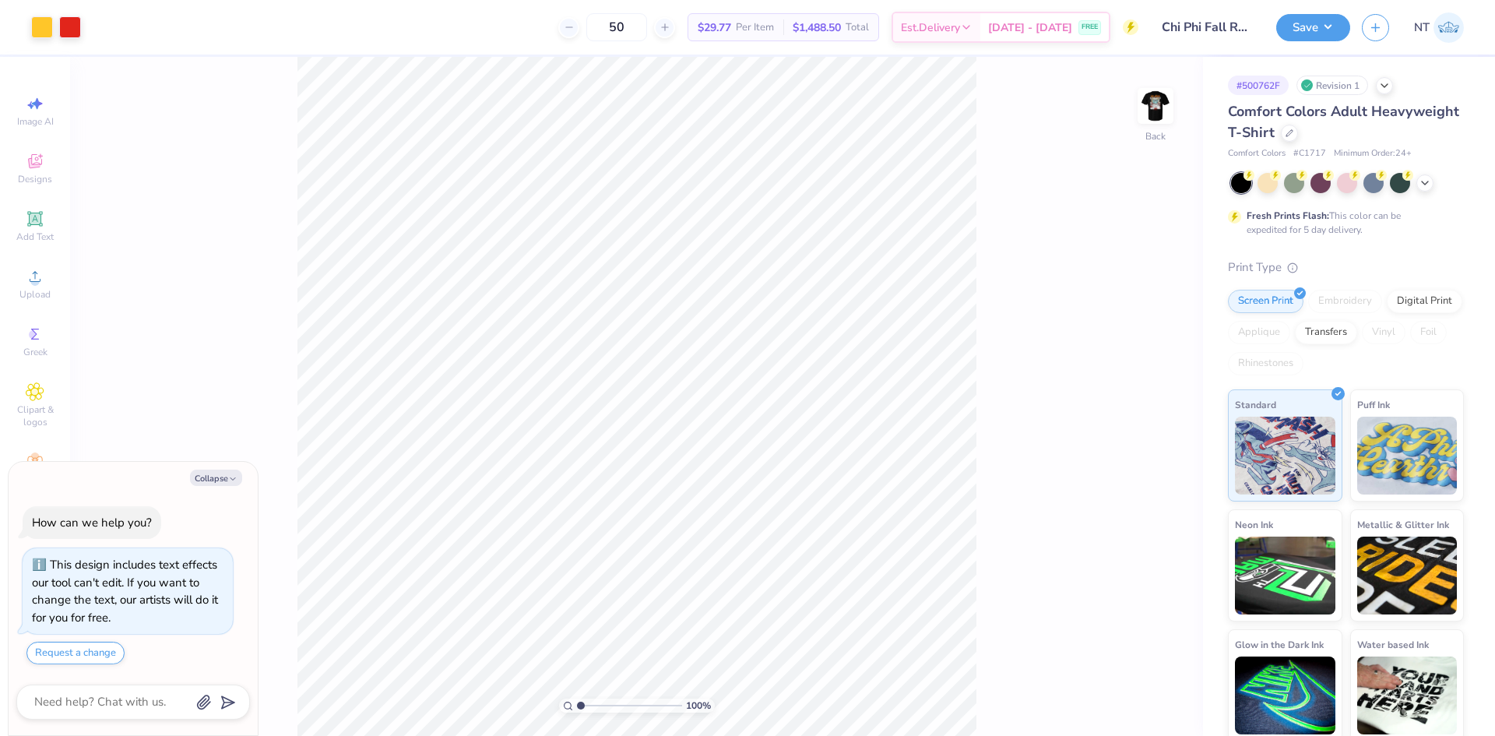
drag, startPoint x: 223, startPoint y: 480, endPoint x: 238, endPoint y: 480, distance: 15.6
click at [222, 480] on button "Collapse" at bounding box center [216, 477] width 52 height 16
type textarea "x"
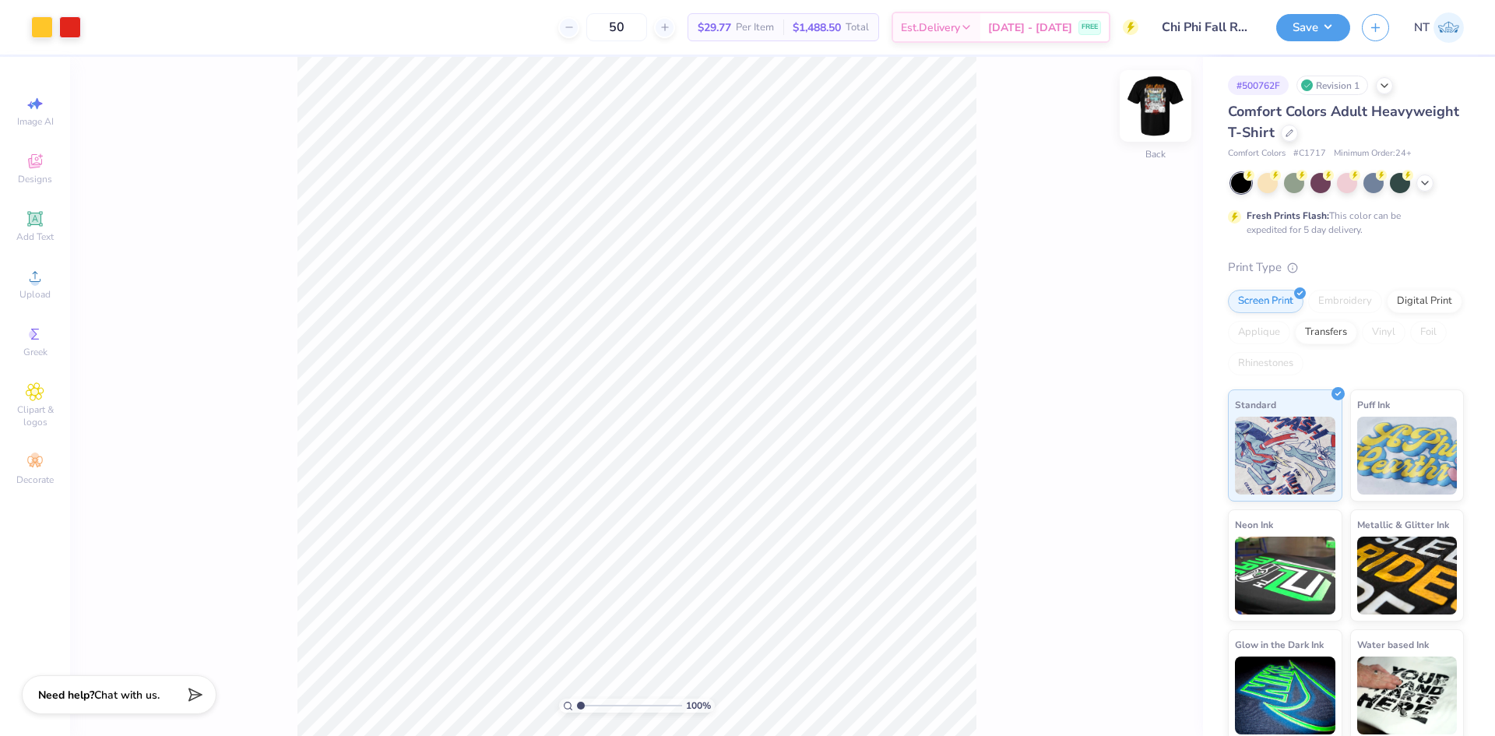
click at [1155, 105] on img at bounding box center [1155, 106] width 62 height 62
type input "1"
click at [12, 286] on div "Upload" at bounding box center [35, 284] width 54 height 46
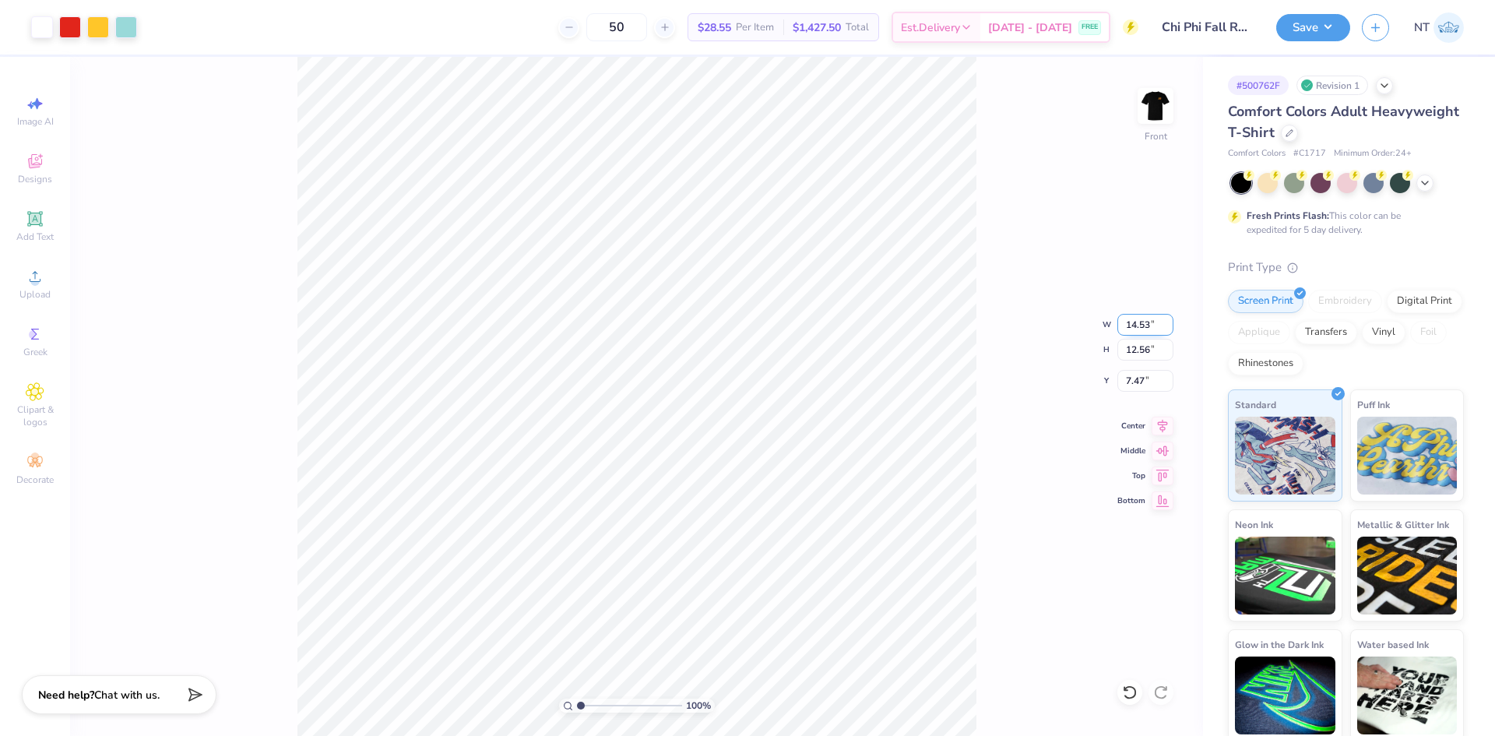
click at [1133, 315] on input "14.53" at bounding box center [1145, 325] width 56 height 22
click at [1134, 385] on input "7.47" at bounding box center [1145, 381] width 56 height 22
type input "12.00"
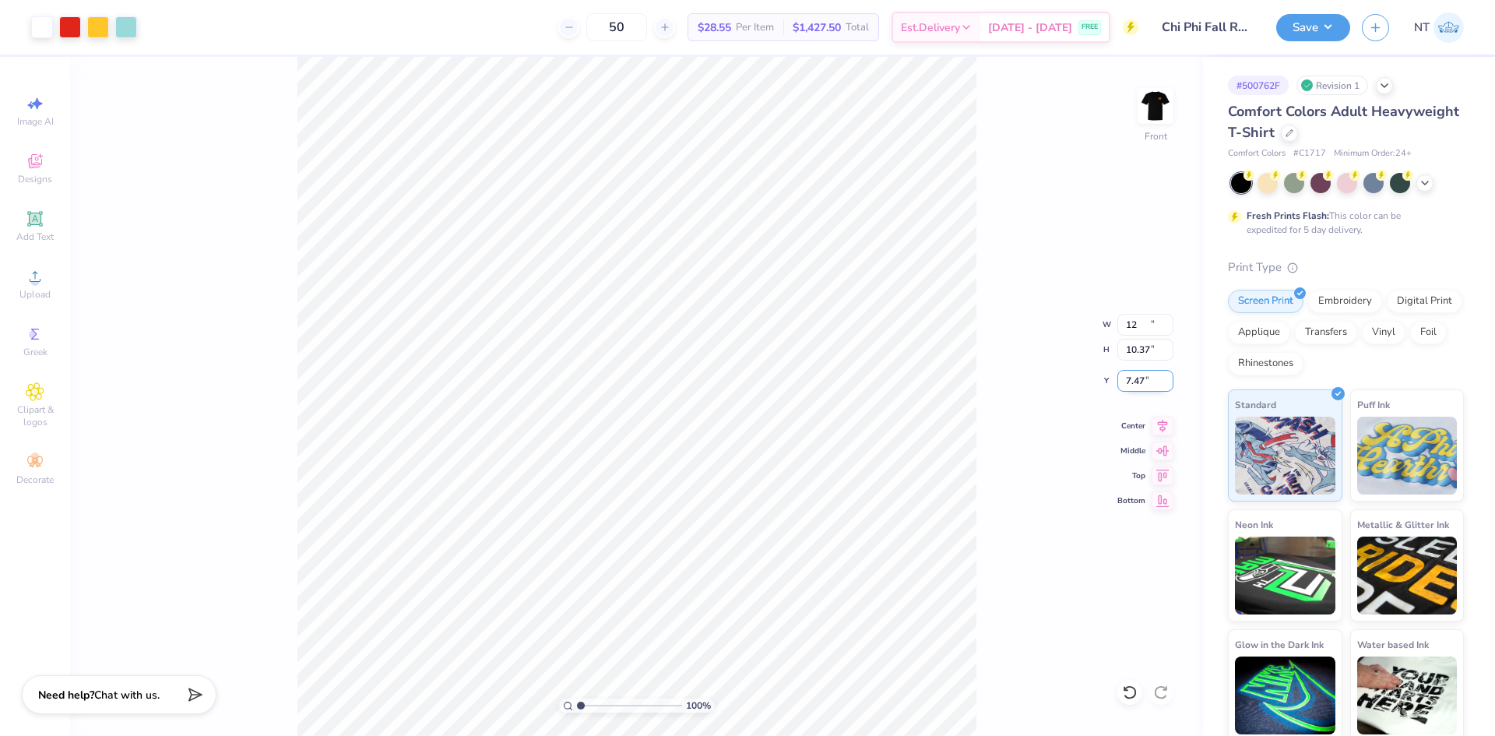
type input "10.37"
click at [1134, 385] on input "8.56" at bounding box center [1145, 381] width 56 height 22
type input "3.00"
click at [889, 532] on div "140 % Front" at bounding box center [636, 396] width 1133 height 679
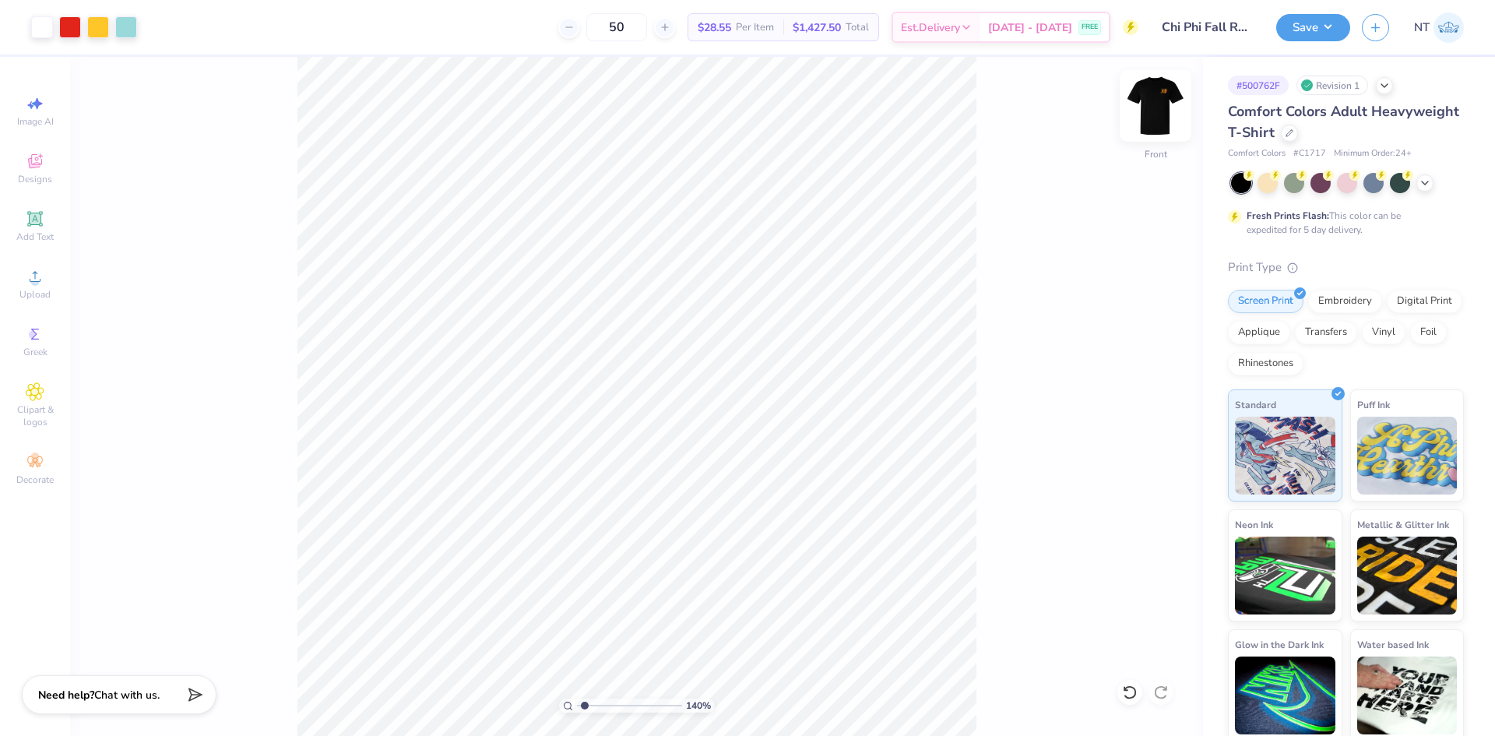
click at [1144, 94] on img at bounding box center [1155, 106] width 62 height 62
click at [1159, 111] on img at bounding box center [1155, 106] width 62 height 62
click at [1320, 25] on button "Save" at bounding box center [1313, 25] width 74 height 27
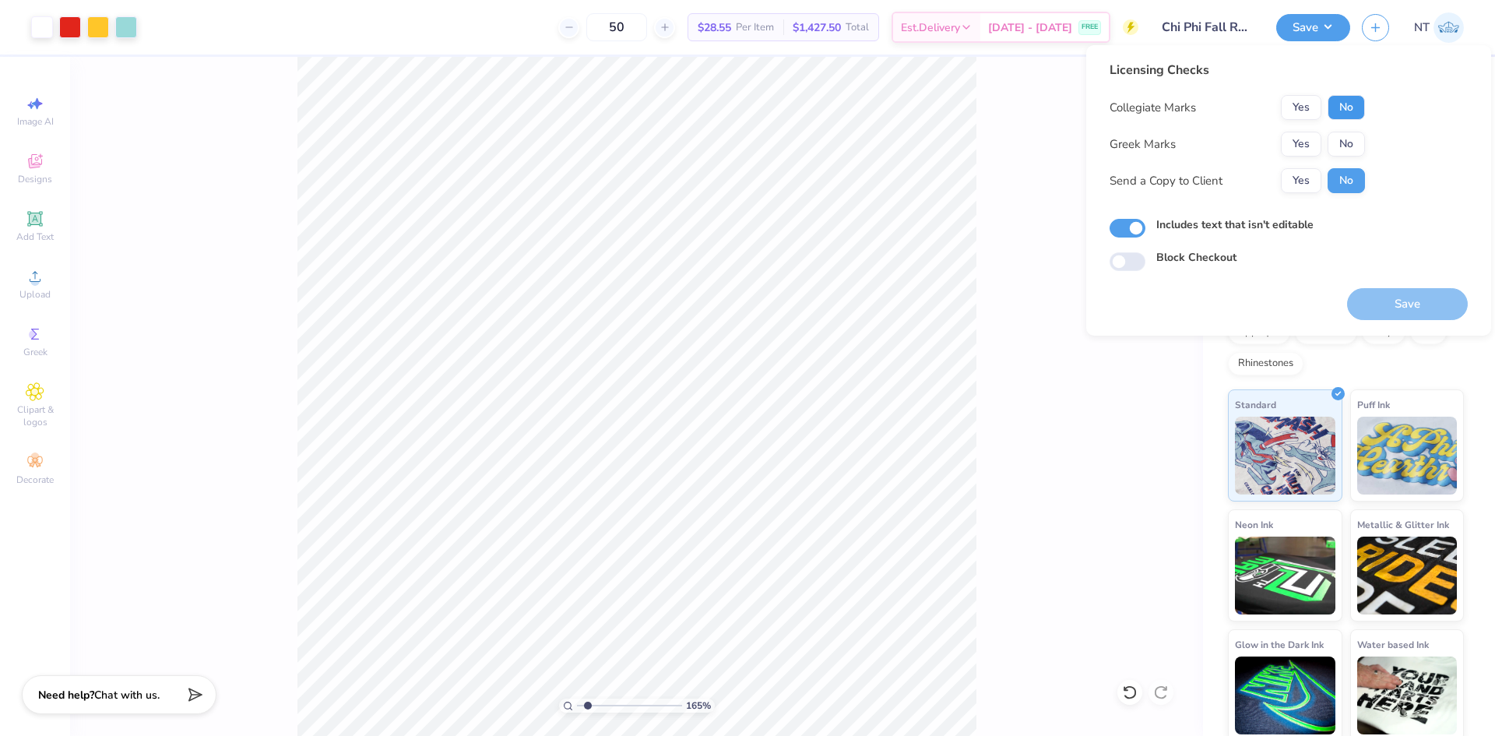
click at [1345, 107] on button "No" at bounding box center [1345, 107] width 37 height 25
click at [1288, 152] on button "Yes" at bounding box center [1301, 144] width 40 height 25
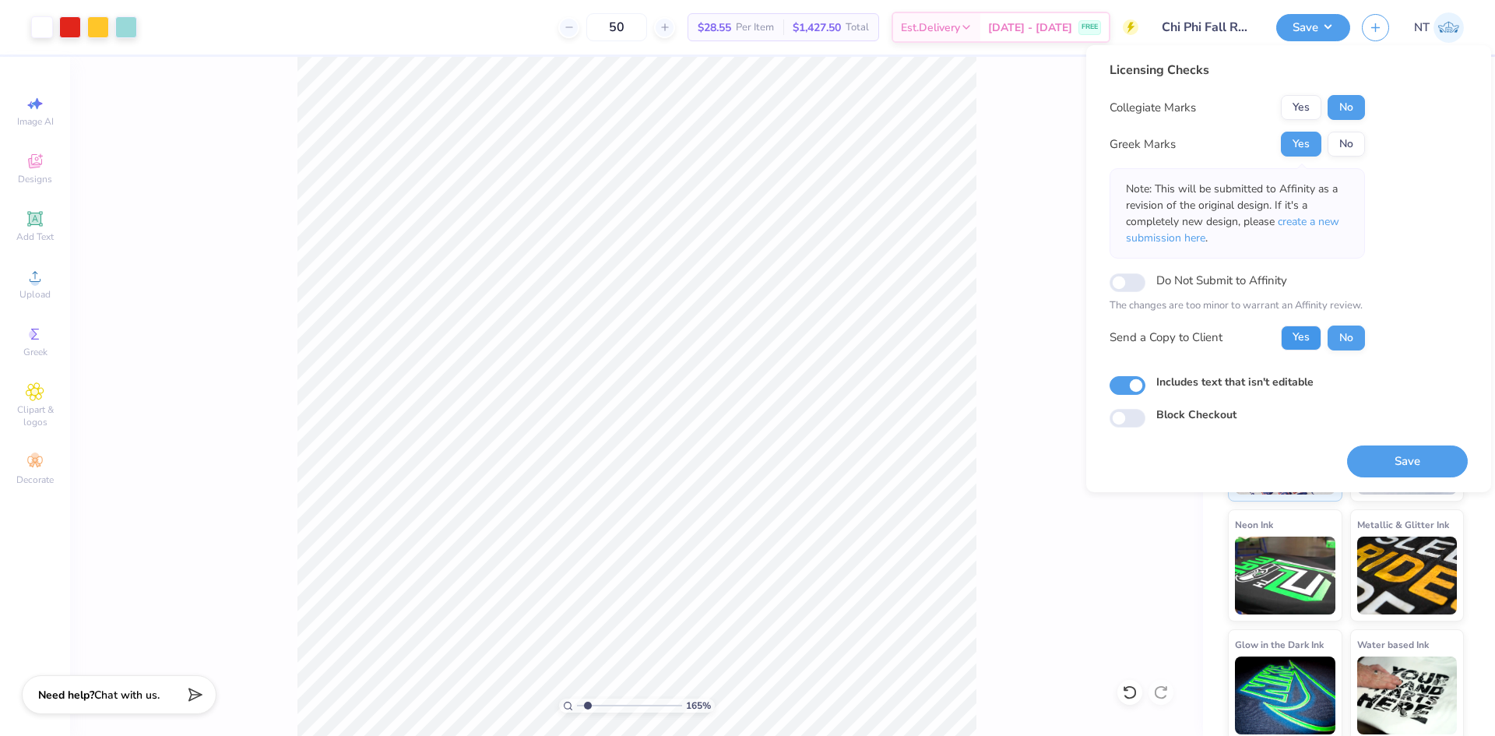
click at [1292, 336] on button "Yes" at bounding box center [1301, 337] width 40 height 25
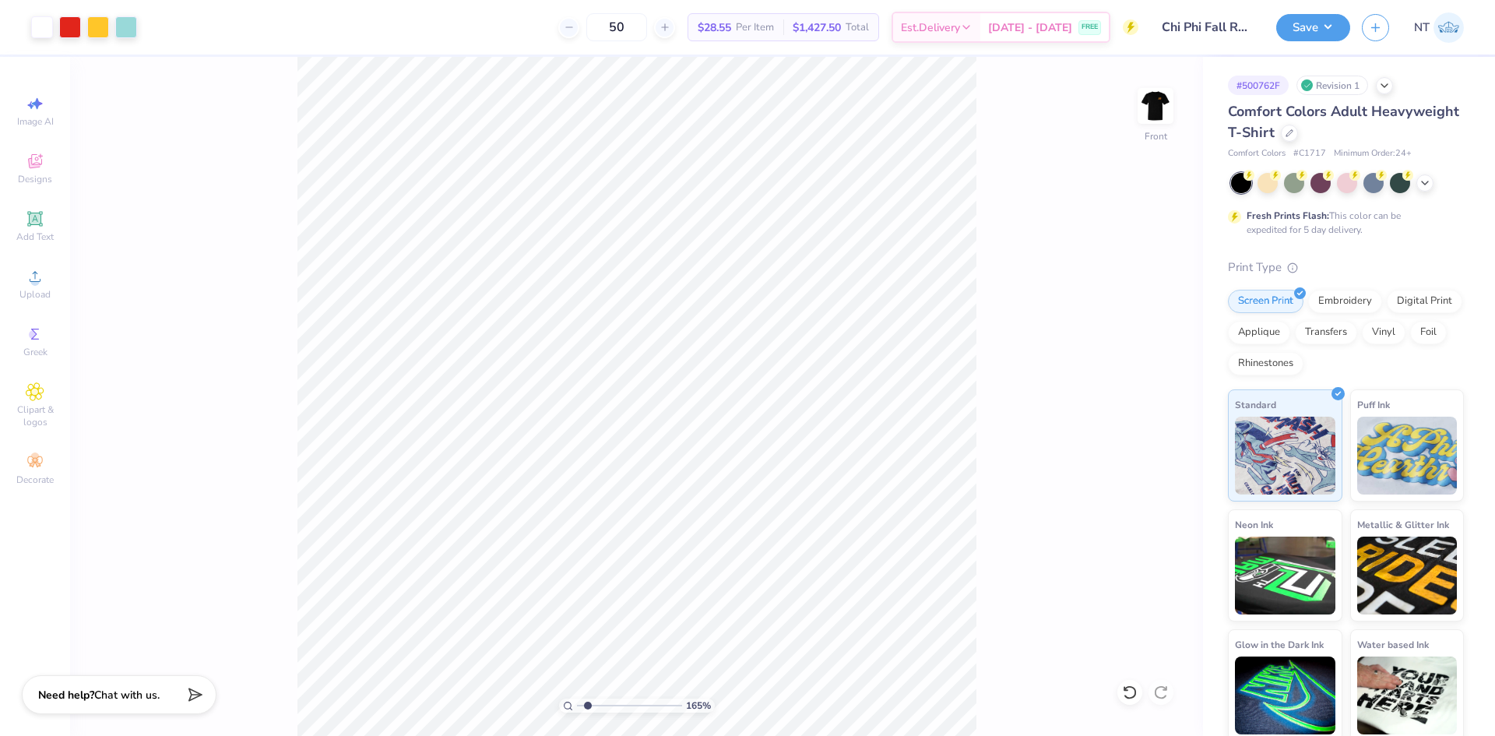
type input "1"
click at [1131, 318] on input "12.00" at bounding box center [1145, 325] width 56 height 22
type input "12.50"
type input "10.80"
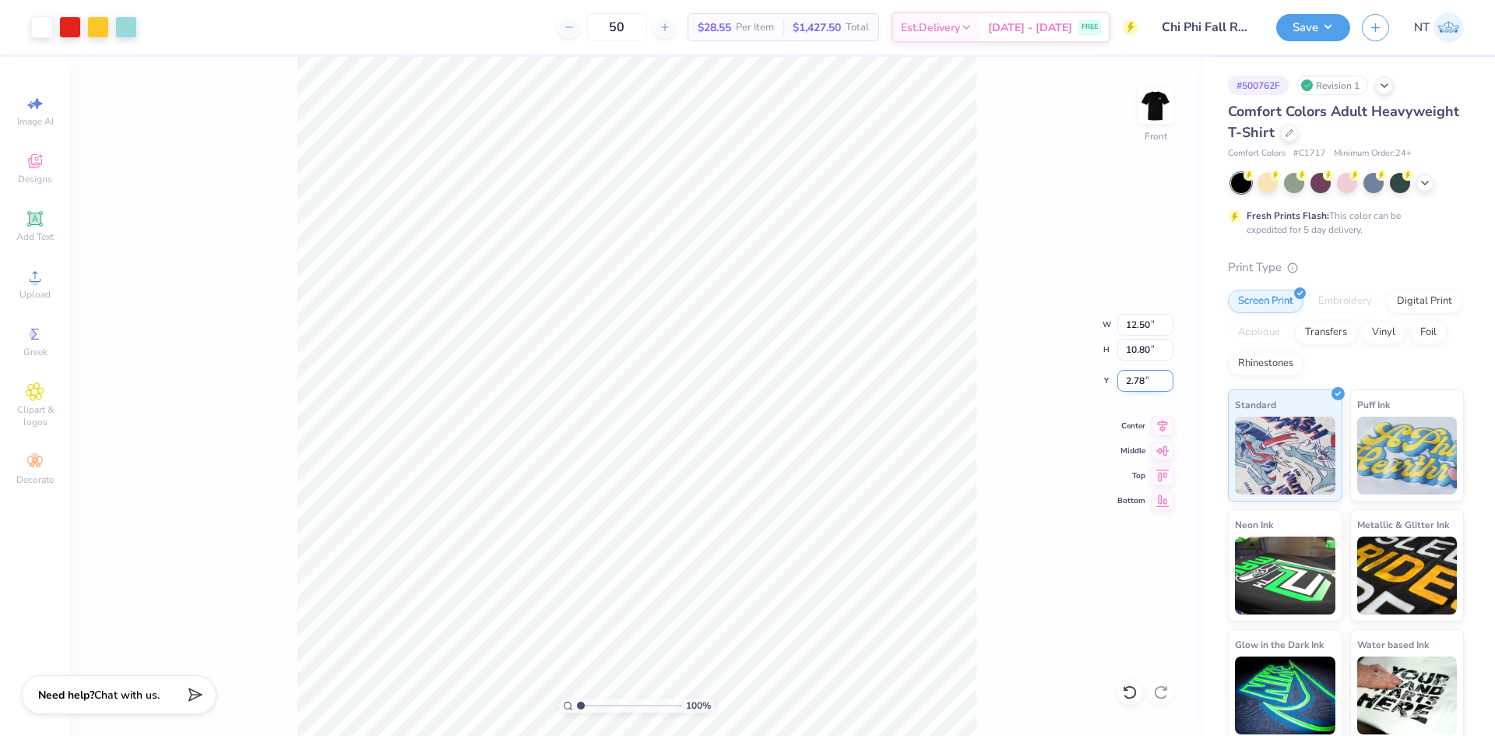
click at [1144, 374] on input "2.78" at bounding box center [1145, 381] width 56 height 22
type input "3.00"
click at [1157, 111] on img at bounding box center [1155, 106] width 62 height 62
click at [1324, 18] on button "Save" at bounding box center [1313, 25] width 74 height 27
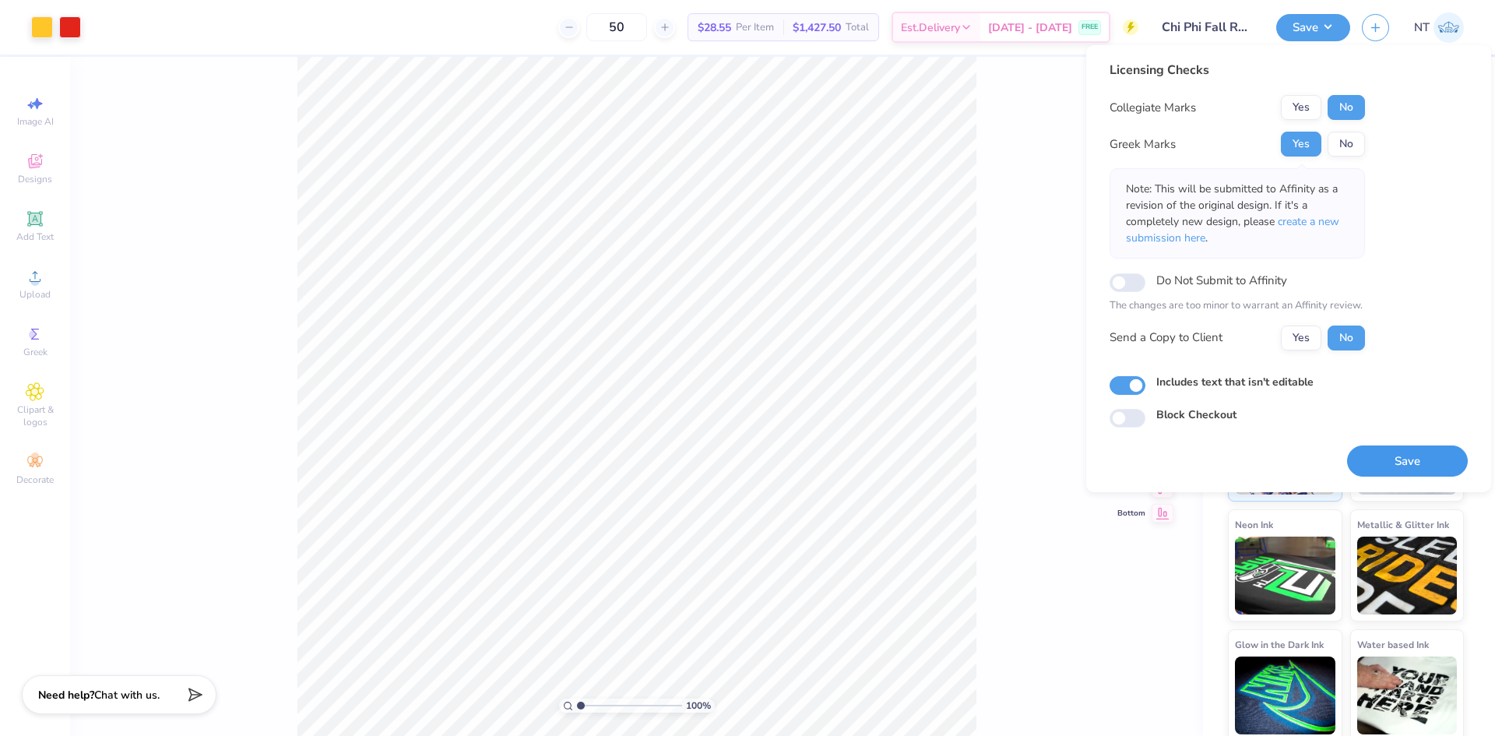
click at [1411, 459] on button "Save" at bounding box center [1407, 461] width 121 height 32
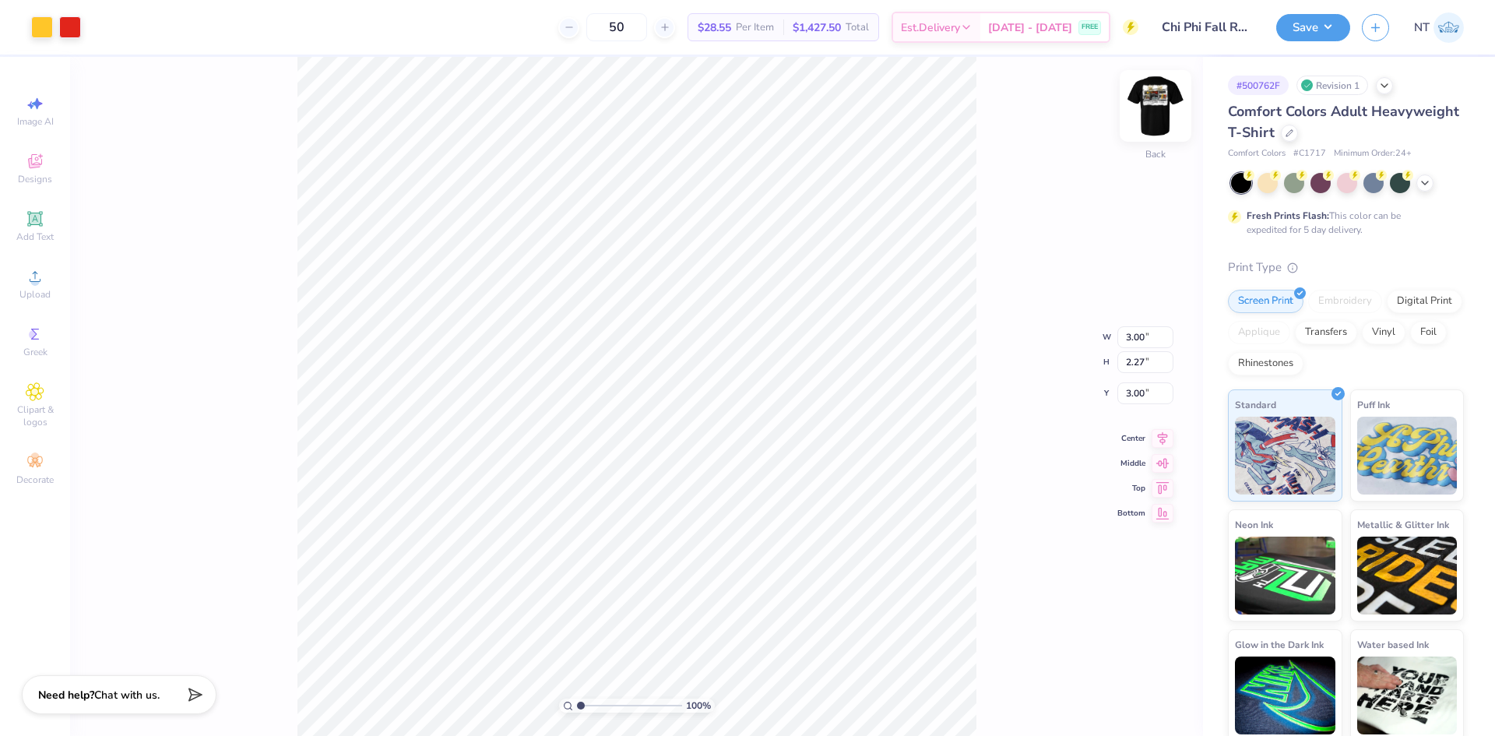
click at [1170, 131] on div at bounding box center [1155, 106] width 72 height 72
click at [1310, 37] on button "Save" at bounding box center [1313, 25] width 74 height 27
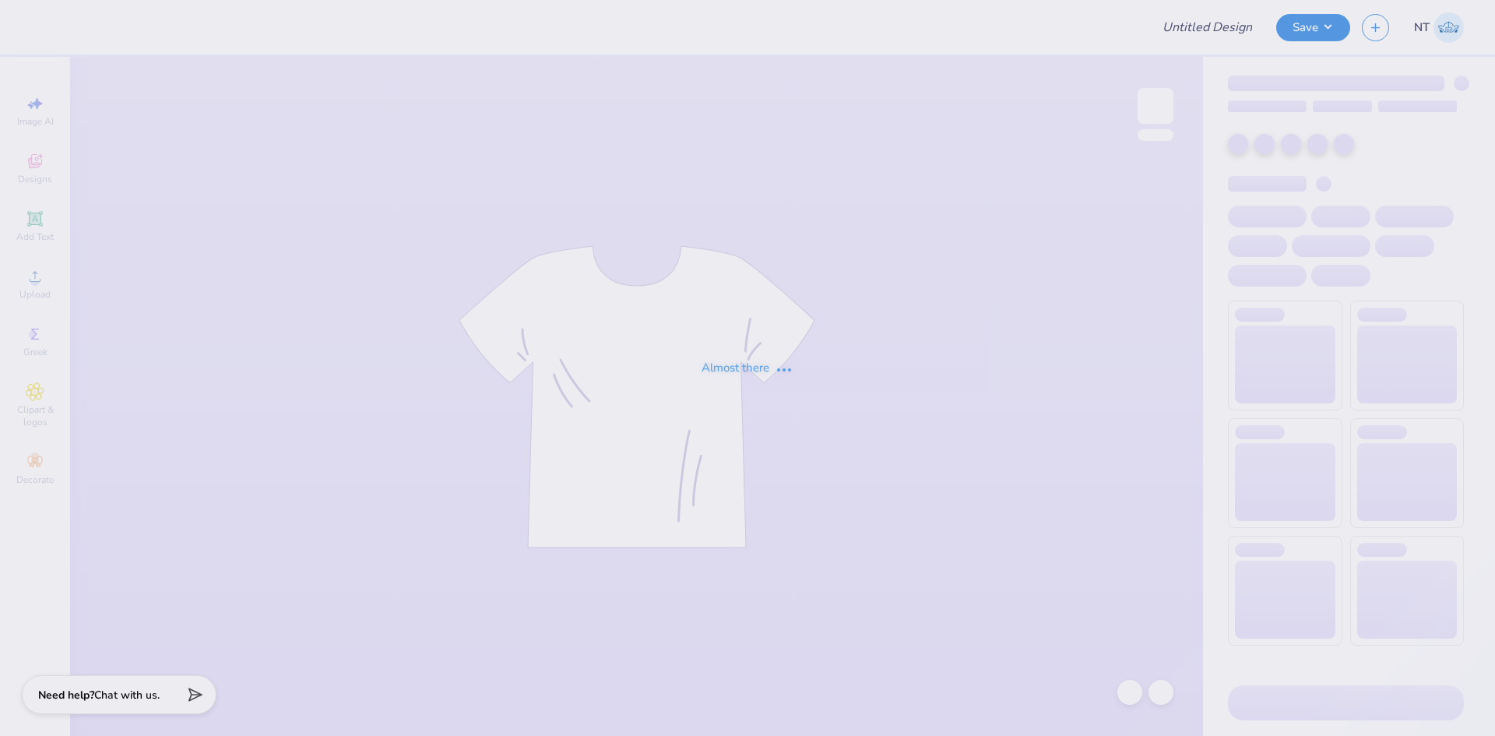
type input "BCC Shirt 1"
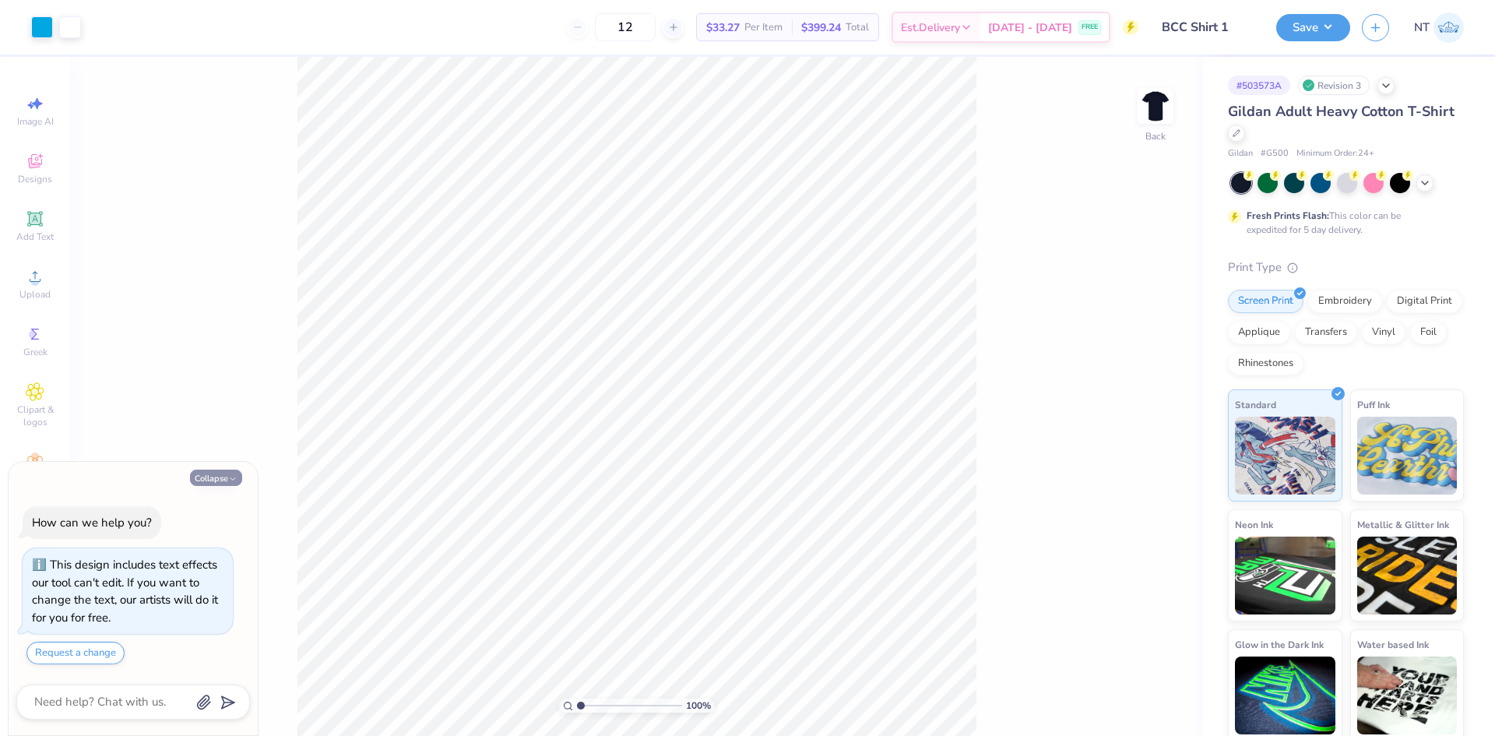
drag, startPoint x: 224, startPoint y: 485, endPoint x: 238, endPoint y: 485, distance: 14.0
click at [227, 485] on button "Collapse" at bounding box center [216, 477] width 52 height 16
type textarea "x"
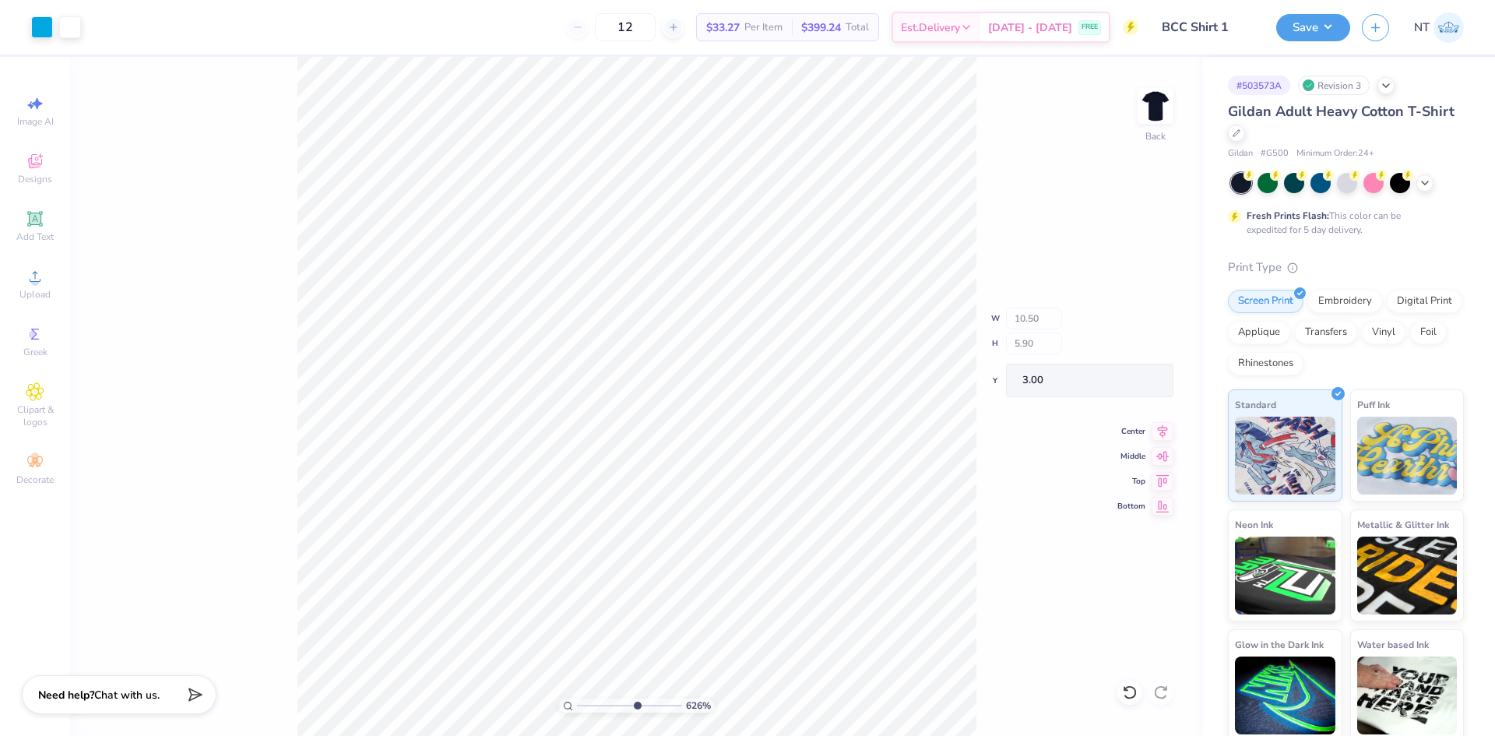
type input "6.26044018427074"
type input "0.09"
type input "0.15"
type input "8.34"
type input "6.26044018427074"
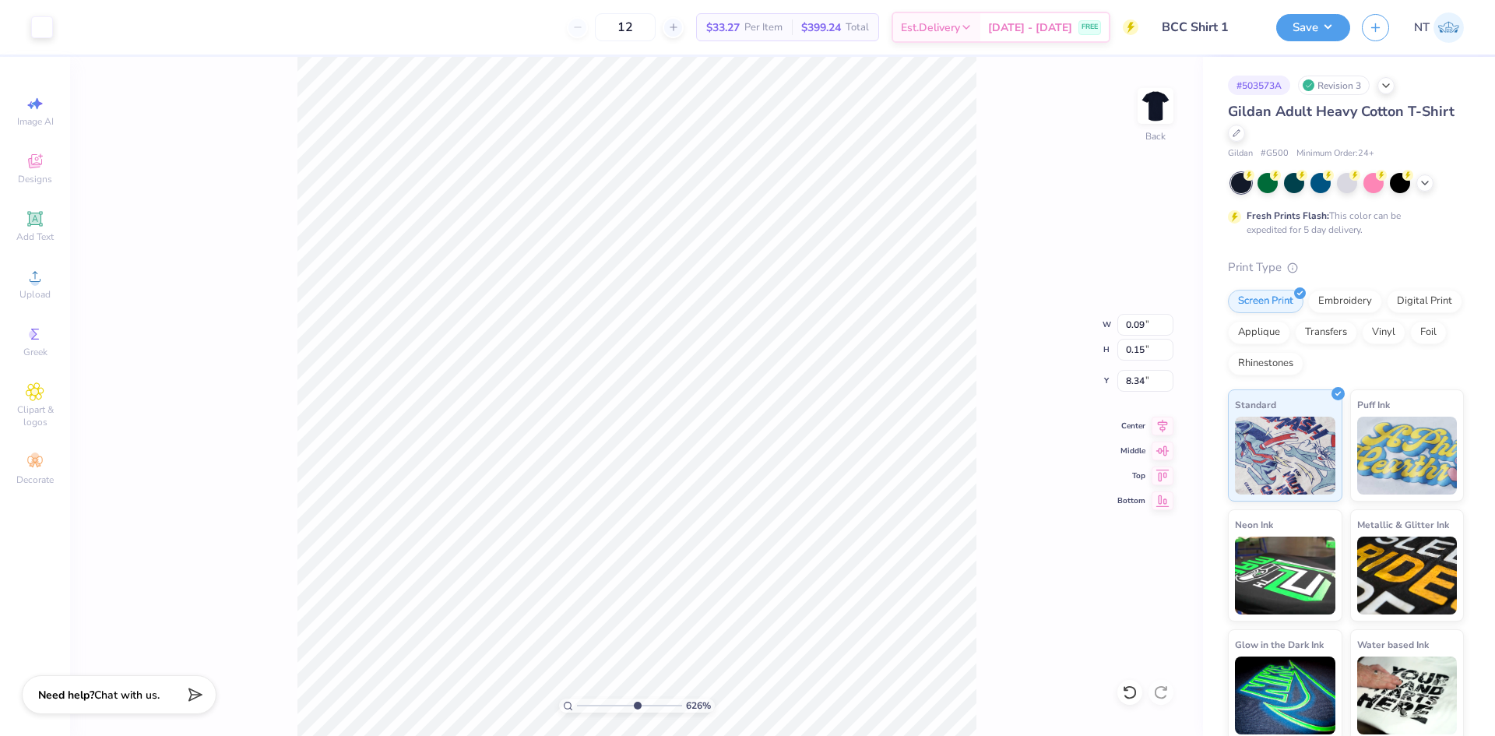
type input "0.17"
click at [37, 229] on div "Add Text" at bounding box center [35, 226] width 54 height 46
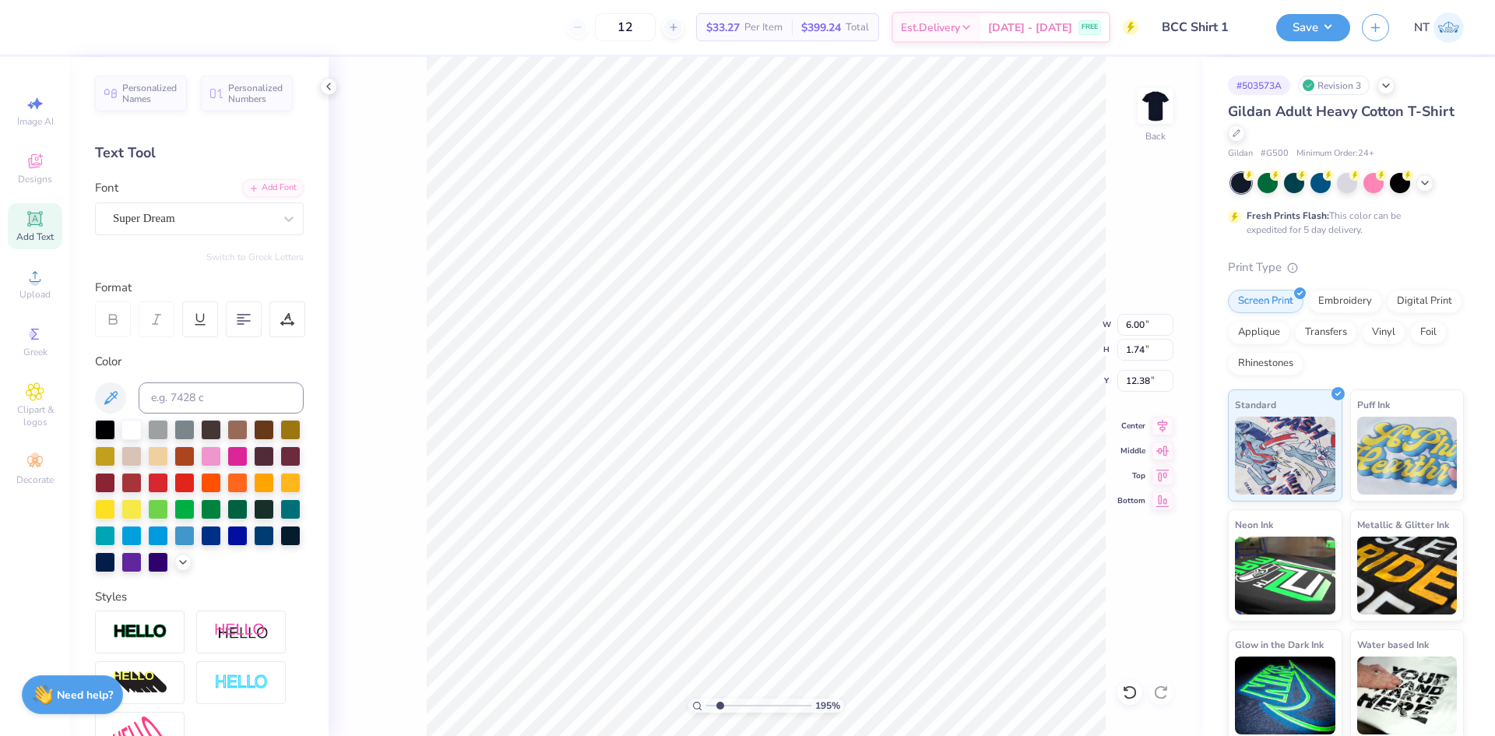
click at [231, 242] on div "Personalized Names Personalized Numbers Text Tool Add Font Font Super Dream Swi…" at bounding box center [199, 396] width 258 height 679
click at [222, 216] on div "Super Dream" at bounding box center [192, 218] width 163 height 24
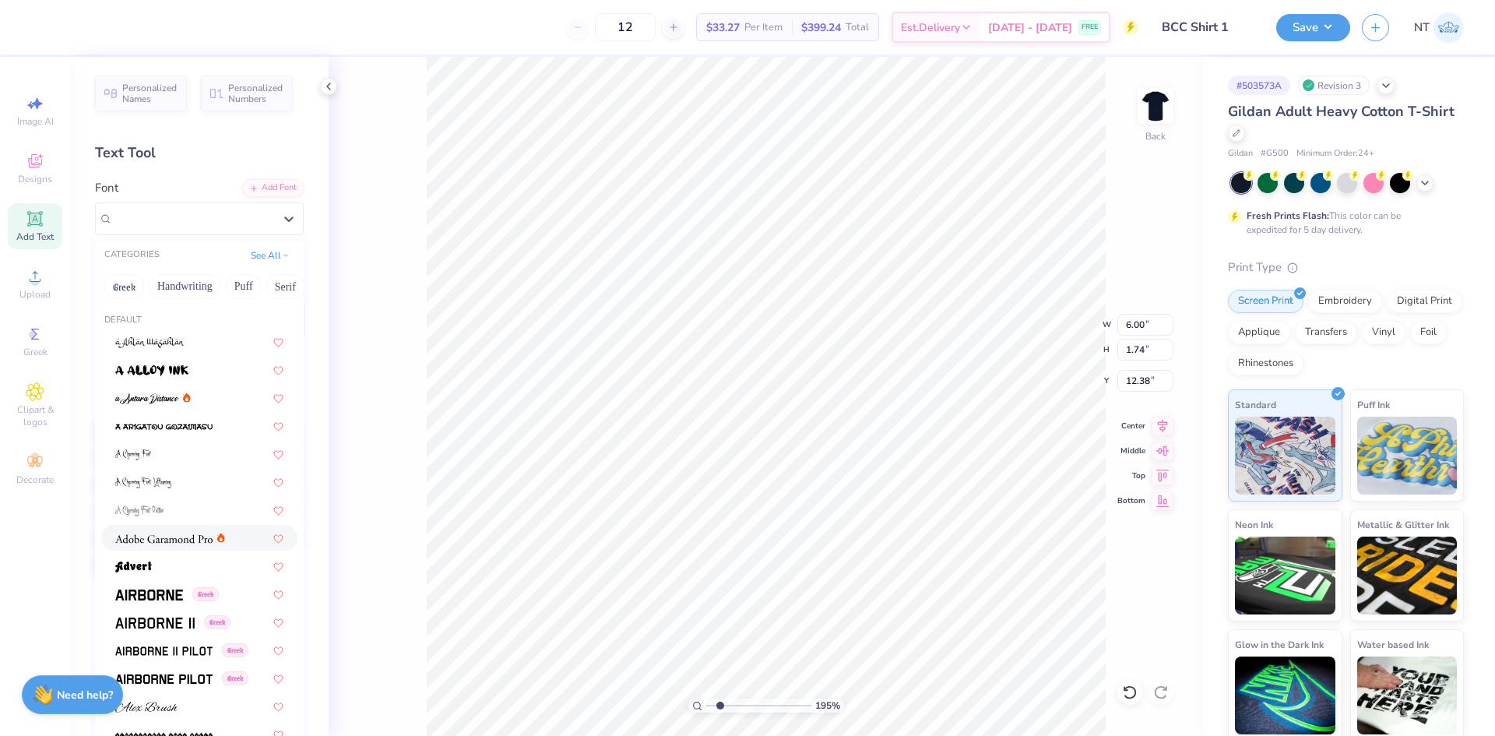
click at [161, 537] on img at bounding box center [163, 538] width 97 height 11
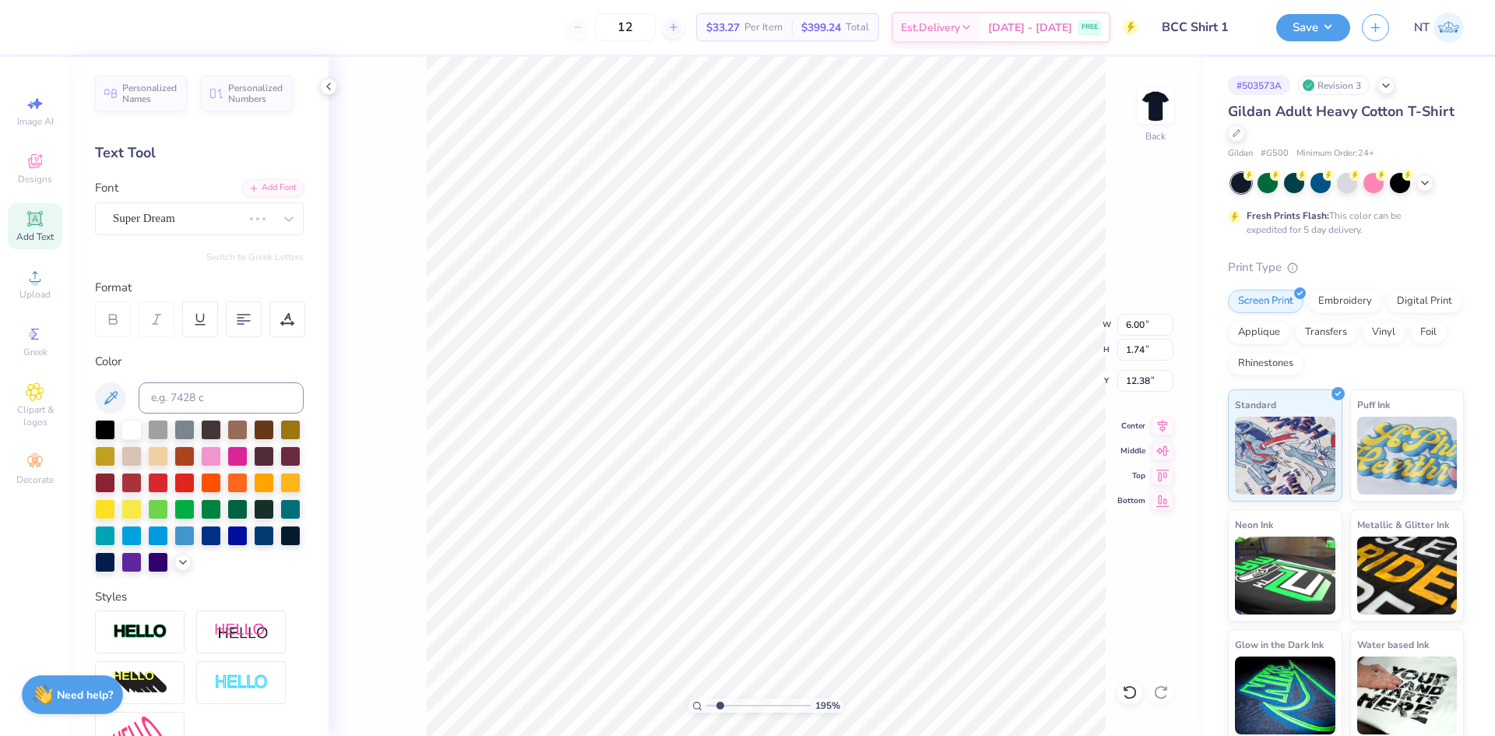
type input "1.94838374793402"
type input "6.28"
type input "1.73"
type input "12.39"
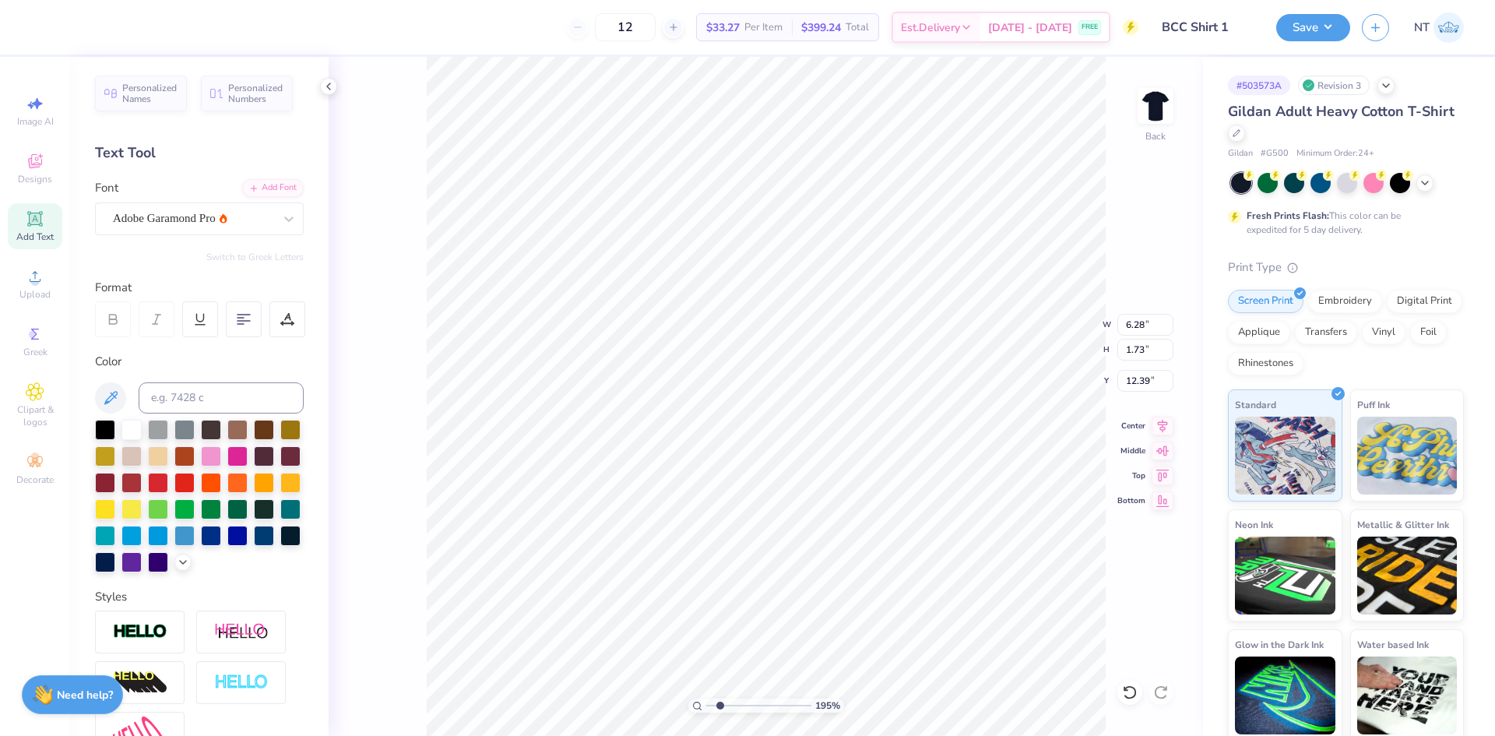
paste textarea "®"
type input "1.94838374793402"
type textarea "®"
type input "1.94838374793402"
type input "0.65"
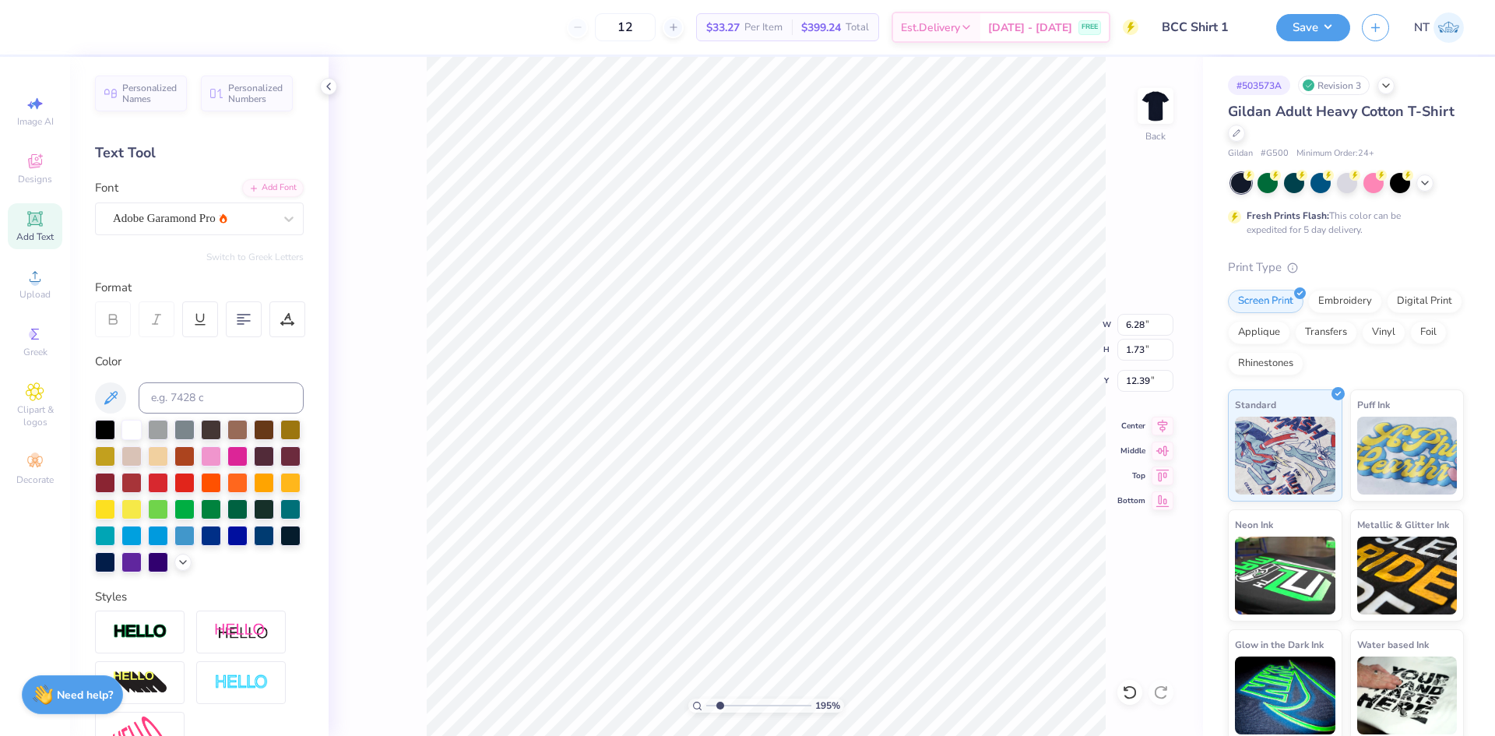
type input "0.63"
type input "12.93"
click at [275, 208] on div at bounding box center [289, 219] width 28 height 28
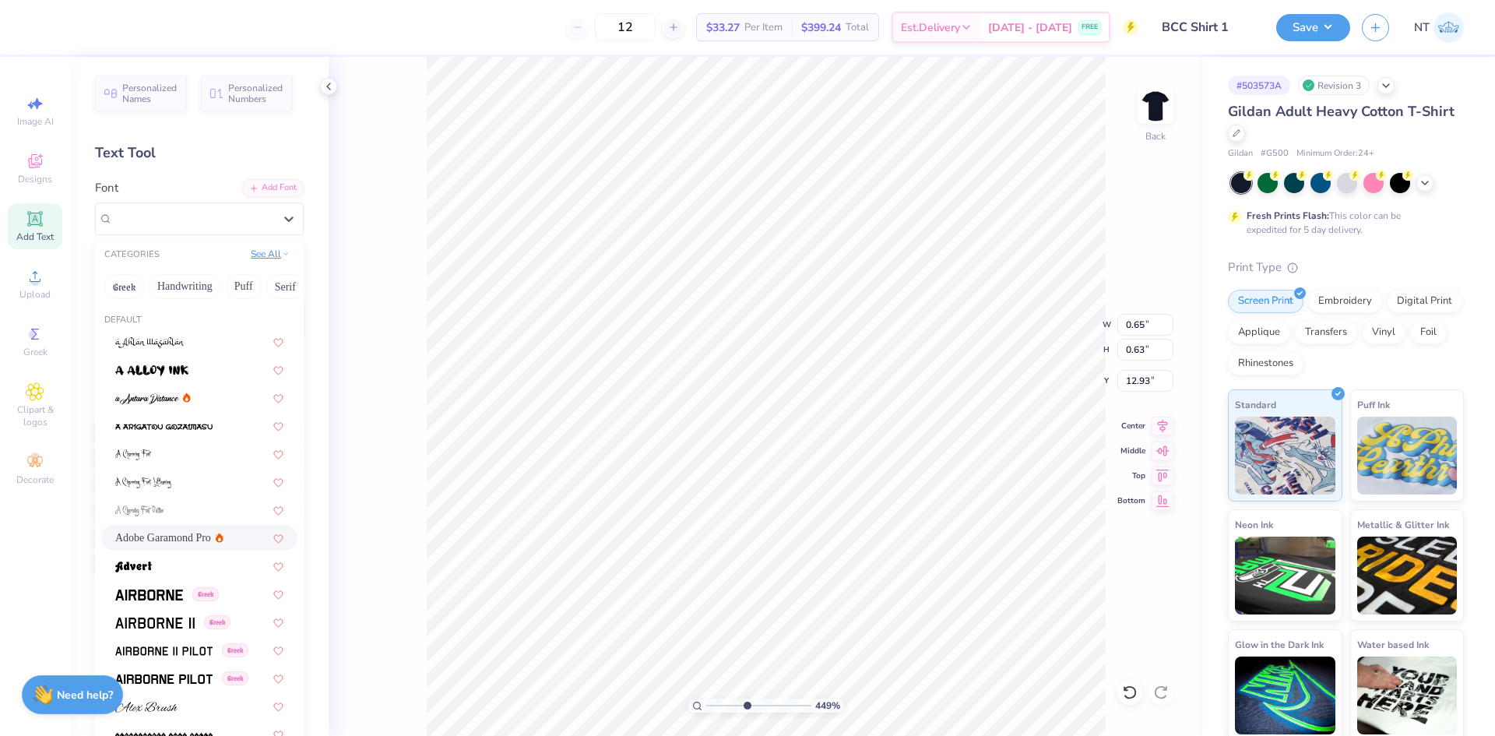
click at [265, 255] on button "See All" at bounding box center [270, 254] width 48 height 16
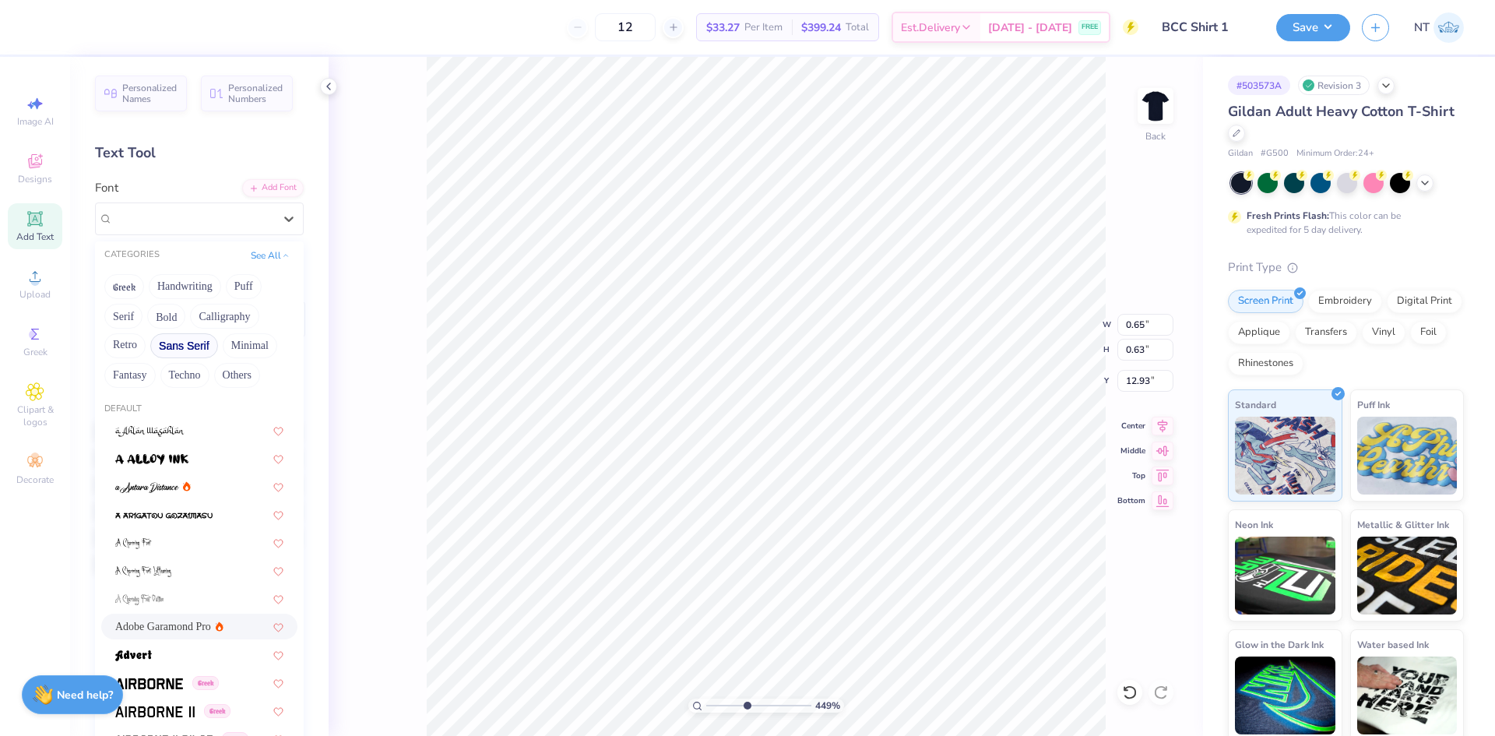
click at [188, 339] on button "Sans Serif" at bounding box center [184, 345] width 68 height 25
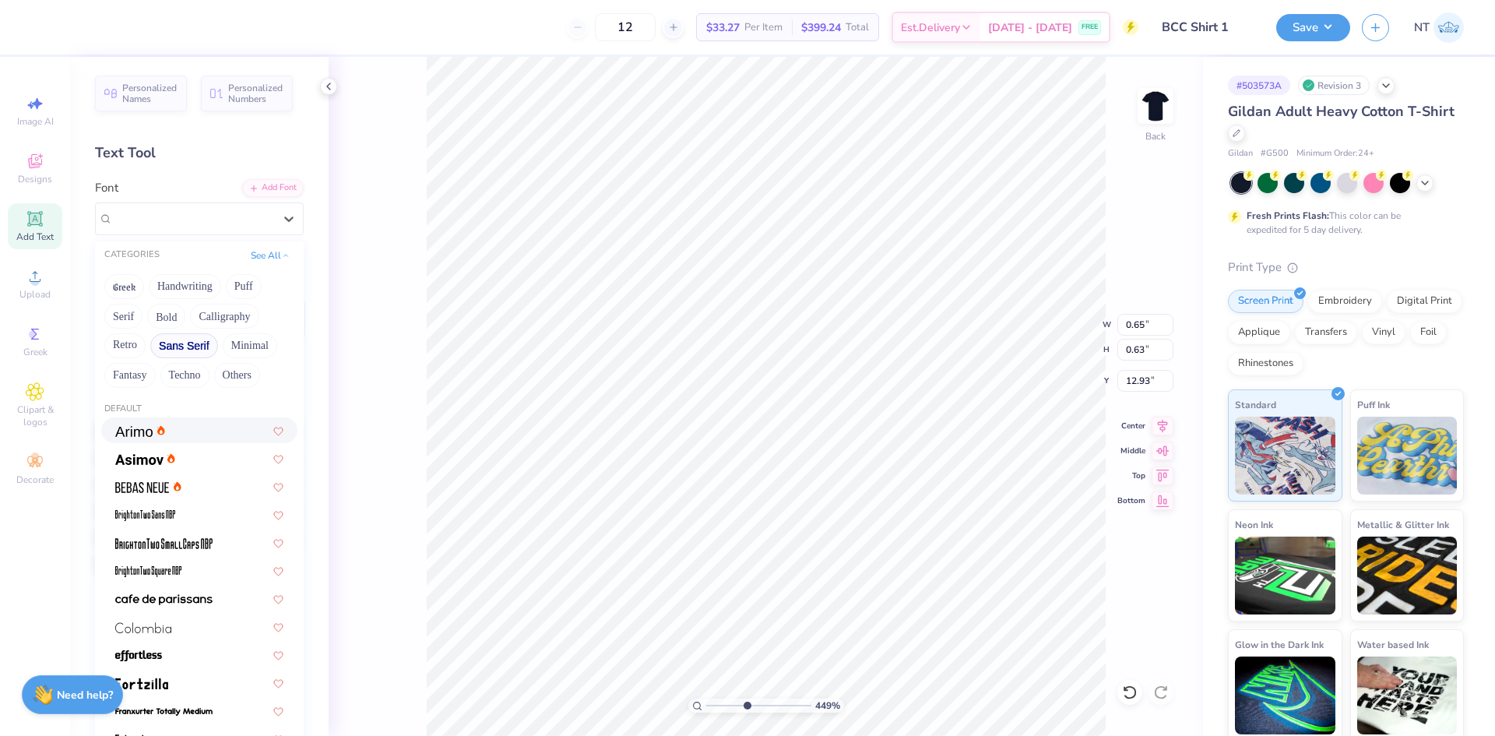
click at [123, 430] on img at bounding box center [133, 431] width 37 height 11
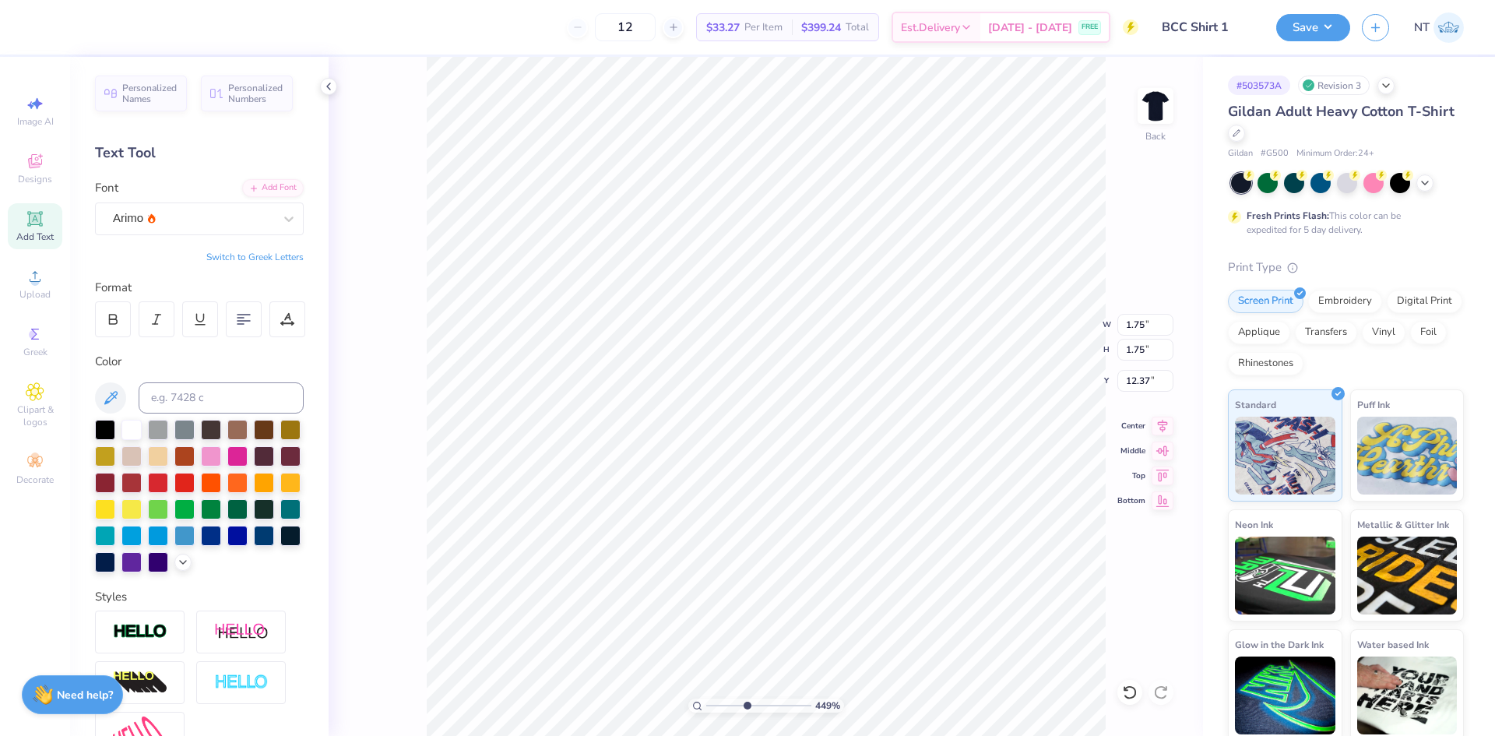
type input "4.48505343131628"
type input "0.37"
type input "13.75"
type input "4.48505343131628"
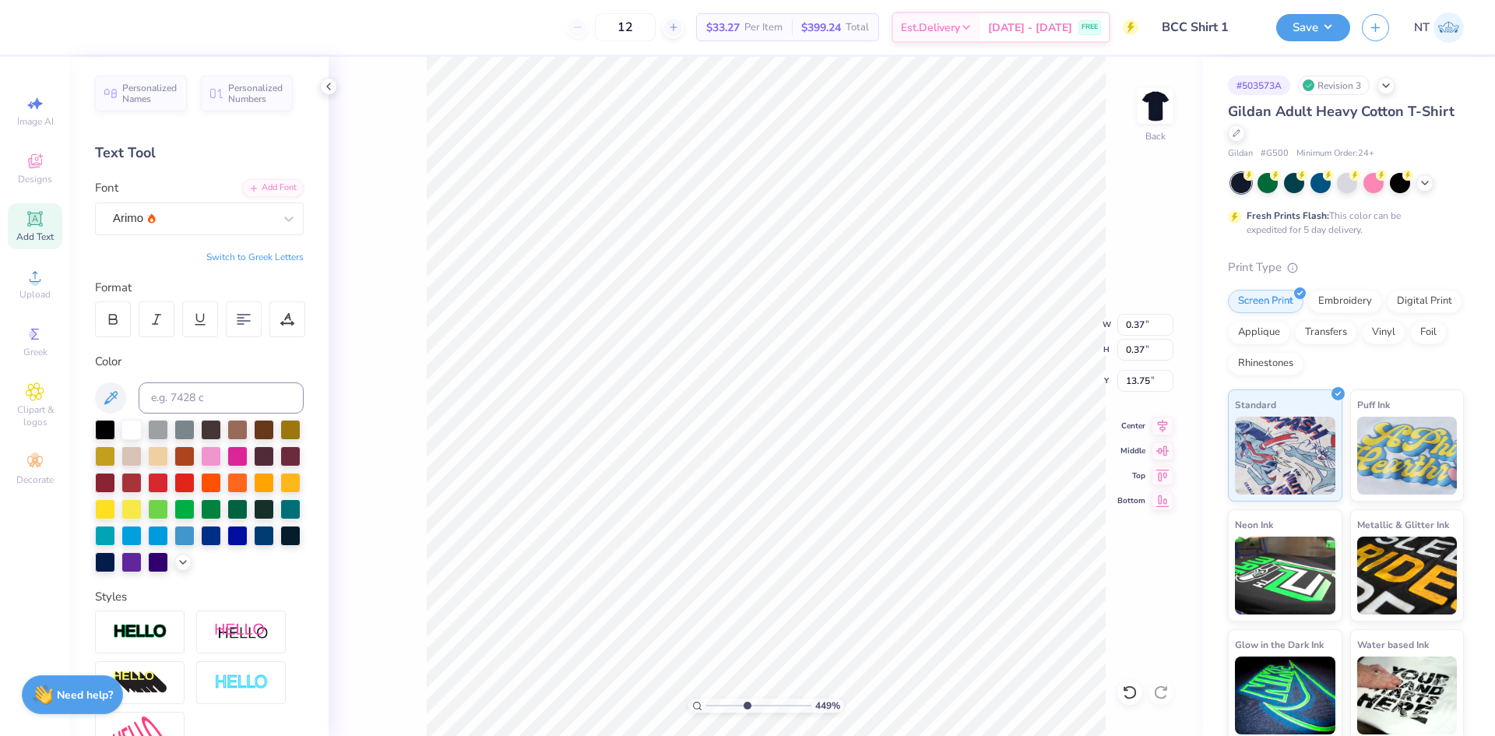
type input "8.87"
type input "10"
type input "8.58"
type input "0.23"
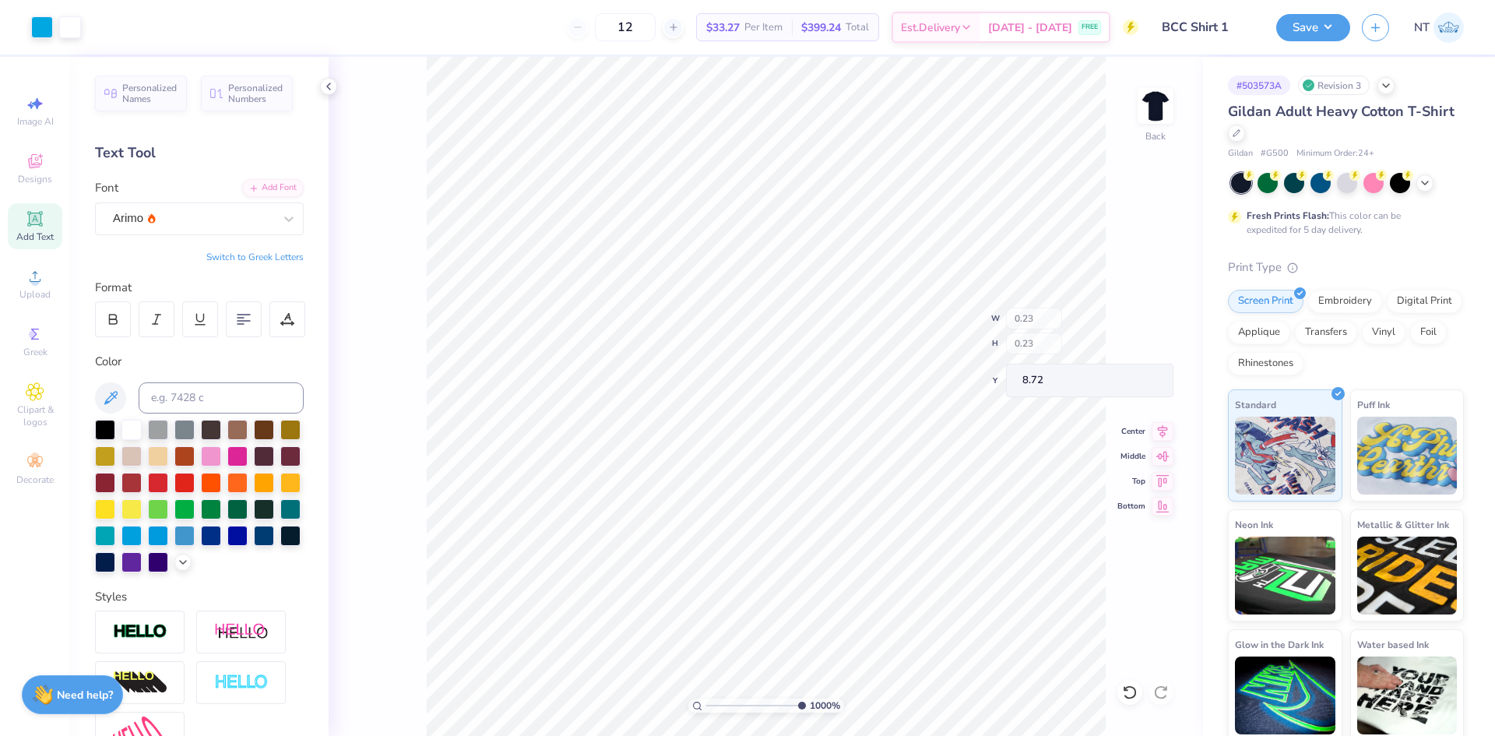
type input "8.65"
click at [871, 557] on li "Group" at bounding box center [893, 565] width 122 height 30
click at [1165, 423] on icon at bounding box center [1162, 423] width 22 height 19
type input "10"
type input "8.55"
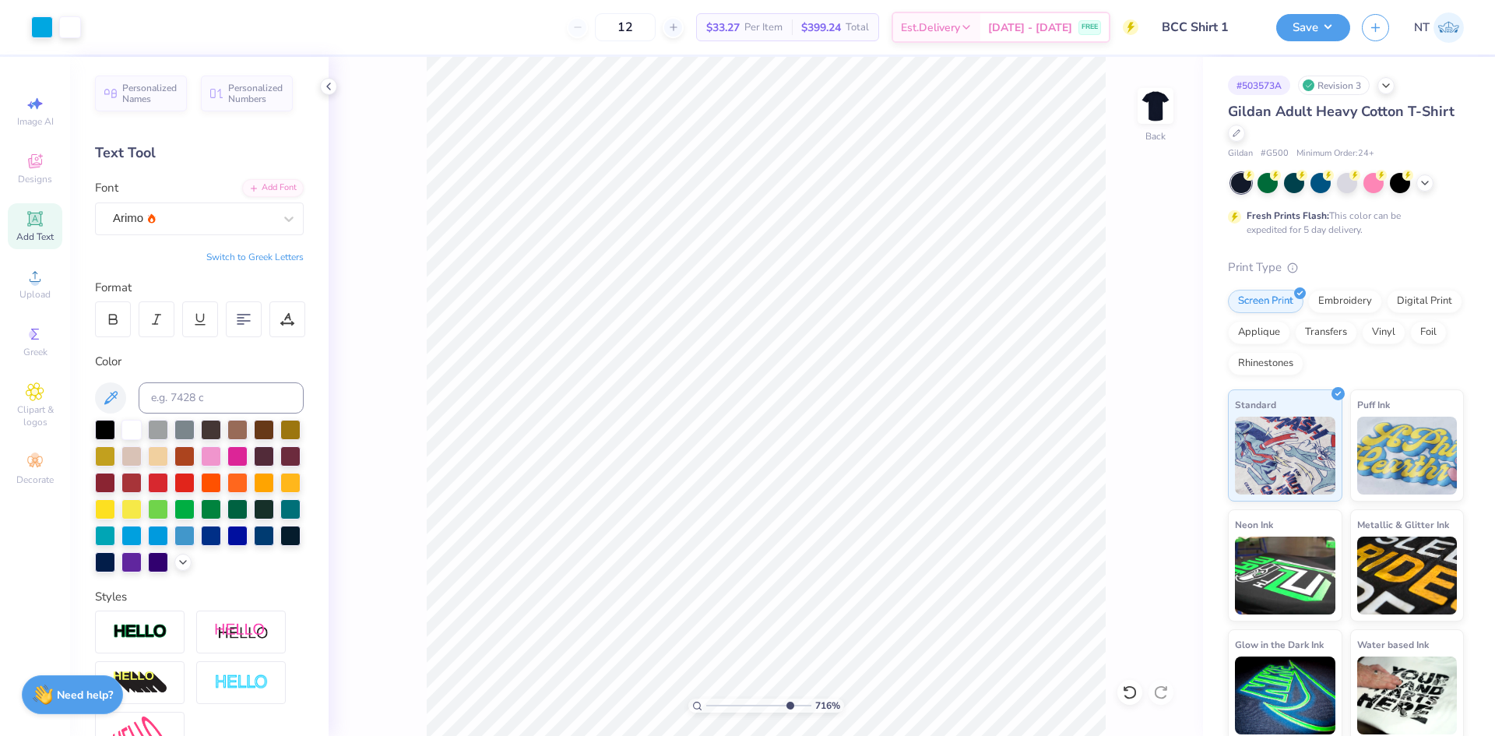
type input "10"
type input "8.65"
click at [864, 562] on li "Group" at bounding box center [889, 565] width 122 height 30
click at [1165, 423] on icon at bounding box center [1162, 423] width 22 height 19
click at [844, 567] on li "Group" at bounding box center [874, 565] width 122 height 30
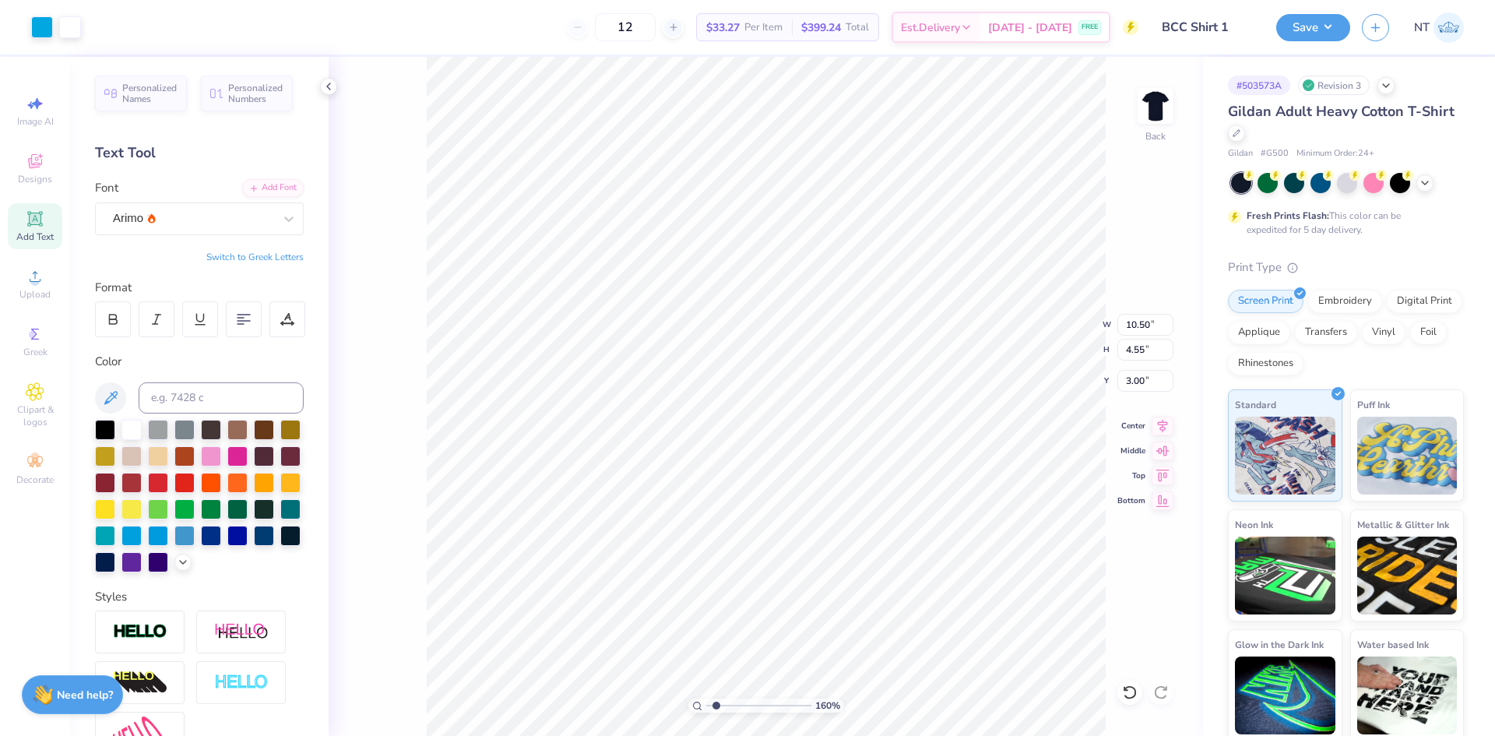
type input "1.59733176991689"
type input "9.86"
type input "0.72"
type input "8.18"
type input "1.59733176991689"
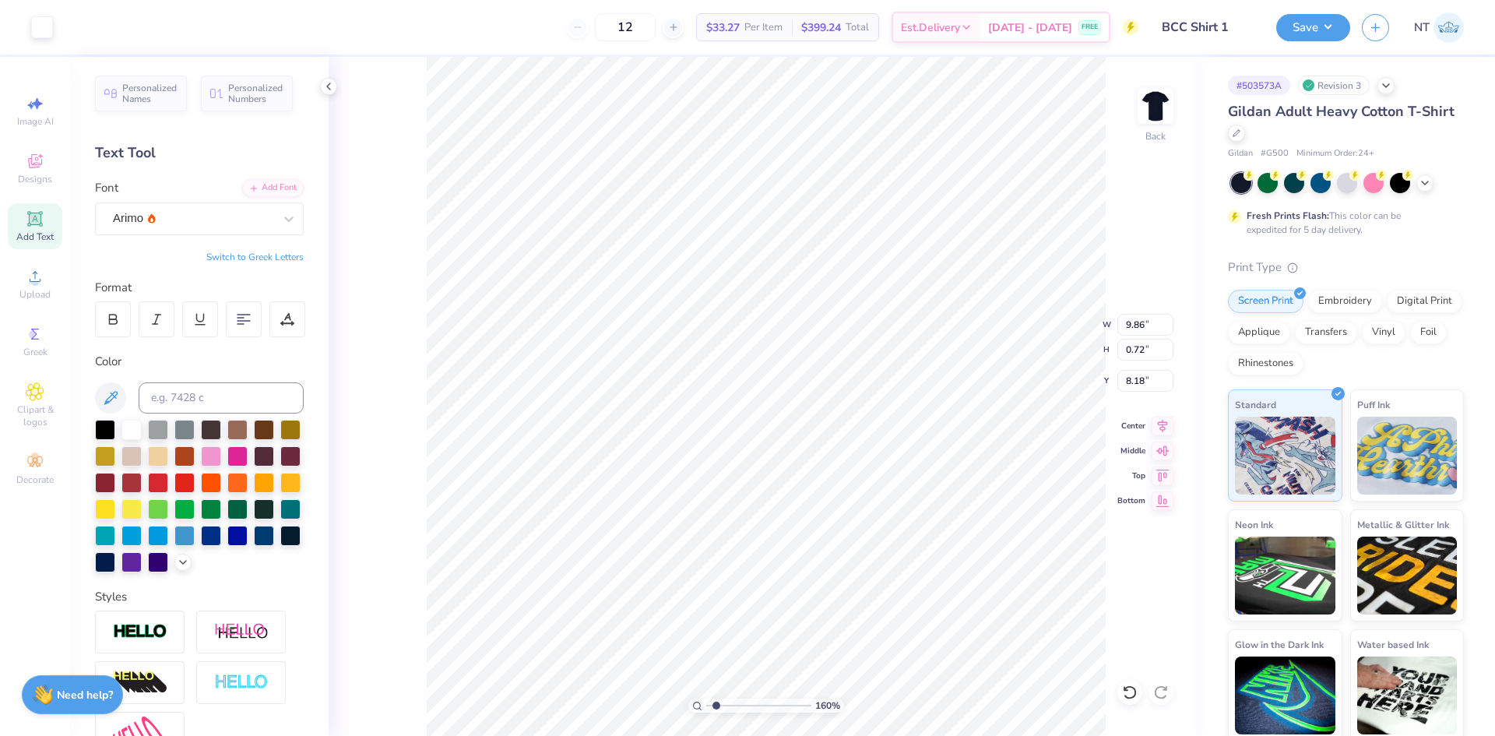
type input "7.85"
type input "1.59733176991689"
type input "8.18"
click at [1163, 413] on div "160 % Back W 10.50 10.50 " H 5.90 5.90 " Y 3.00 3.00 " Center Middle Top Bottom" at bounding box center [766, 396] width 874 height 679
click at [331, 82] on icon at bounding box center [328, 86] width 12 height 12
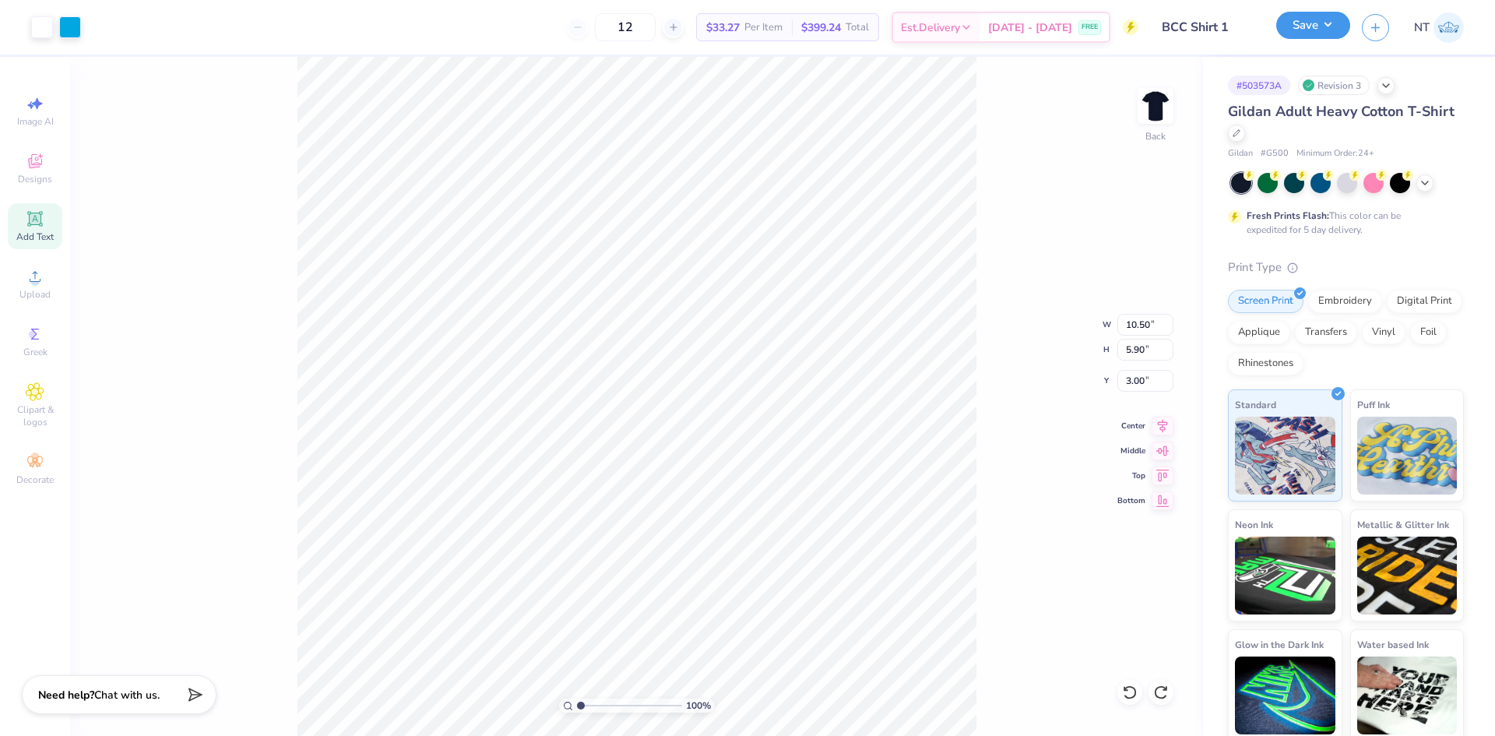
click at [1325, 35] on button "Save" at bounding box center [1313, 25] width 74 height 27
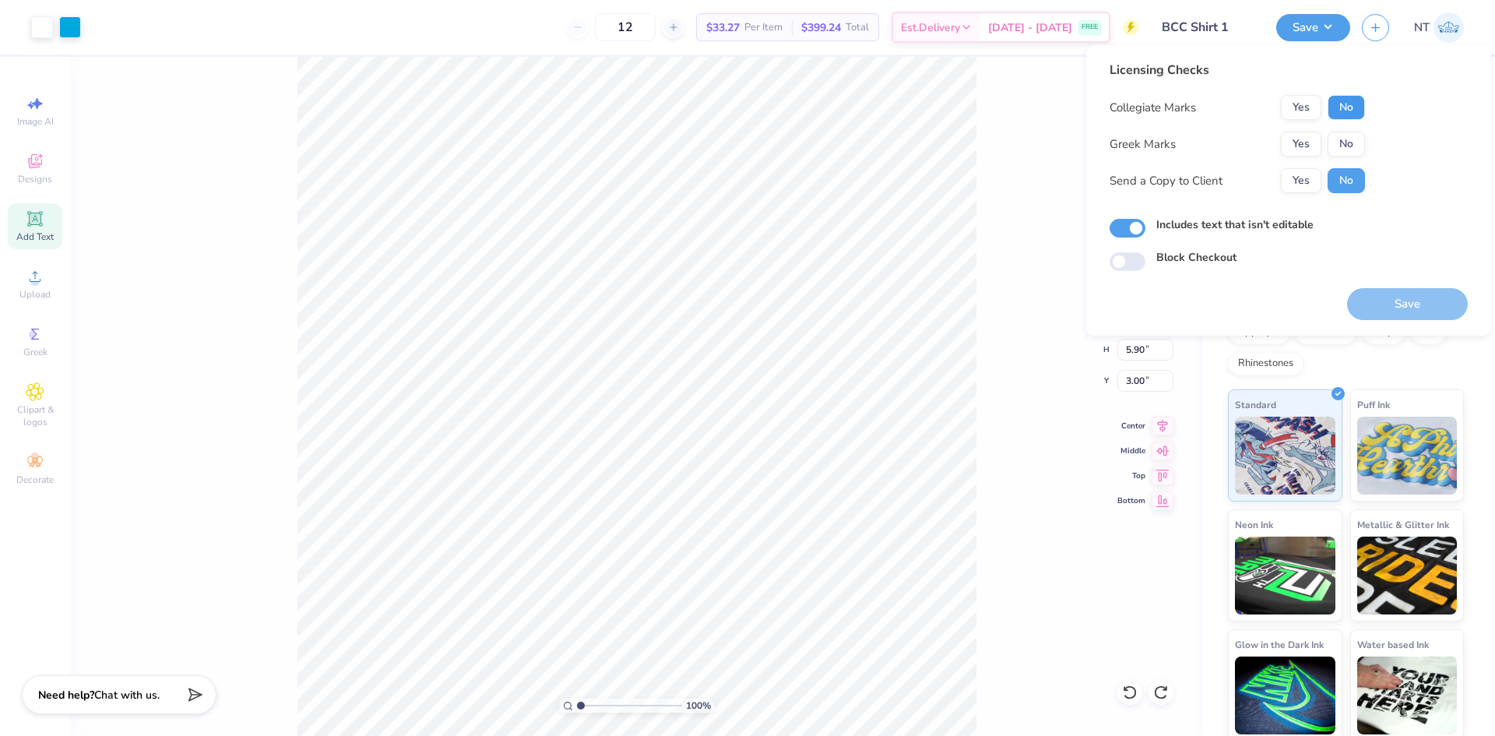
click at [1351, 109] on button "No" at bounding box center [1345, 107] width 37 height 25
click at [1354, 139] on button "No" at bounding box center [1345, 144] width 37 height 25
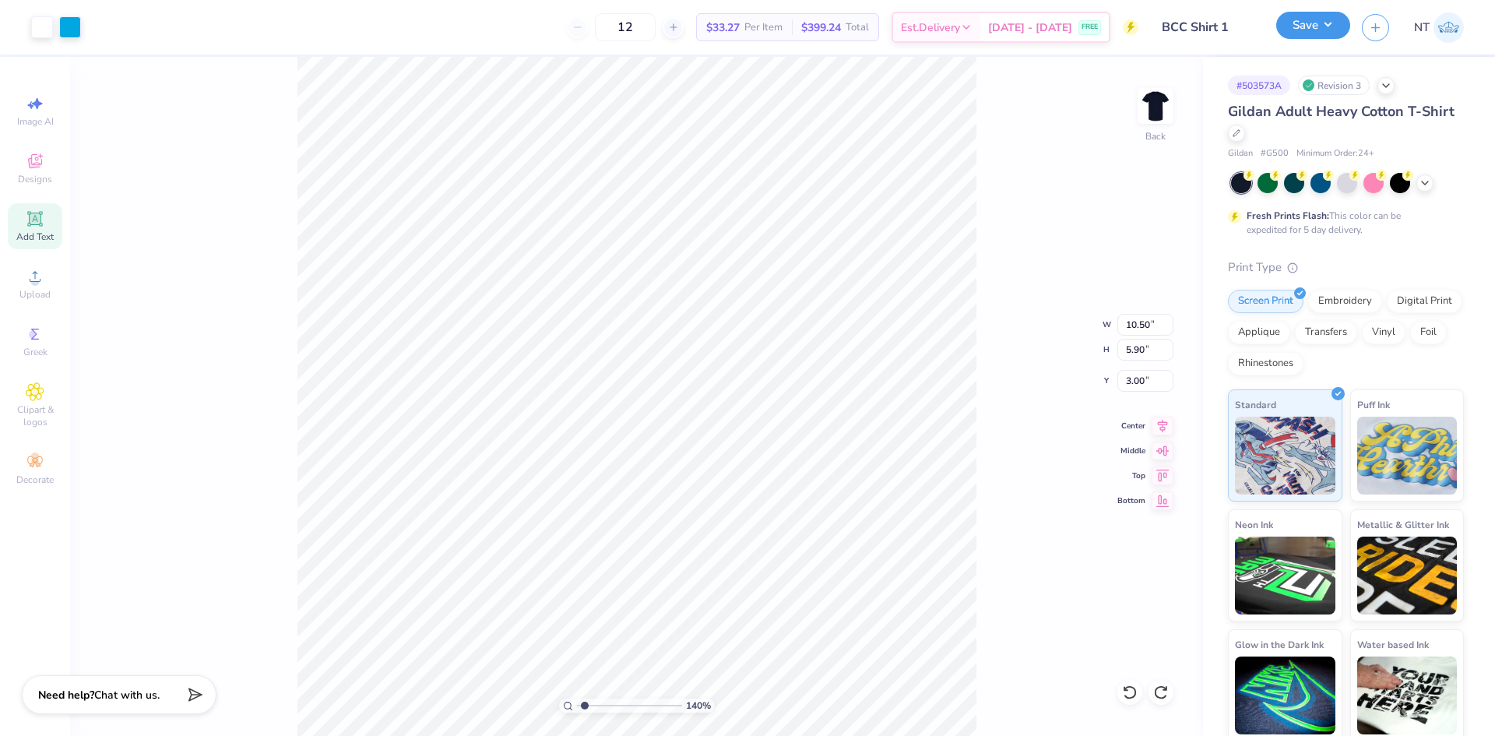
click at [1323, 32] on button "Save" at bounding box center [1313, 25] width 74 height 27
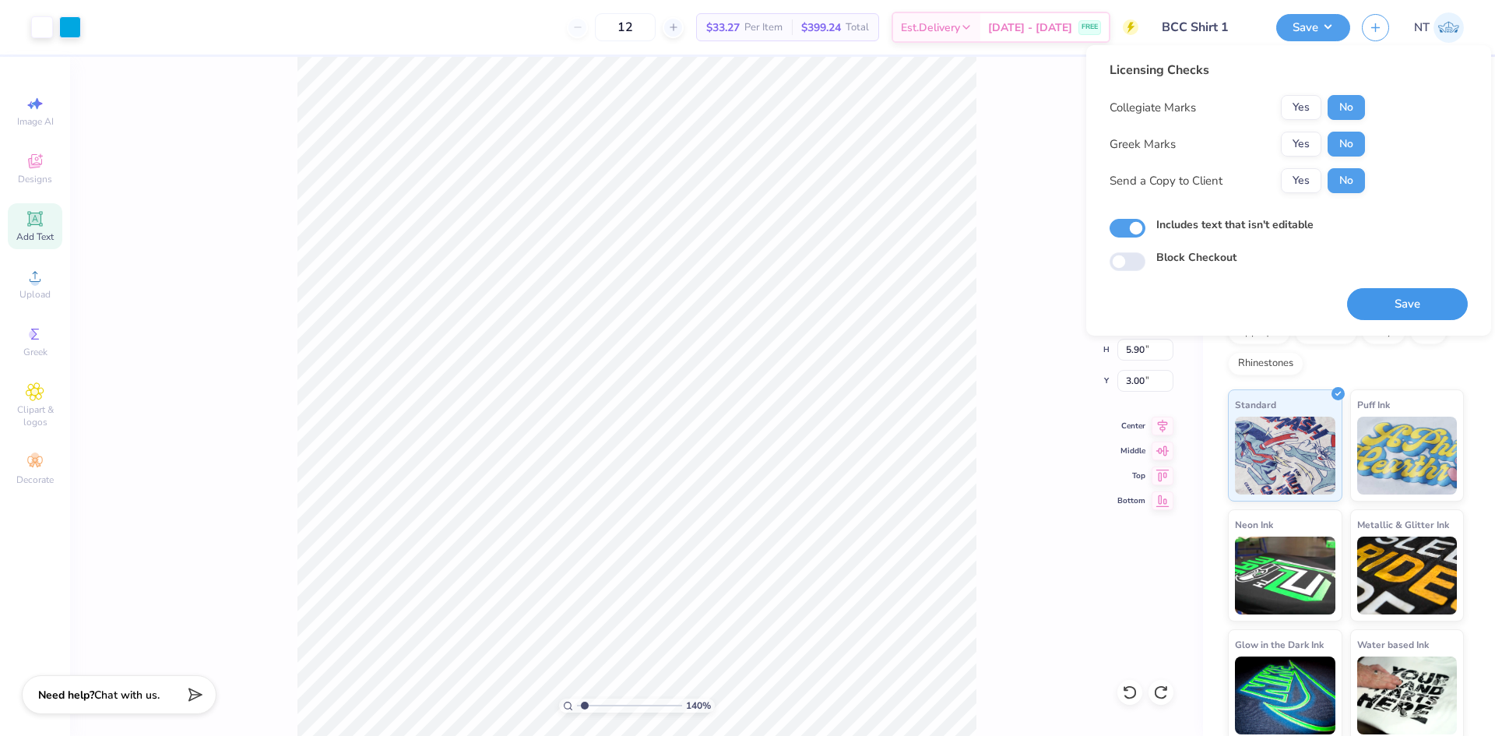
click at [1429, 306] on button "Save" at bounding box center [1407, 304] width 121 height 32
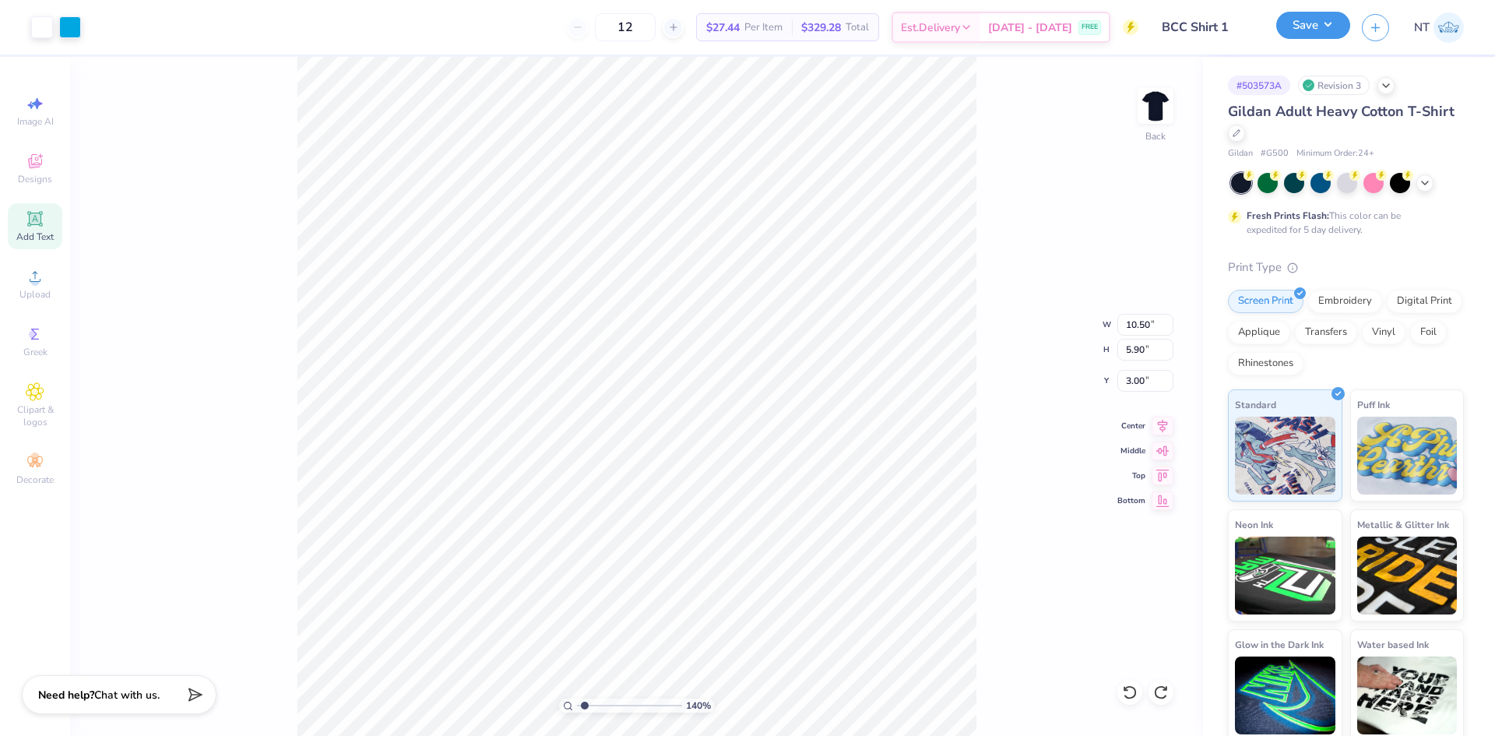
click at [1330, 19] on button "Save" at bounding box center [1313, 25] width 74 height 27
type input "1.39584517333908"
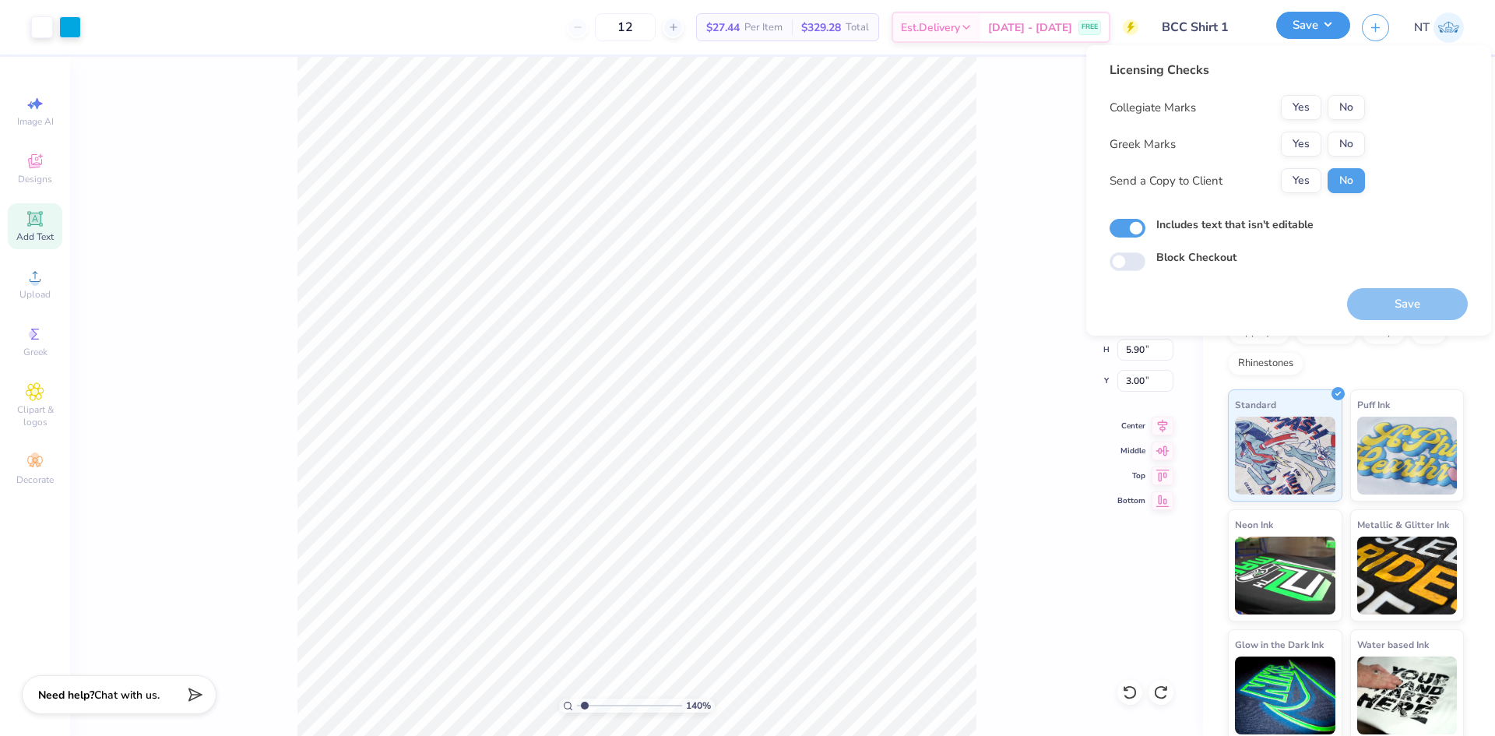
click at [1330, 19] on button "Save" at bounding box center [1313, 25] width 74 height 27
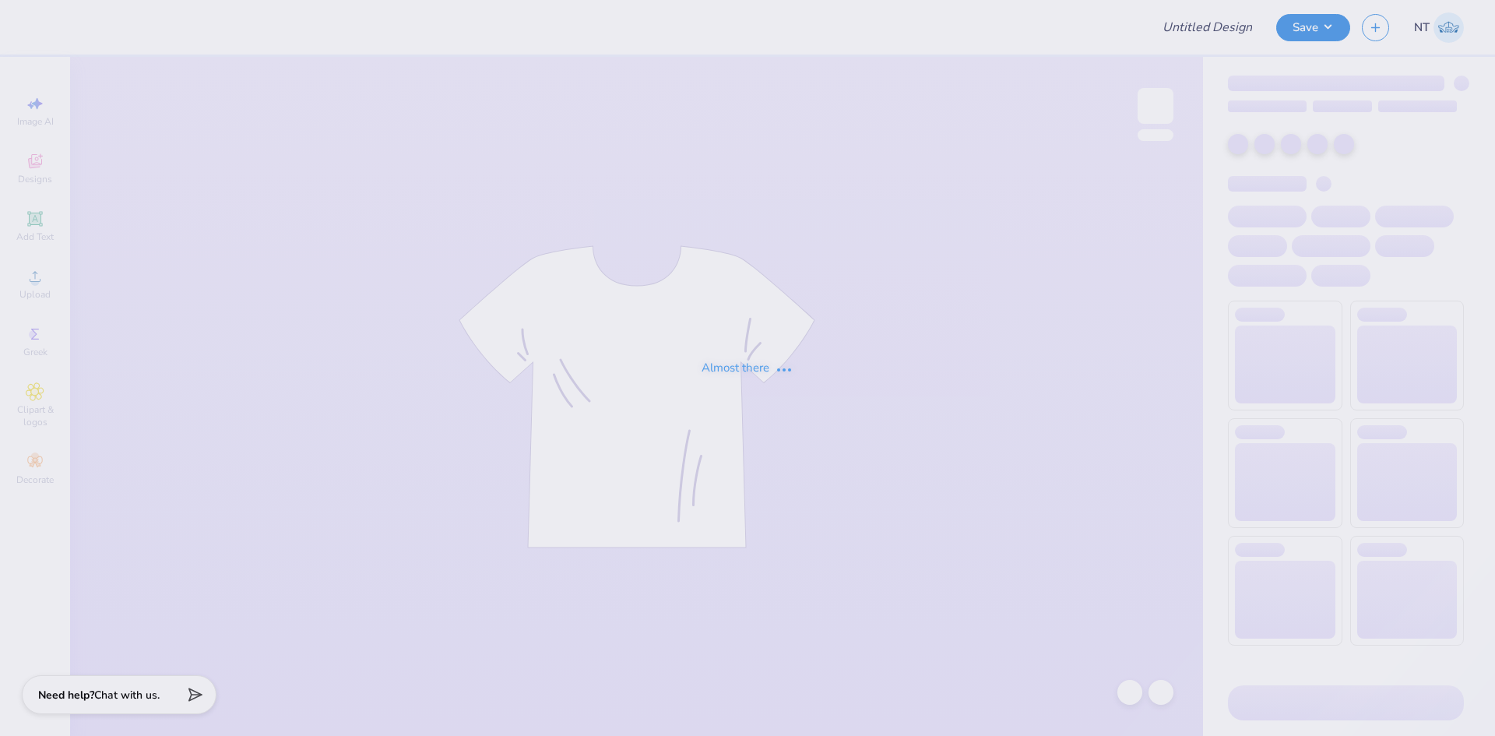
type input "Sigma Nu Recruitment 1.1"
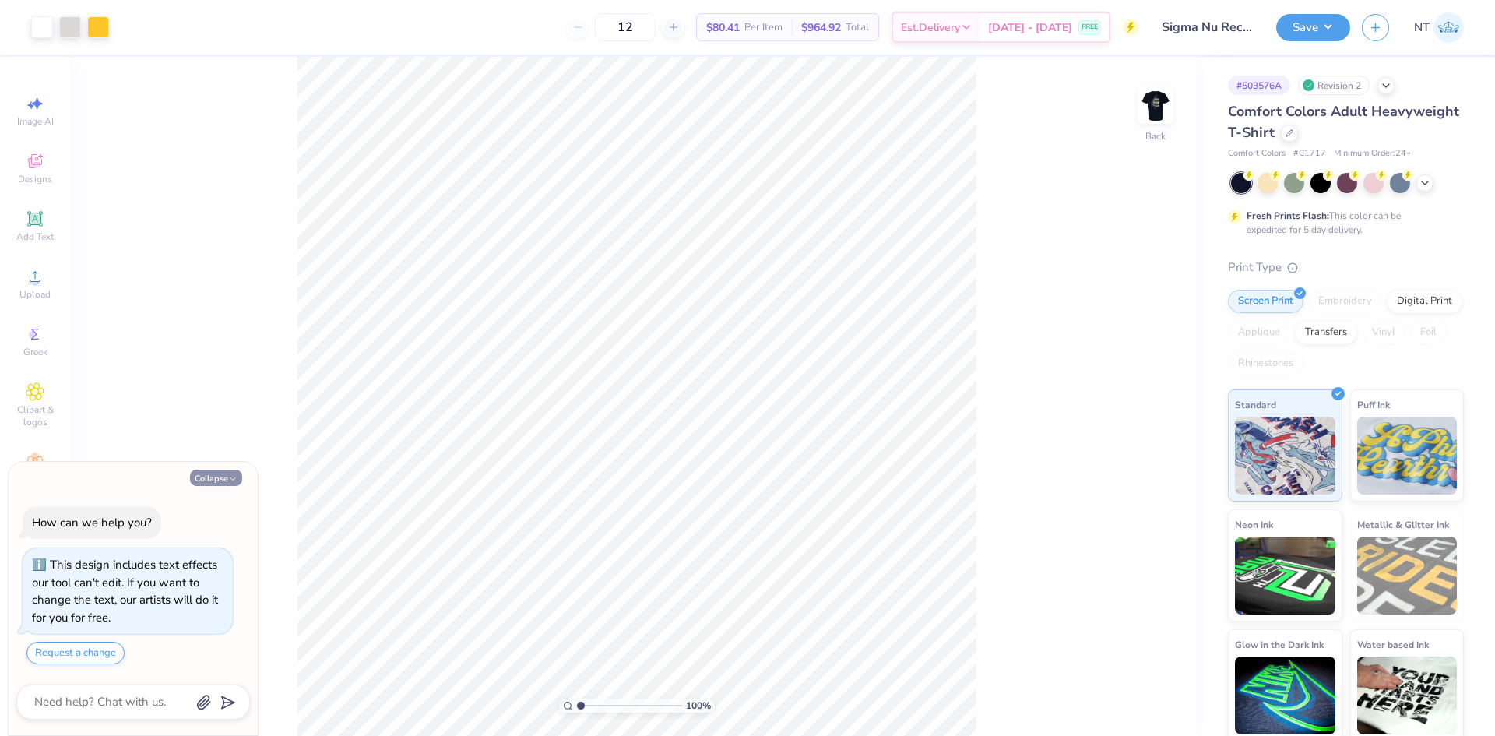
click at [229, 478] on icon "button" at bounding box center [232, 478] width 9 height 9
type textarea "x"
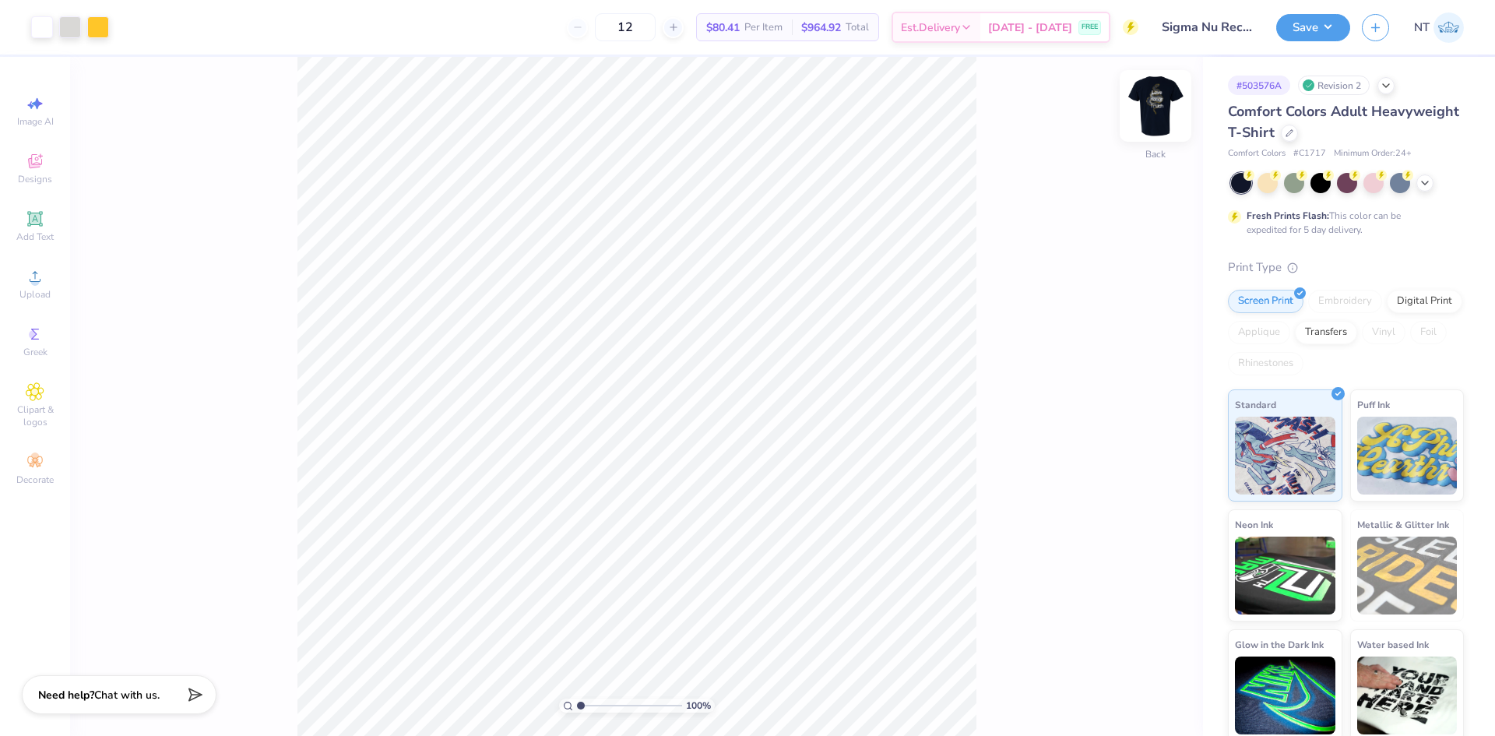
click at [1157, 104] on img at bounding box center [1155, 106] width 62 height 62
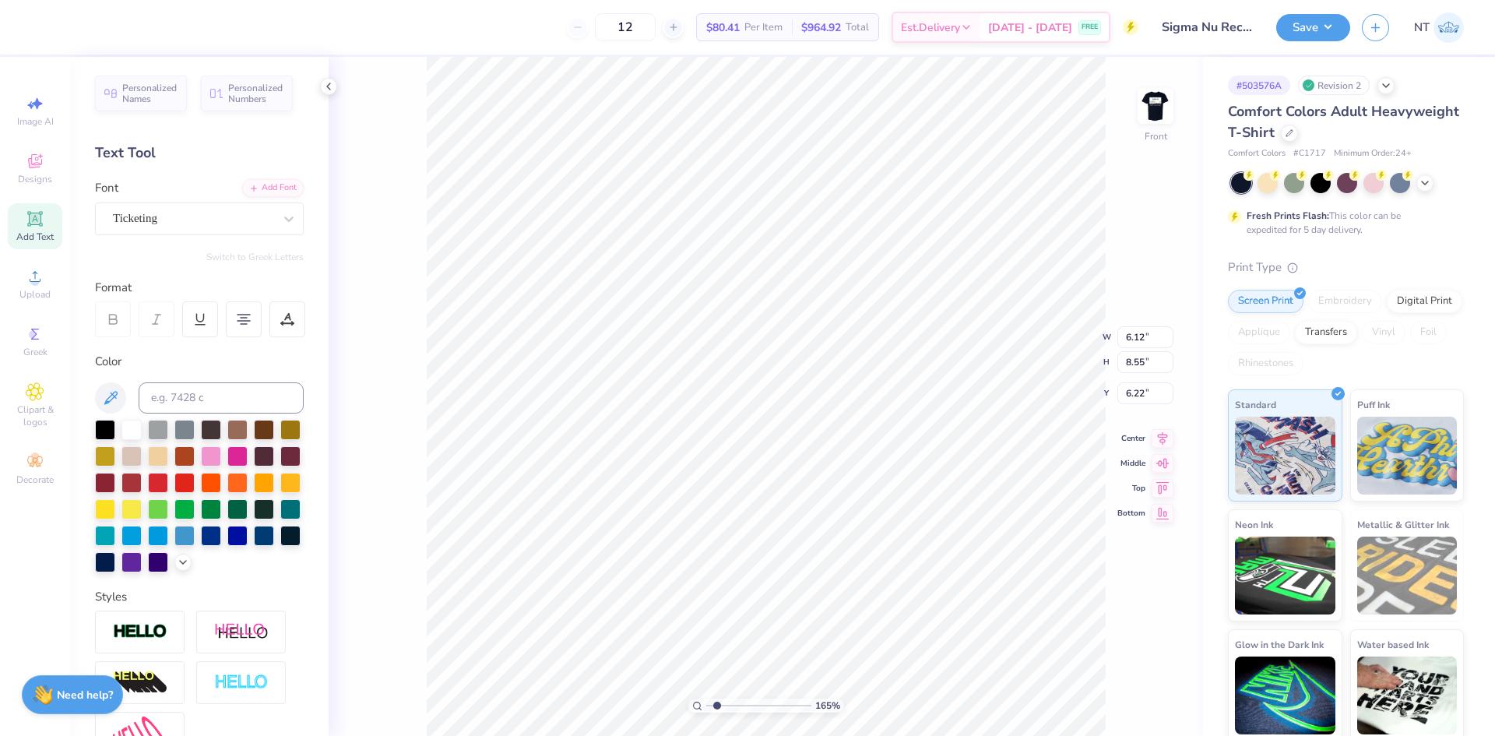
type input "1.6491337272538"
type input "6.74"
type input "1.6491337272538"
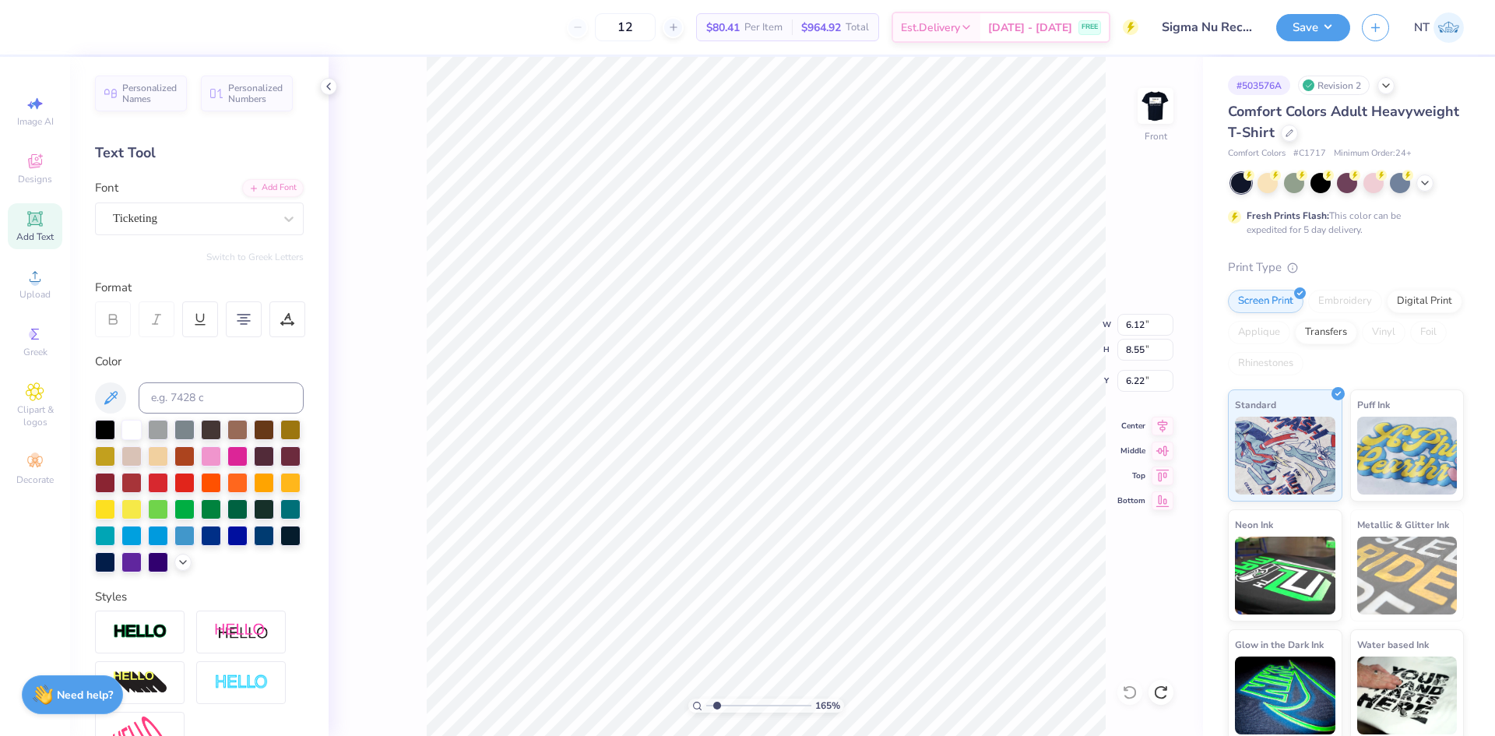
type textarea "Love, Honor Truth"
type input "1.6491337272538"
type textarea "Love, Honor, Truth"
type input "1.6491337272538"
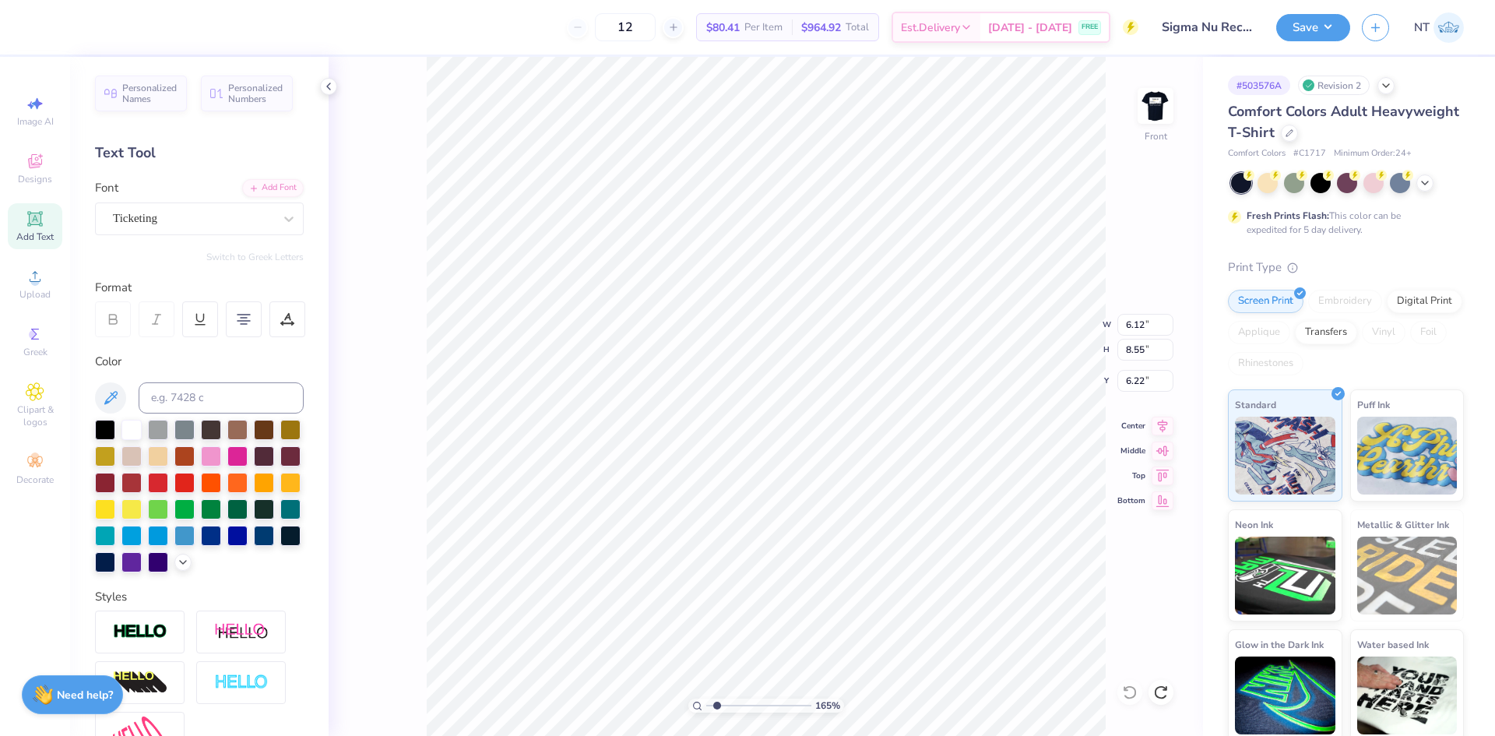
type input "6.96"
type input "1"
type input "8.22"
type input "15.00"
type input "3.00"
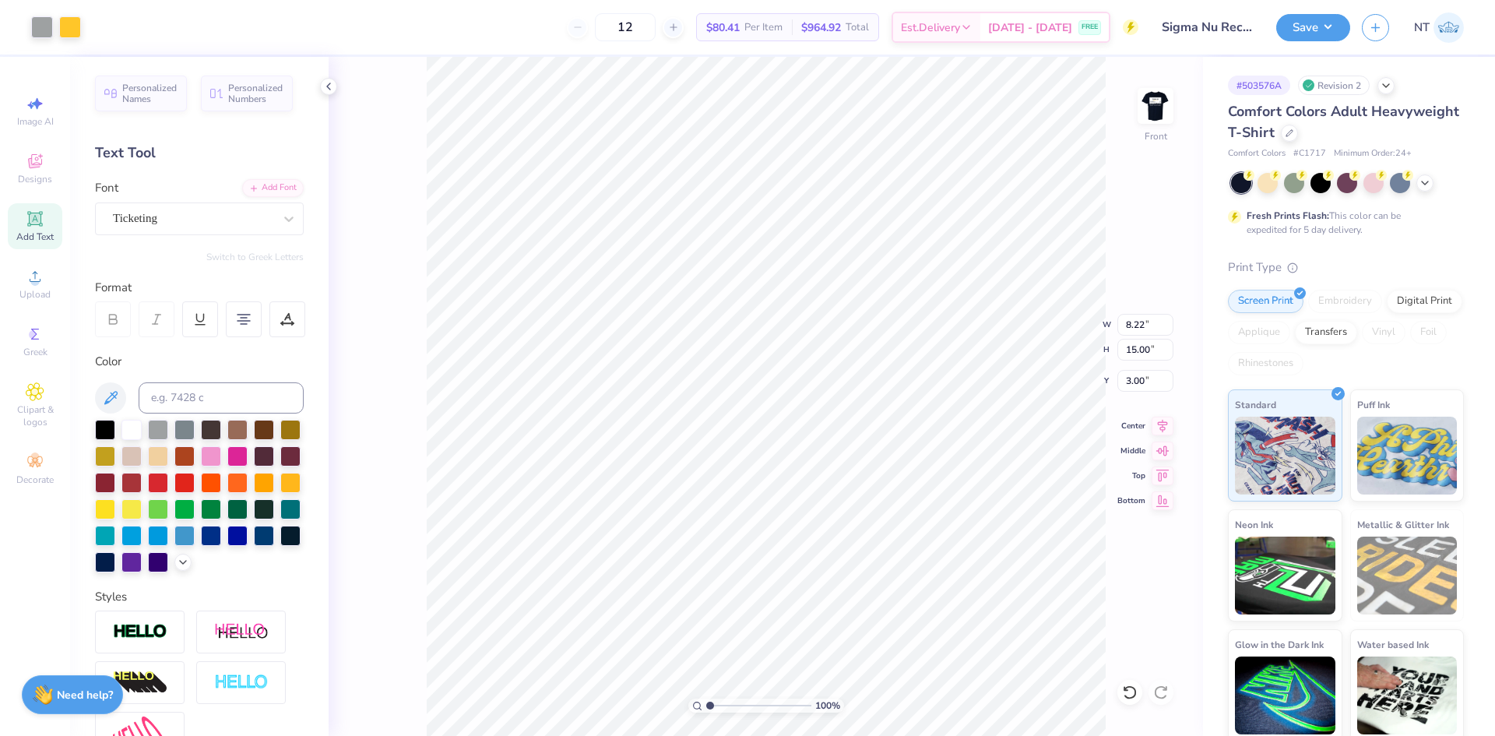
type input "6.96"
type input "8.55"
type input "6.22"
click at [1165, 426] on icon at bounding box center [1163, 422] width 10 height 13
click at [1165, 424] on icon at bounding box center [1162, 423] width 22 height 19
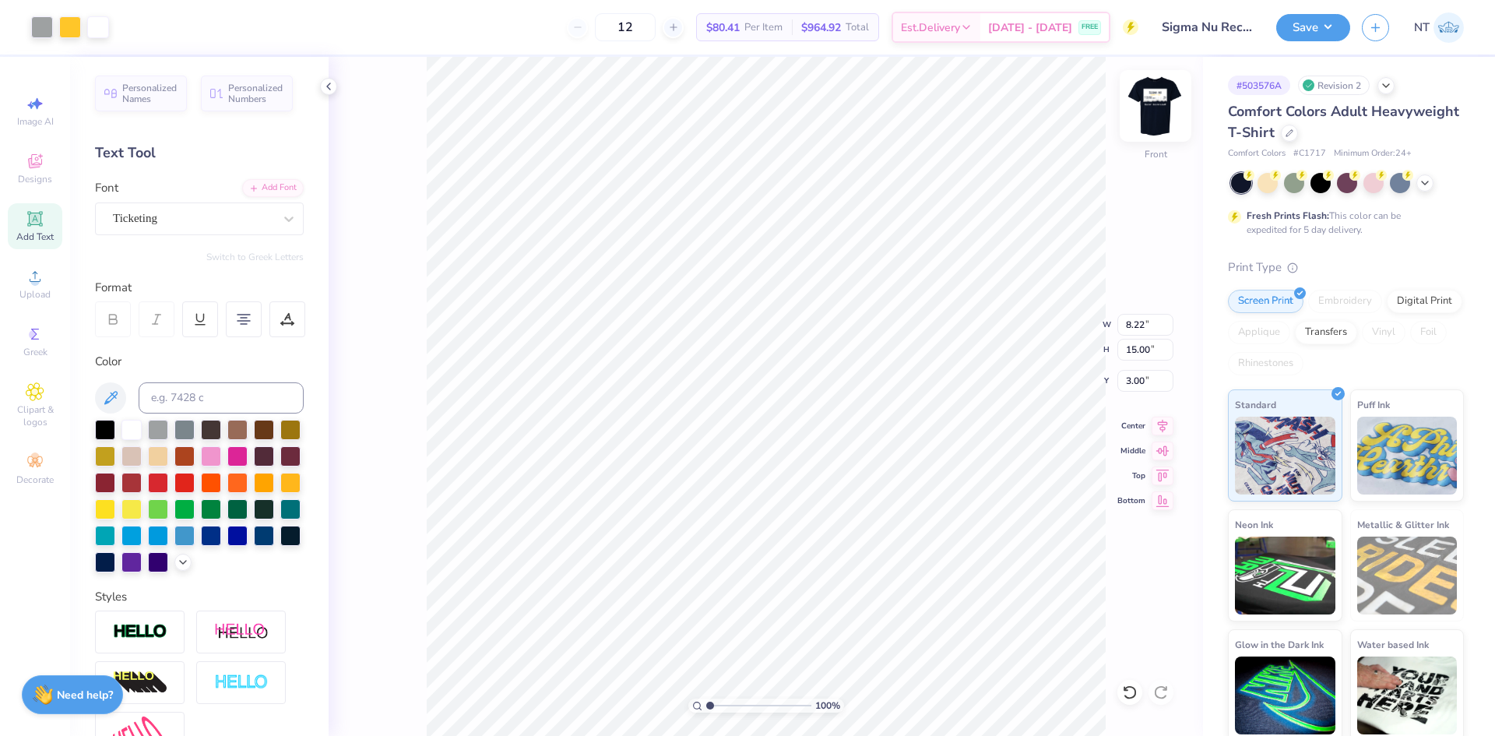
click at [1158, 105] on img at bounding box center [1155, 106] width 62 height 62
type input "1.6491337272538"
type textarea "Butler University"
type input "1.6491337272538"
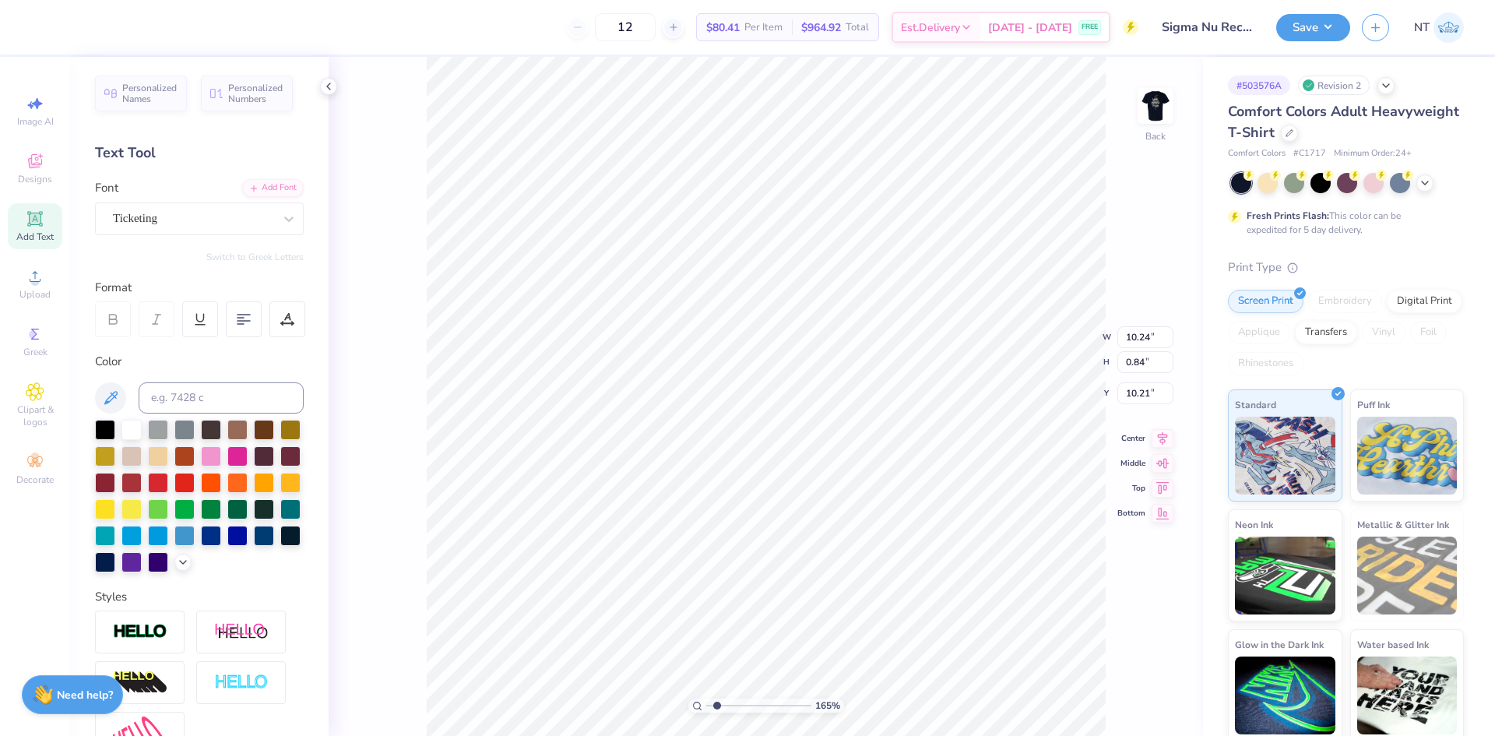
type input "9.66"
type input "1.6491337272538"
type input "10.13"
click at [788, 557] on li "Group" at bounding box center [811, 565] width 122 height 30
click at [1158, 427] on icon at bounding box center [1162, 423] width 22 height 19
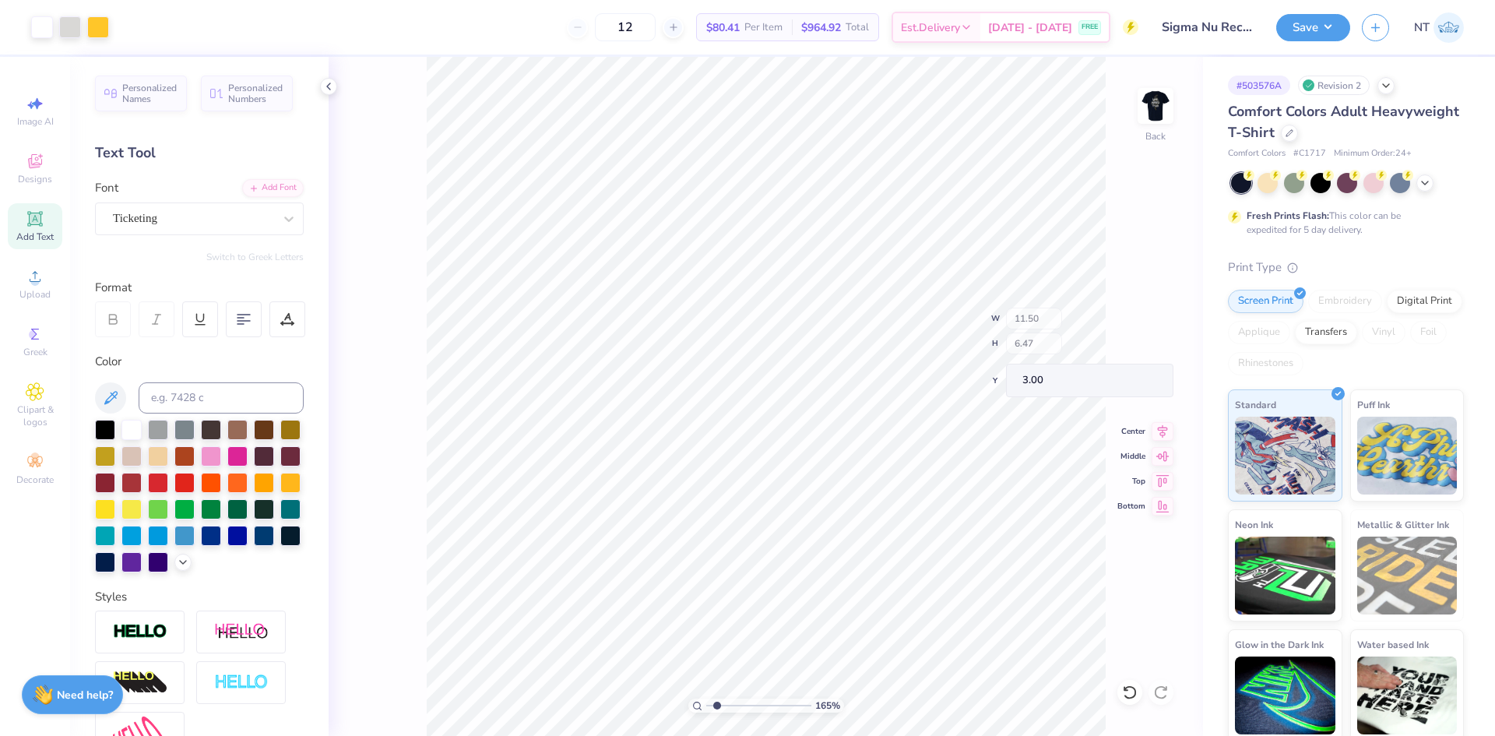
type input "1.94838374793402"
click at [1174, 420] on div "195 % Back W 9.66 9.66 " H 0.84 0.84 " Y 10.13 10.13 " Center Middle Top Bottom" at bounding box center [766, 396] width 874 height 679
click at [916, 446] on li "Duplicate" at bounding box center [914, 443] width 122 height 30
type input "11.90"
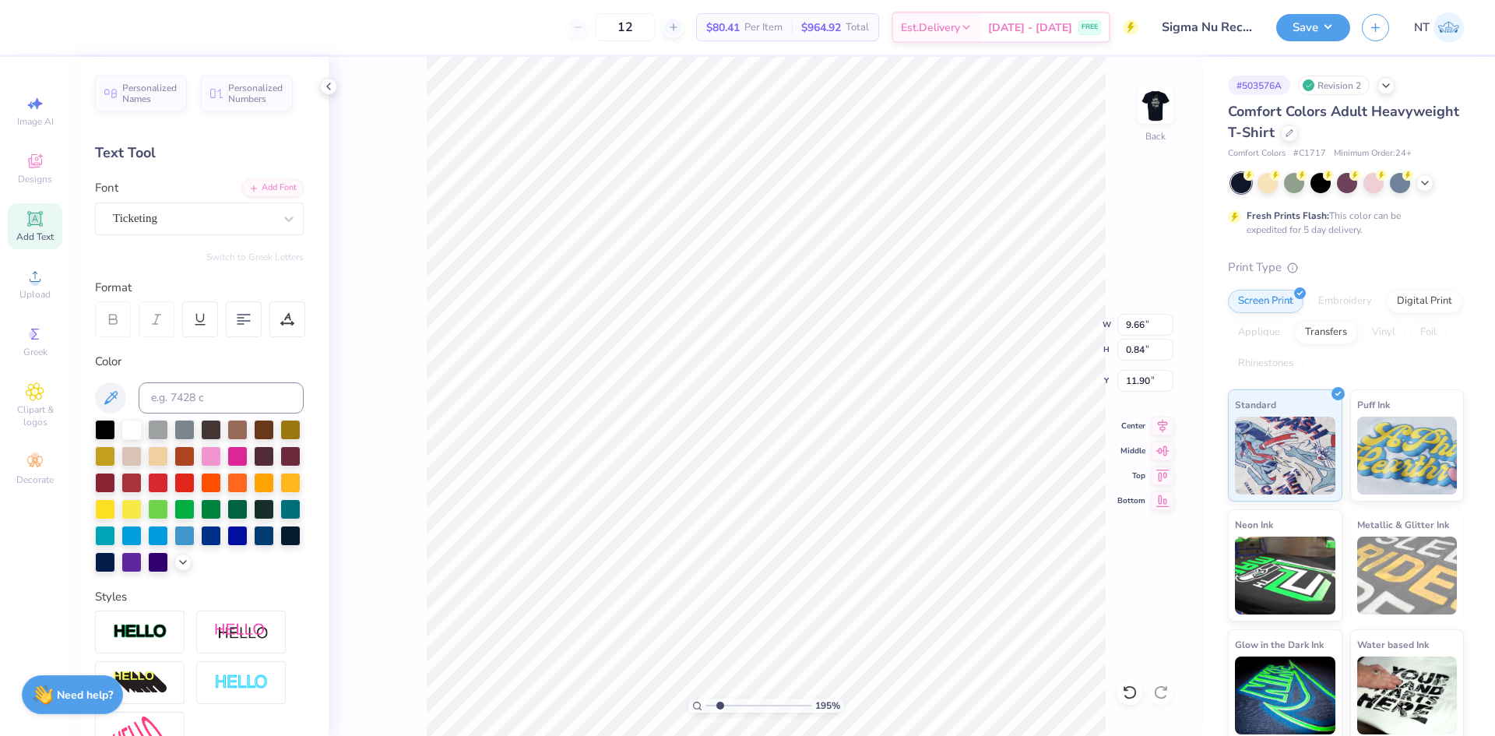
type textarea "®"
type input "3.79619922921342"
type input "11.53"
type input "3.79619922921342"
type input "0.25"
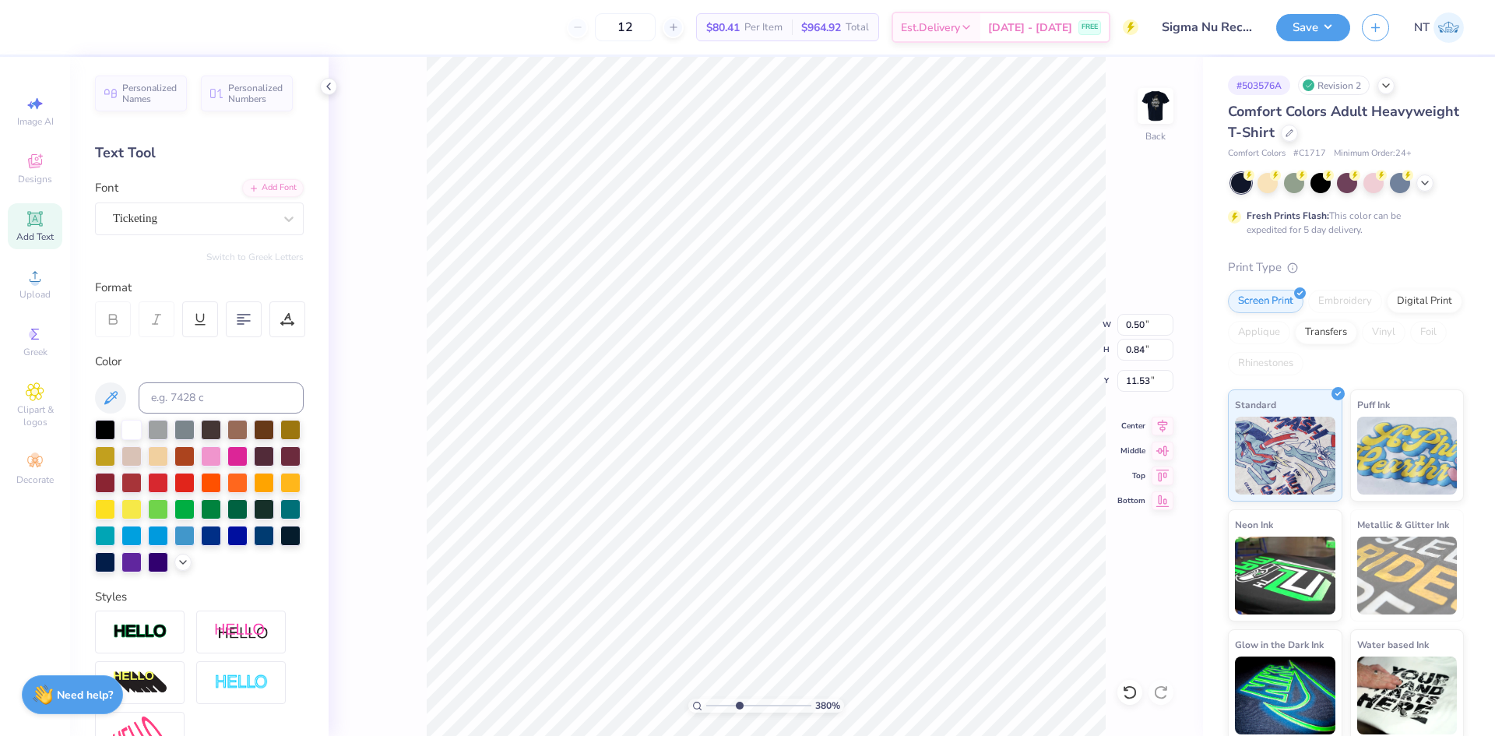
type input "0.43"
type input "11.94"
type input "3.79619922921342"
type input "10.75"
type input "3.79619922921342"
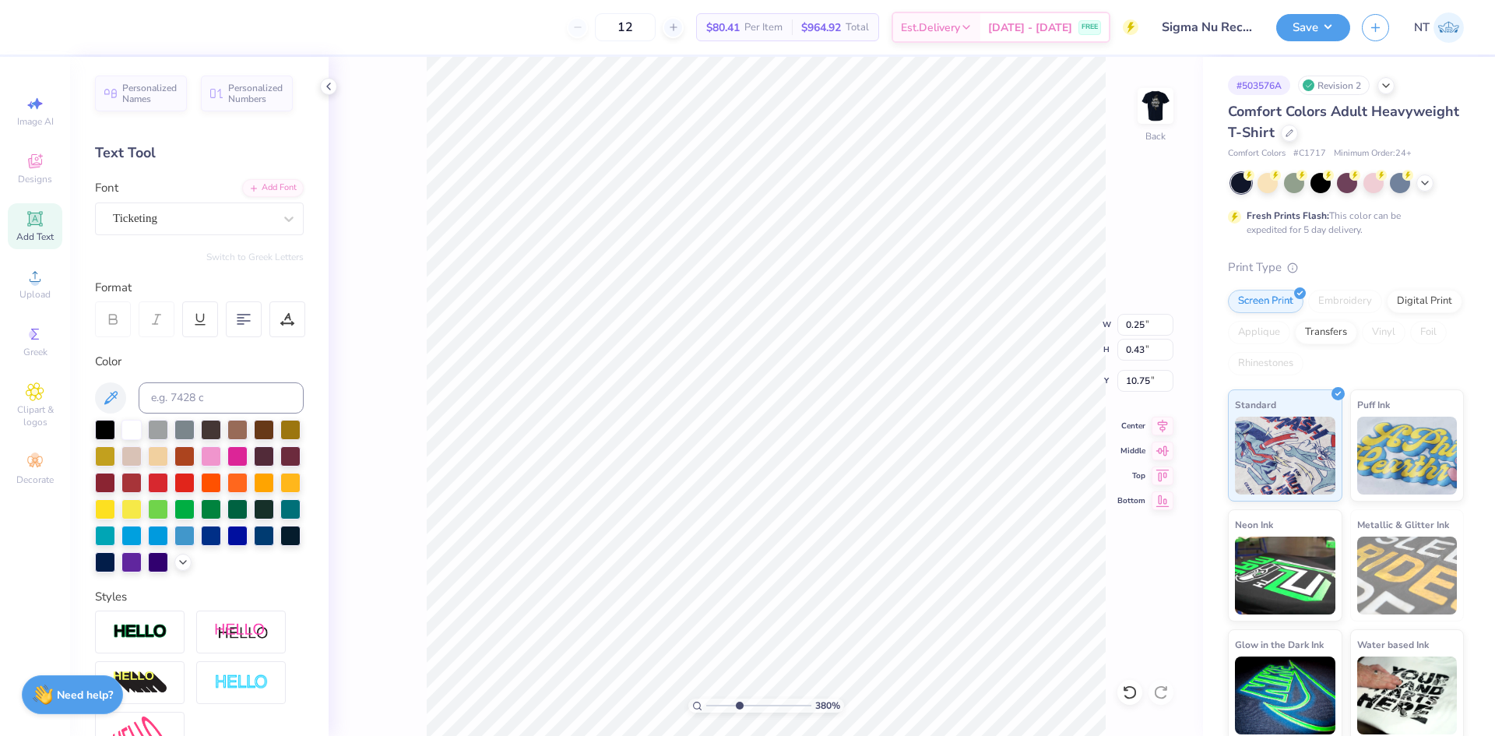
type input "10.33"
type input "3.79619922921342"
type textarea "®"
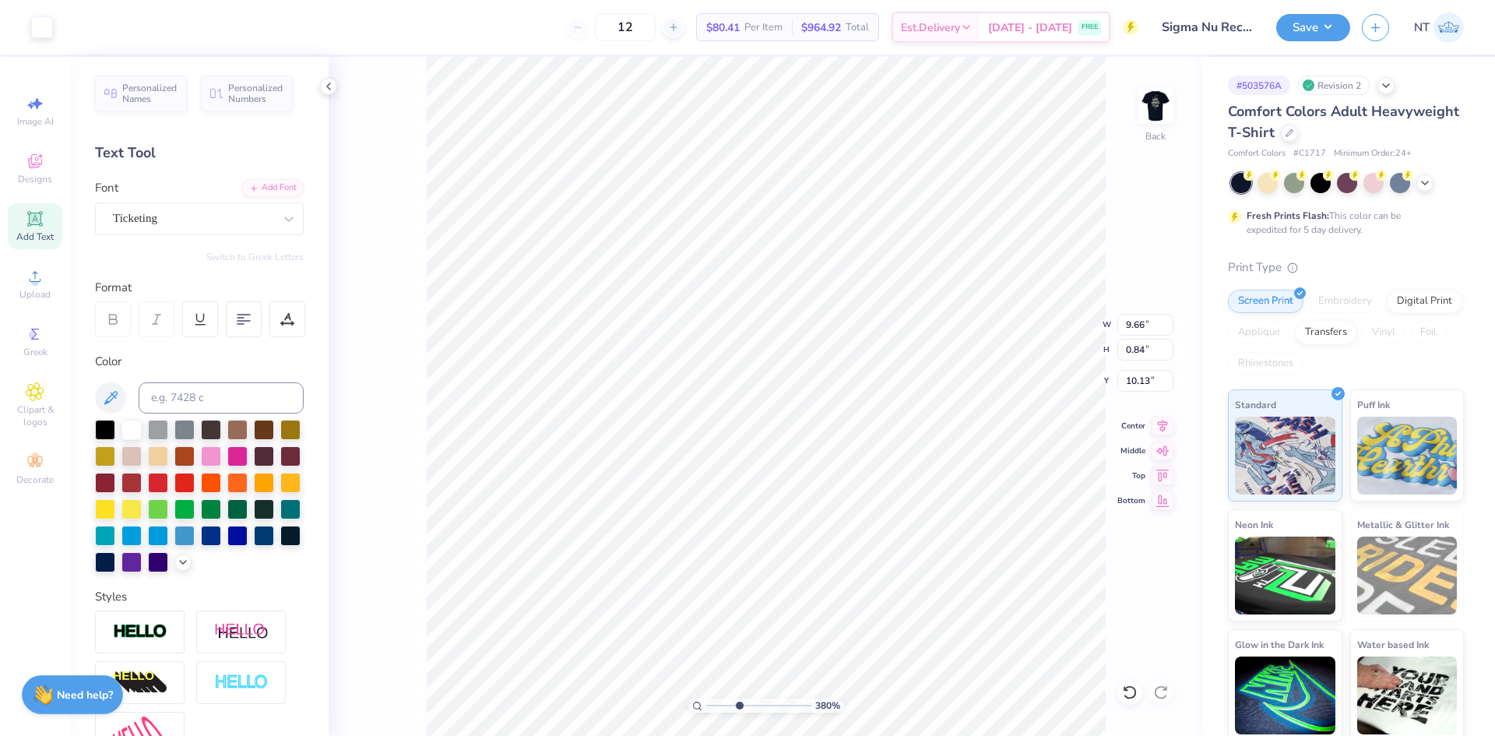
type input "3.79619922921342"
type input "9.66"
type input "0.84"
type input "10.13"
type input "3.79619922921342"
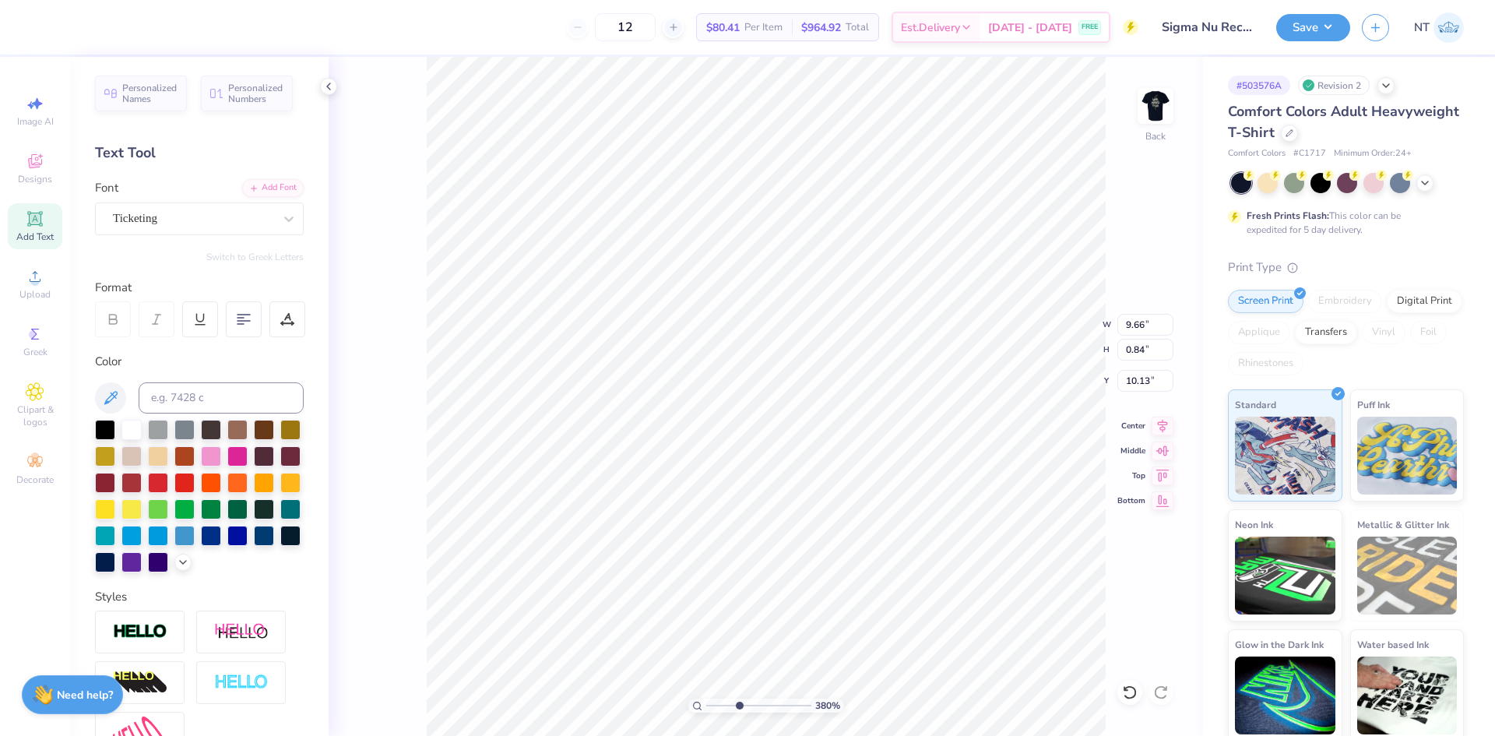
type textarea "Butler® University"
type input "3.79619922921342"
type input "10.24"
click at [1167, 423] on icon at bounding box center [1162, 423] width 22 height 19
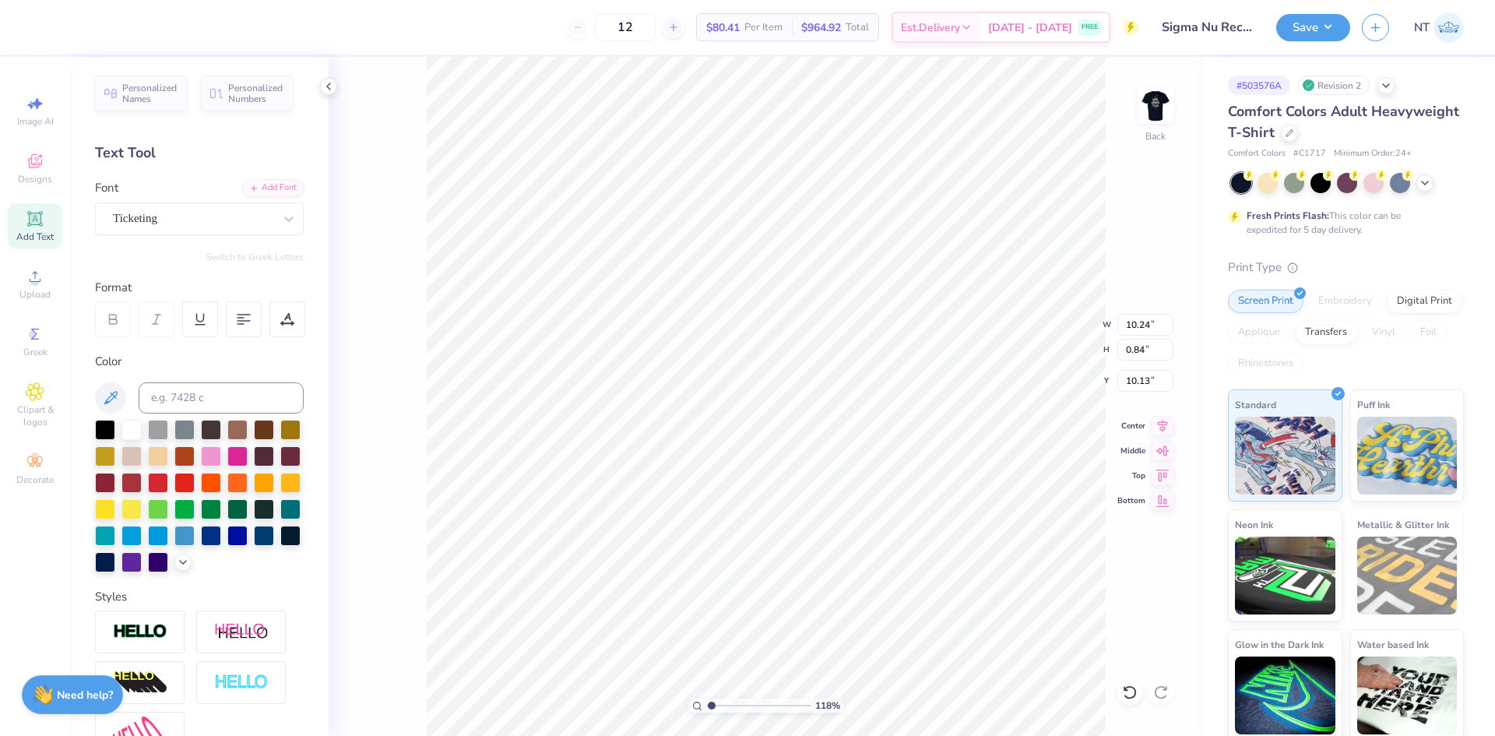
type input "1.18145891733021"
type textarea "Butler University"
type input "1.18145891733021"
type textarea "ButlerUniversity"
type input "1.18145891733021"
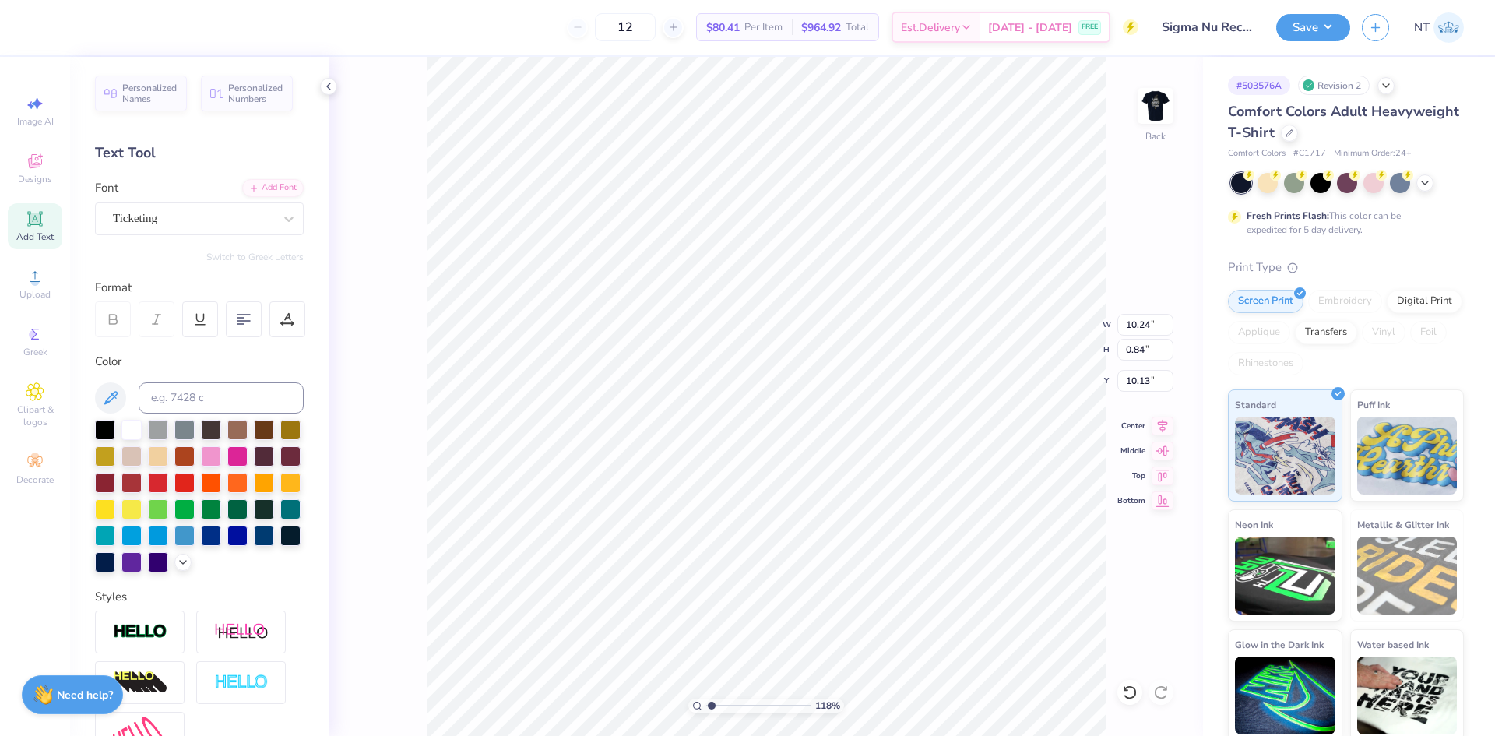
type textarea "Butler University"
paste textarea "https://freshprints.freshdesk.com/a/tickets/6349284"
type input "1.18145891733021"
type textarea "Butler Universityhttps://freshprints.freshdesk.com/a/tickets/6349284"
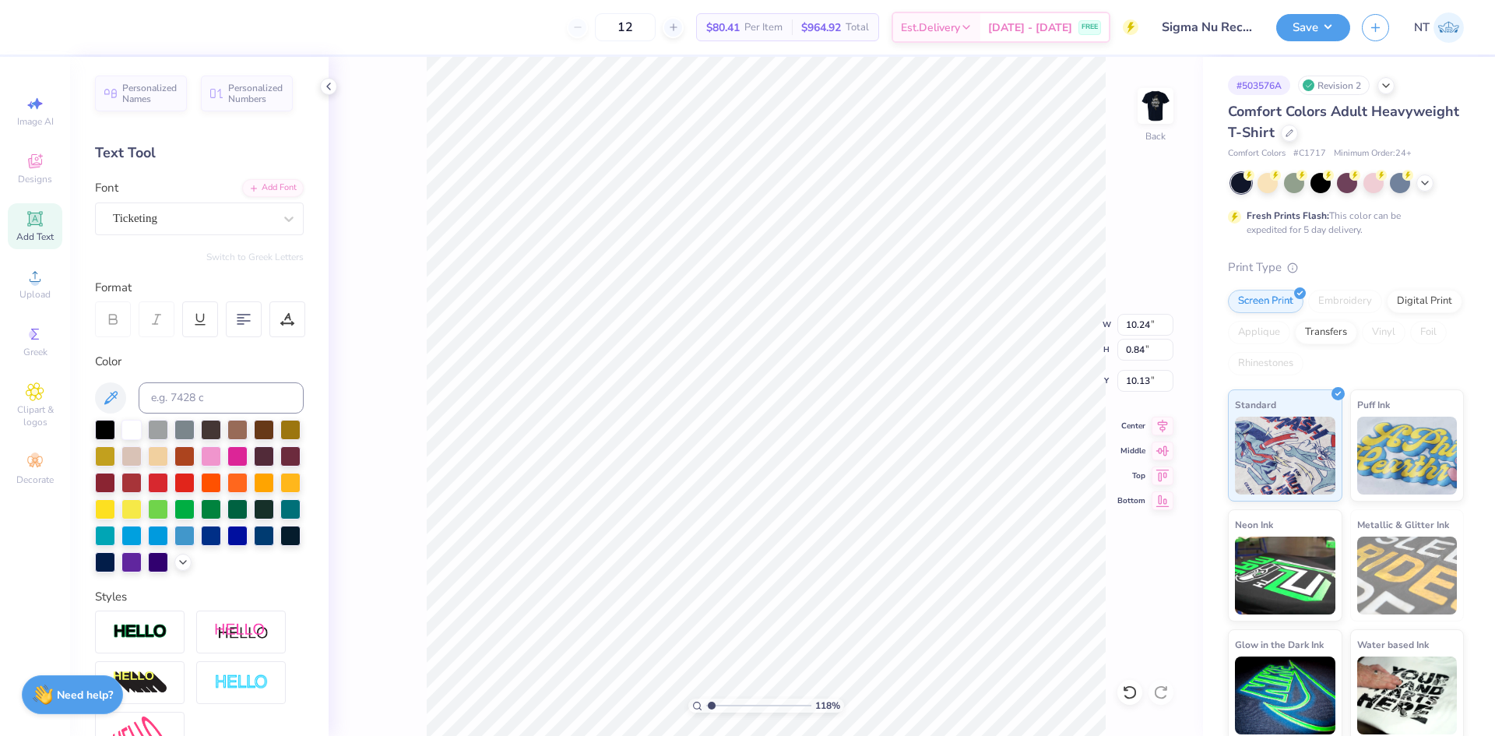
type input "1.18145891733021"
type textarea "Butler University"
type input "1.18145891733021"
paste textarea "®"
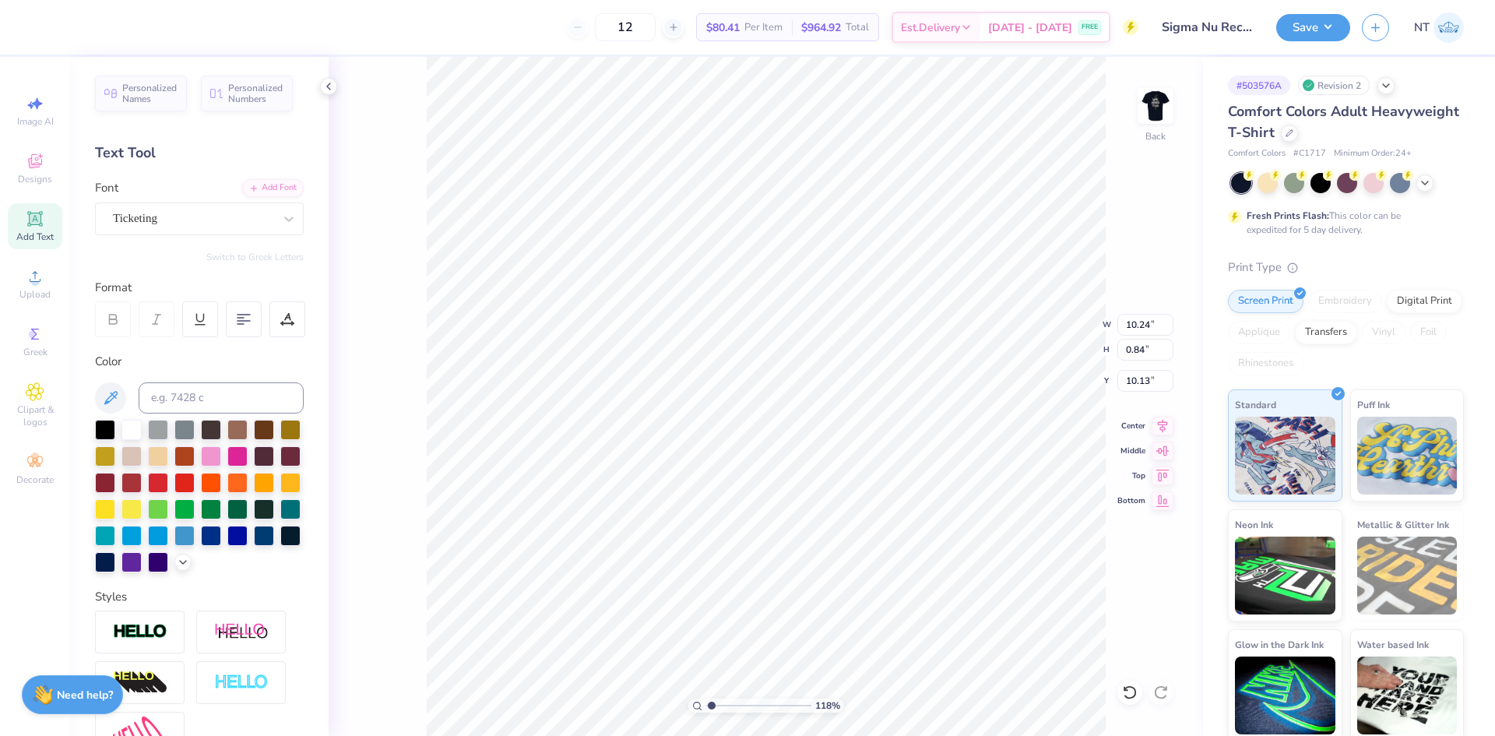
type textarea "Butler University®"
click at [1161, 422] on icon at bounding box center [1163, 422] width 10 height 13
click at [720, 572] on li "Ungroup" at bounding box center [747, 574] width 122 height 30
click at [1162, 106] on img at bounding box center [1155, 106] width 62 height 62
type input "1"
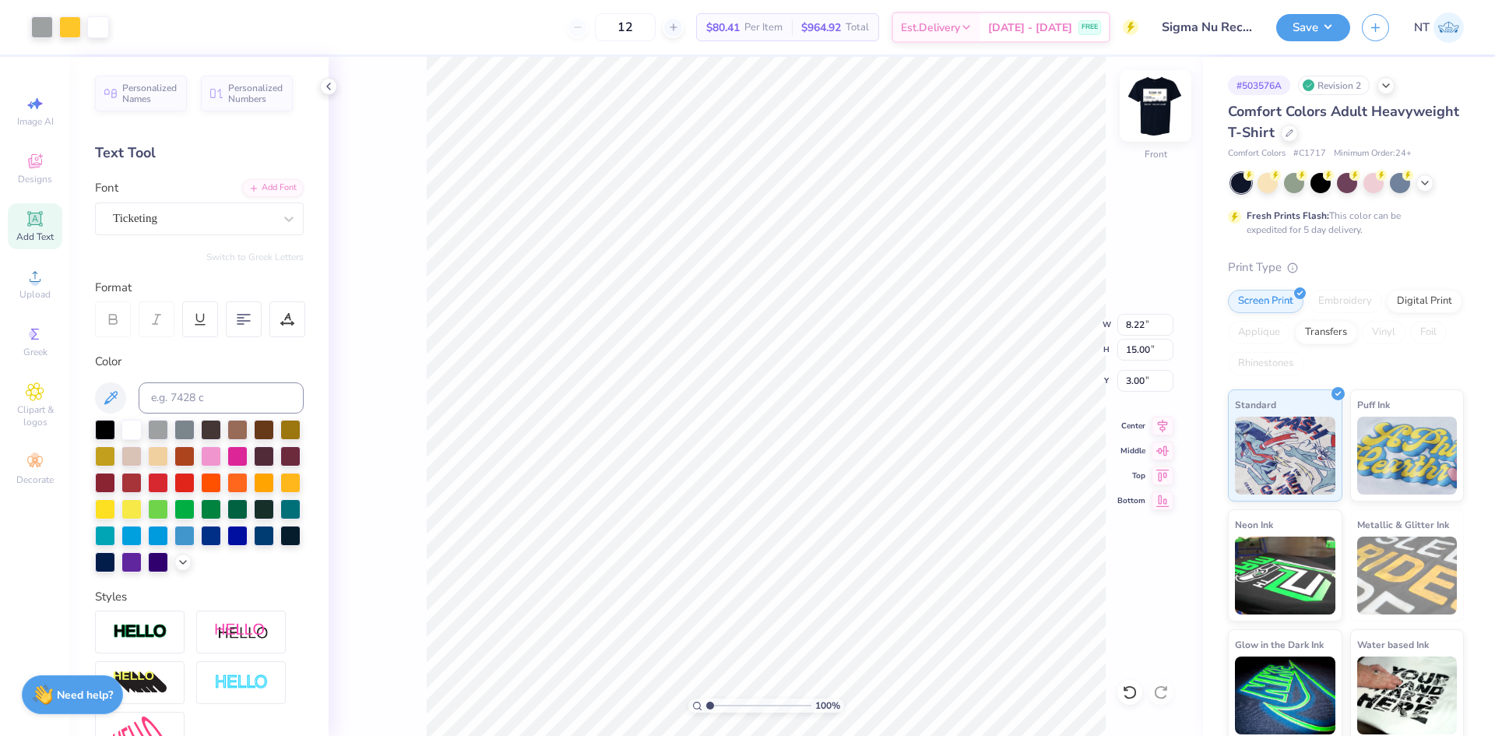
click at [1151, 100] on img at bounding box center [1155, 106] width 62 height 62
click at [1181, 125] on div "100 % Back W 11.50 11.50 " H 7.97 7.97 " Y 3.00 3.00 " Center Middle Top Bottom" at bounding box center [766, 396] width 874 height 679
click at [1145, 118] on img at bounding box center [1155, 106] width 62 height 62
click at [1171, 93] on img at bounding box center [1155, 106] width 62 height 62
click at [1152, 85] on img at bounding box center [1155, 106] width 62 height 62
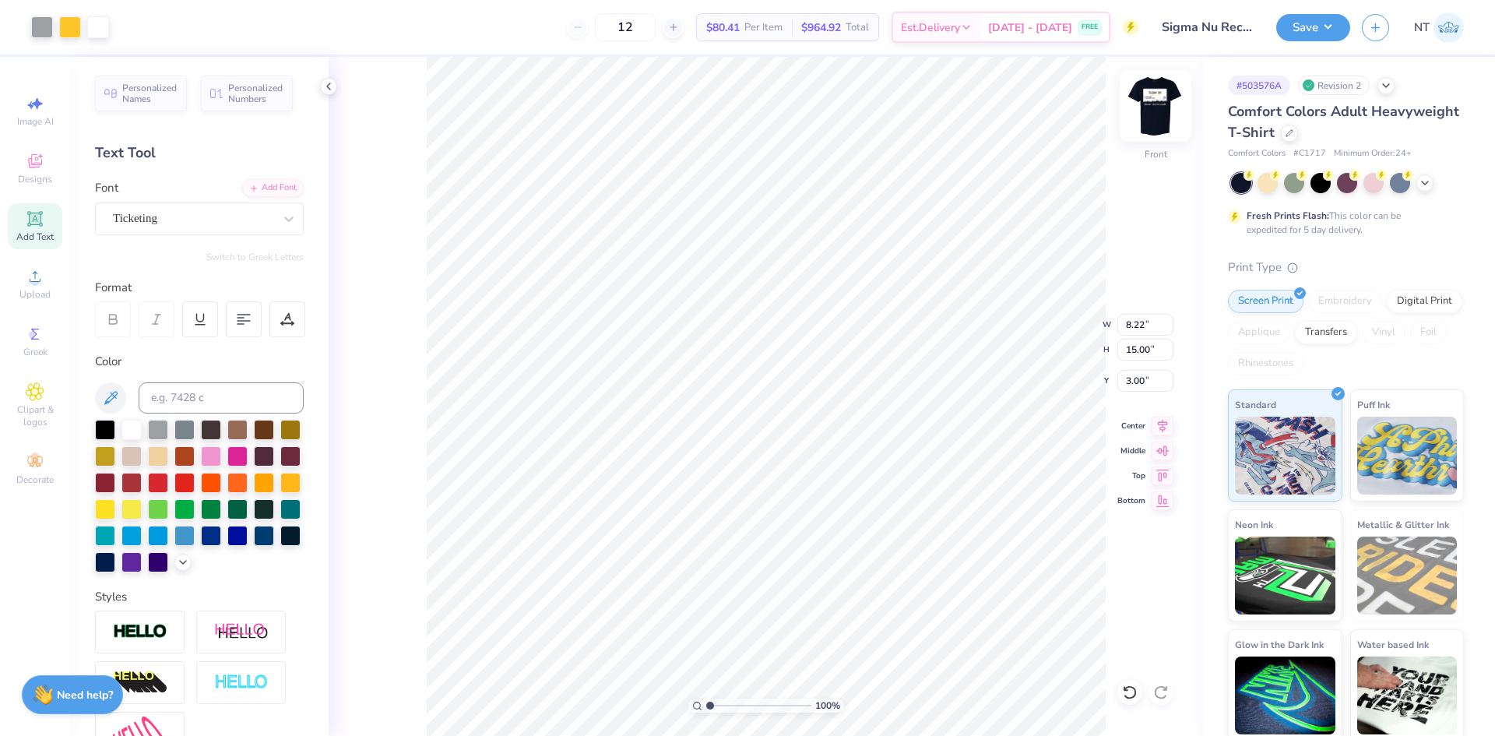
click at [1149, 97] on img at bounding box center [1155, 106] width 62 height 62
click at [1346, 24] on button "Save" at bounding box center [1313, 25] width 74 height 27
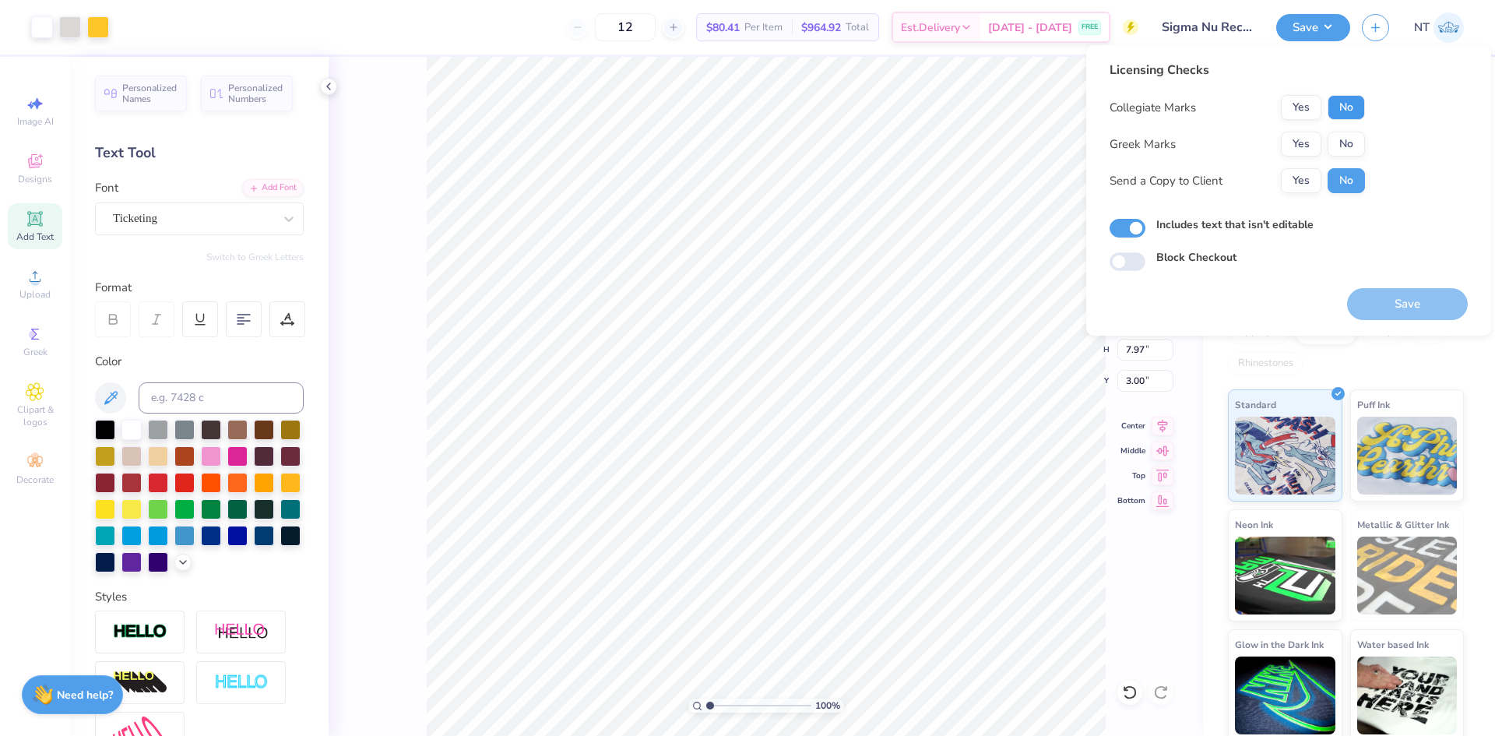
click at [1331, 108] on button "No" at bounding box center [1345, 107] width 37 height 25
click at [1298, 146] on button "Yes" at bounding box center [1301, 144] width 40 height 25
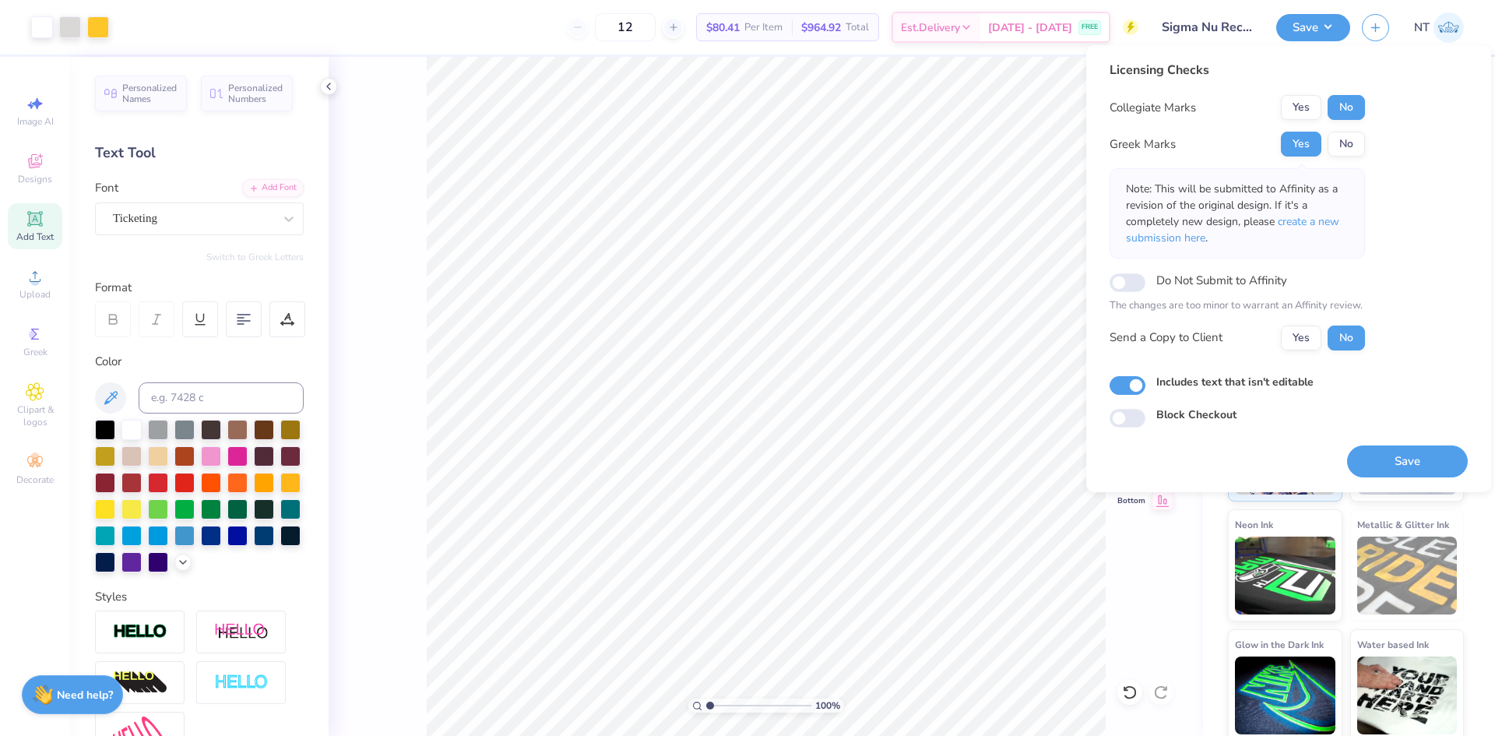
scroll to position [5, 0]
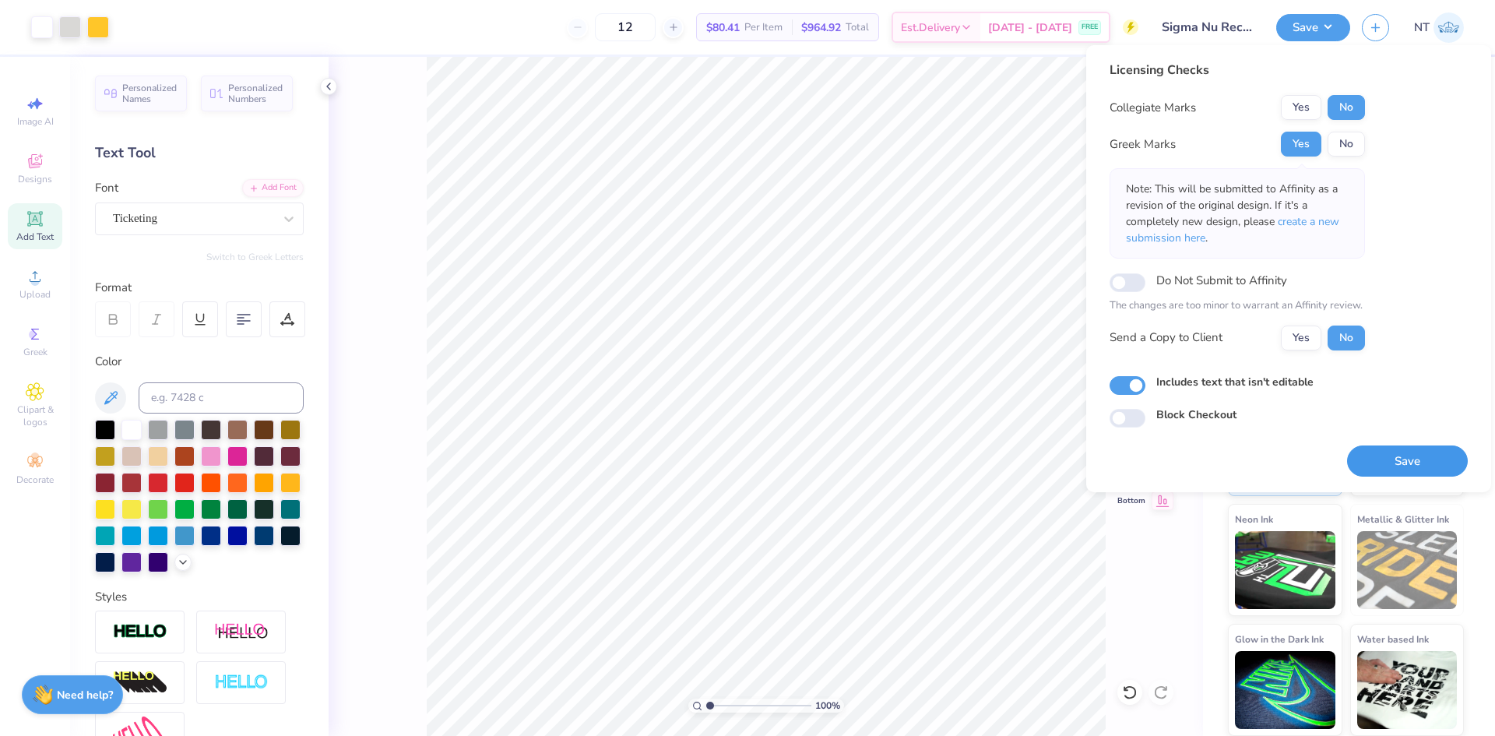
click at [1400, 456] on button "Save" at bounding box center [1407, 461] width 121 height 32
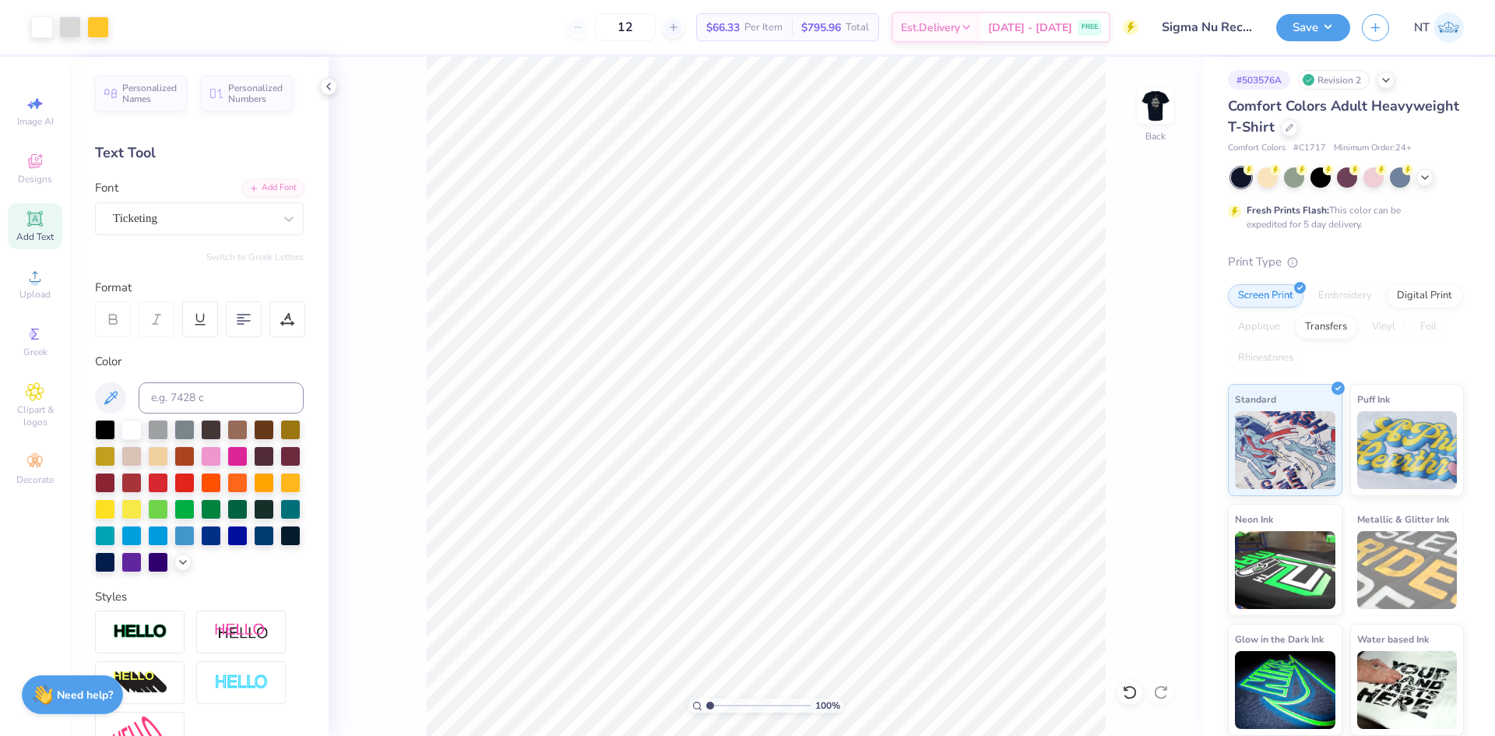
click at [1109, 612] on div "100 % Back" at bounding box center [766, 396] width 874 height 679
click at [1164, 103] on img at bounding box center [1155, 106] width 62 height 62
click at [1163, 114] on img at bounding box center [1155, 106] width 62 height 62
click at [1334, 27] on button "Save" at bounding box center [1313, 25] width 74 height 27
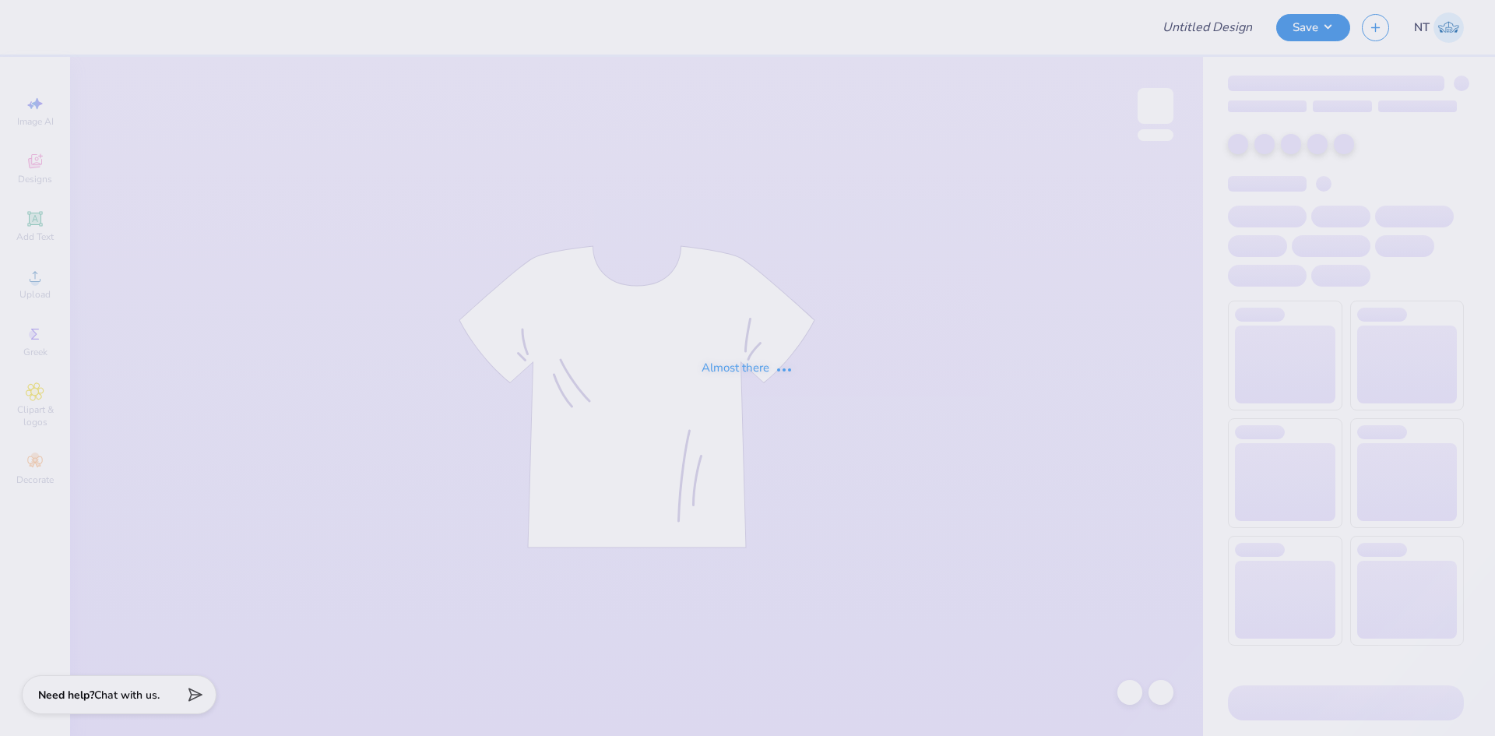
type input "[MEDICAL_DATA] Summerfest"
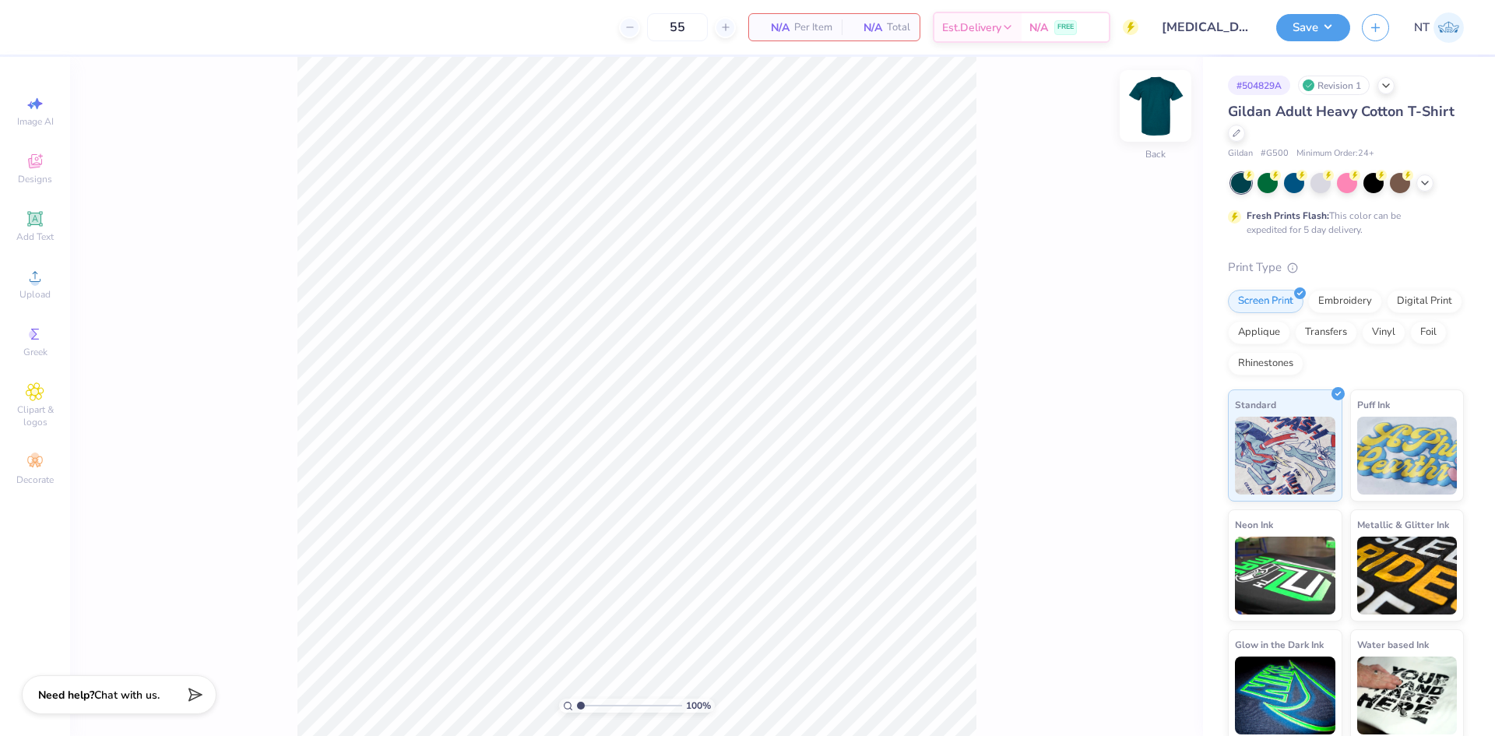
click at [1143, 118] on img at bounding box center [1155, 106] width 62 height 62
click at [1164, 97] on img at bounding box center [1155, 106] width 62 height 62
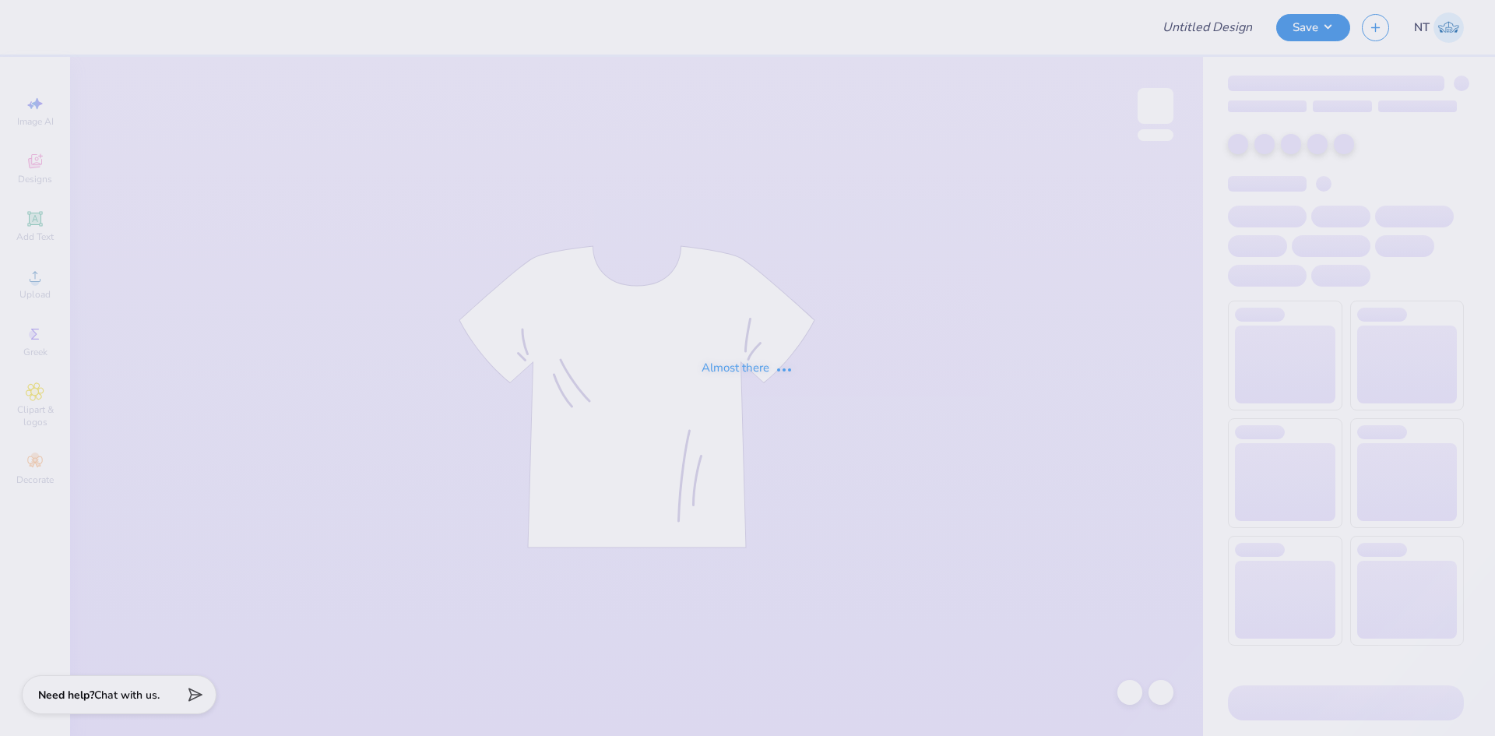
type input "[MEDICAL_DATA] Summerfest"
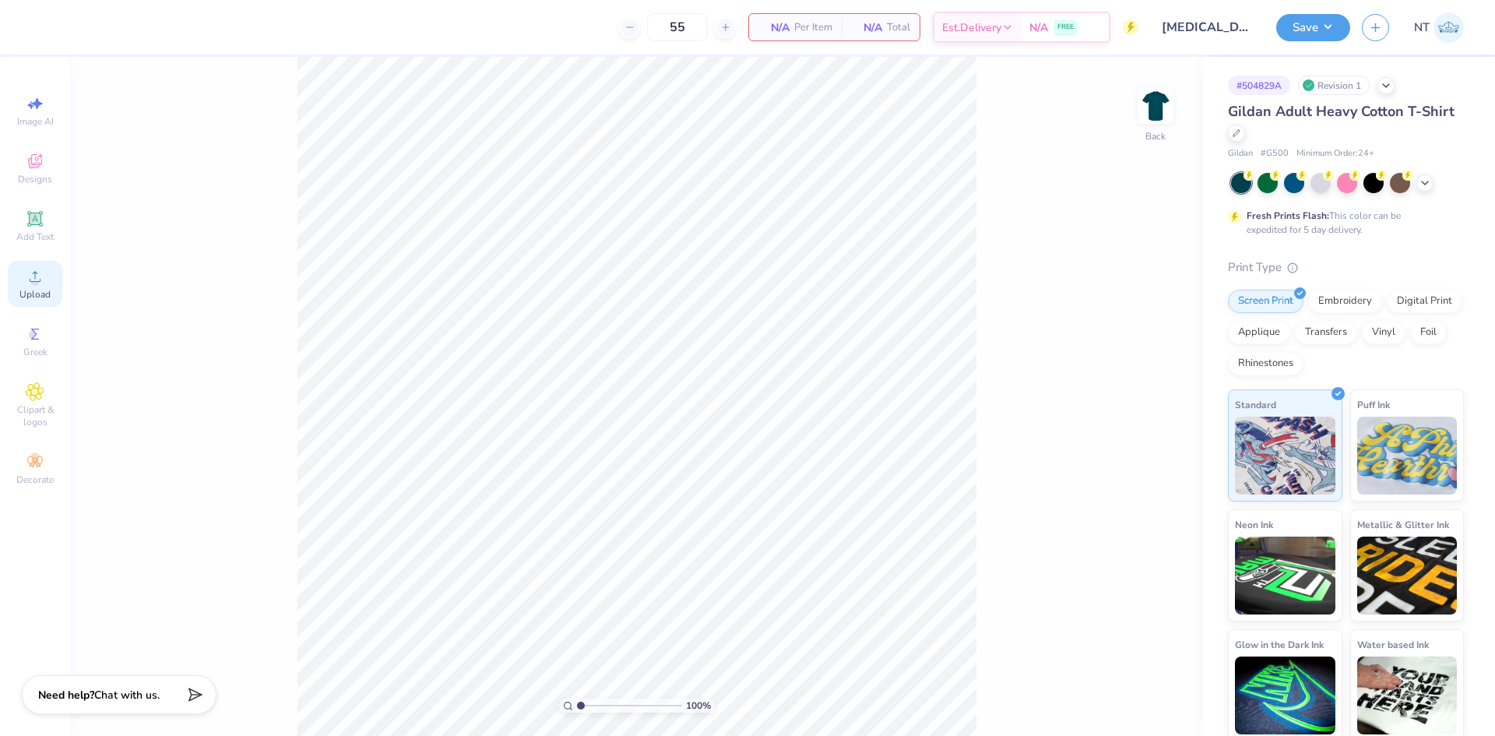
click at [32, 305] on div "Upload" at bounding box center [35, 284] width 54 height 46
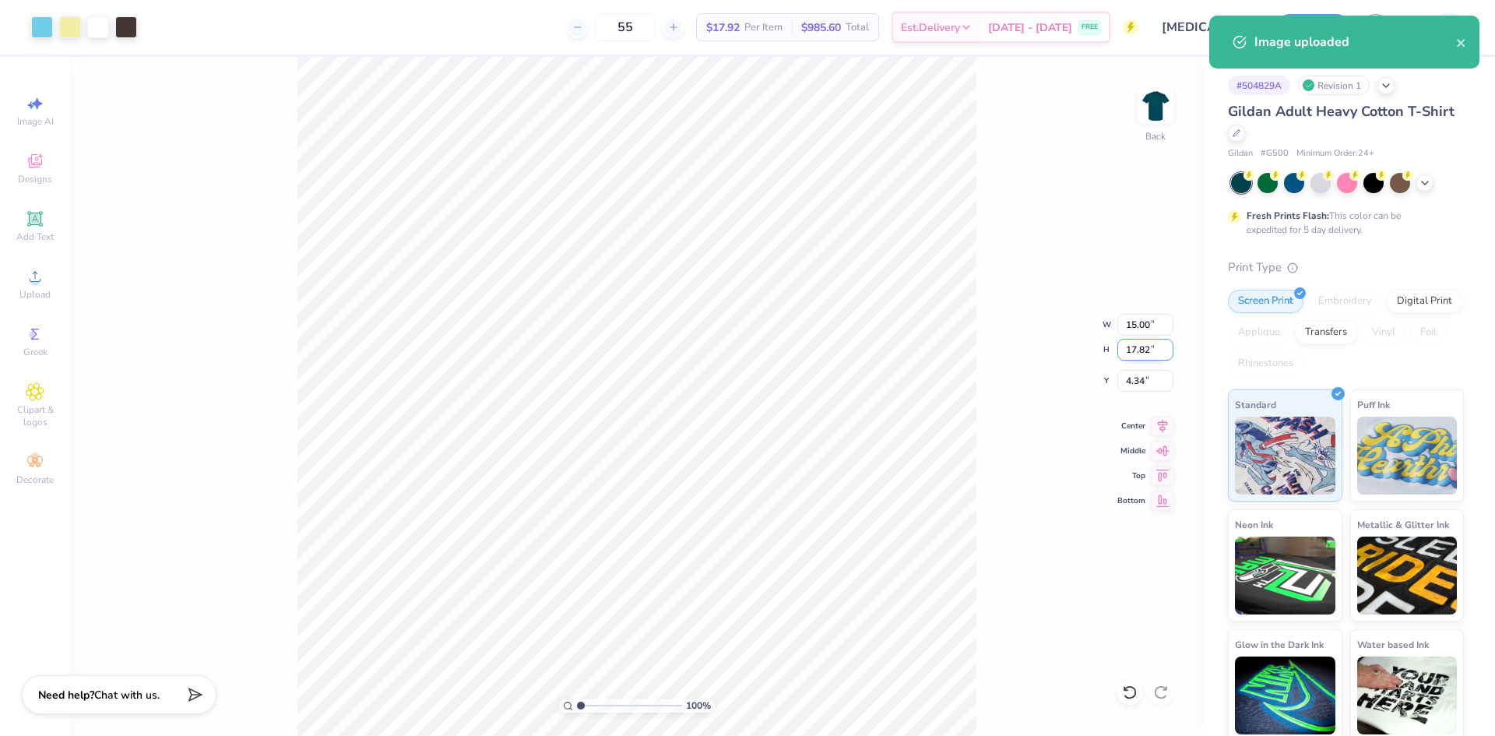
click at [1134, 344] on input "17.82" at bounding box center [1145, 350] width 56 height 22
click at [1134, 343] on input "17.82" at bounding box center [1145, 350] width 56 height 22
type input "13"
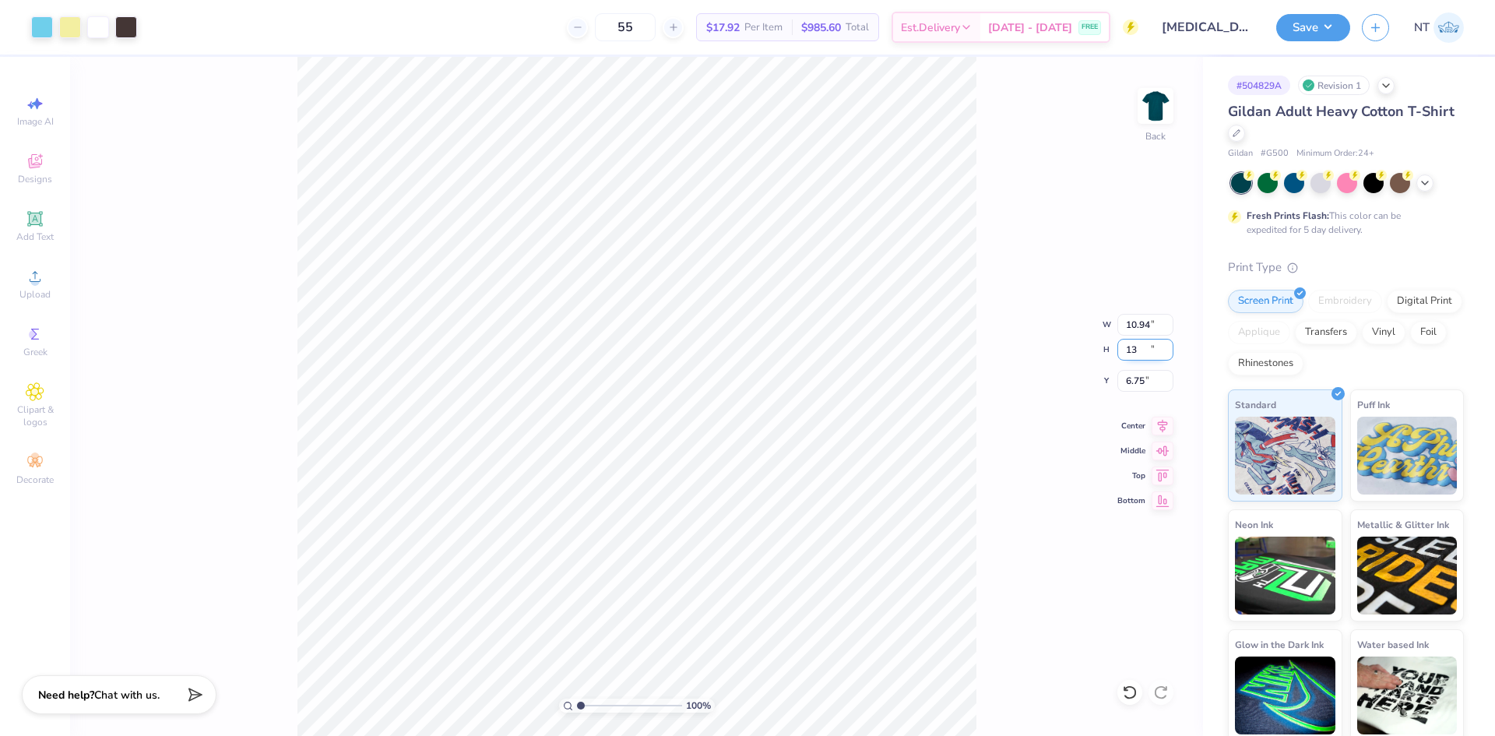
type input "10.94"
type input "13.00"
click at [1137, 385] on input "6.75" at bounding box center [1145, 381] width 56 height 22
type input "3.00"
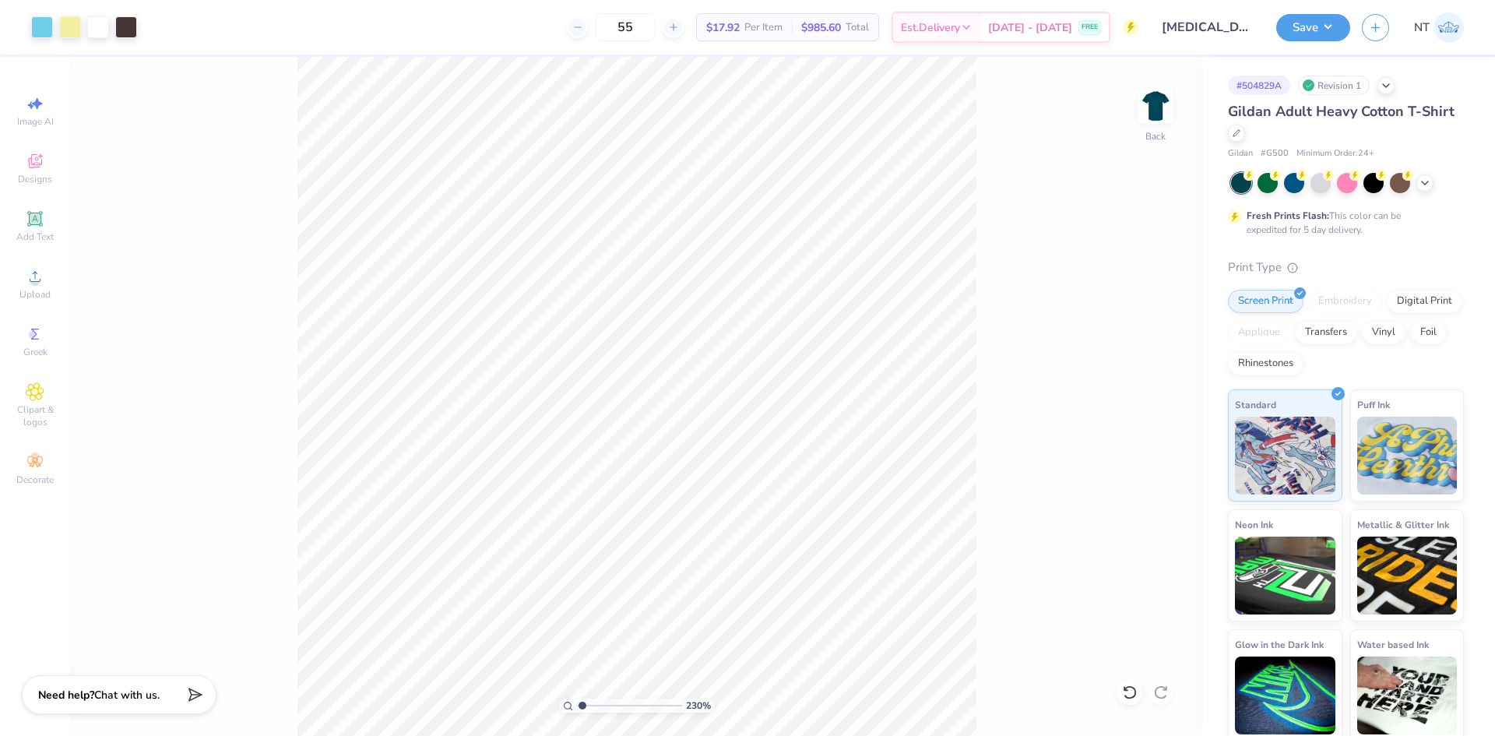
type input "1"
click at [45, 303] on div "Upload" at bounding box center [35, 284] width 54 height 46
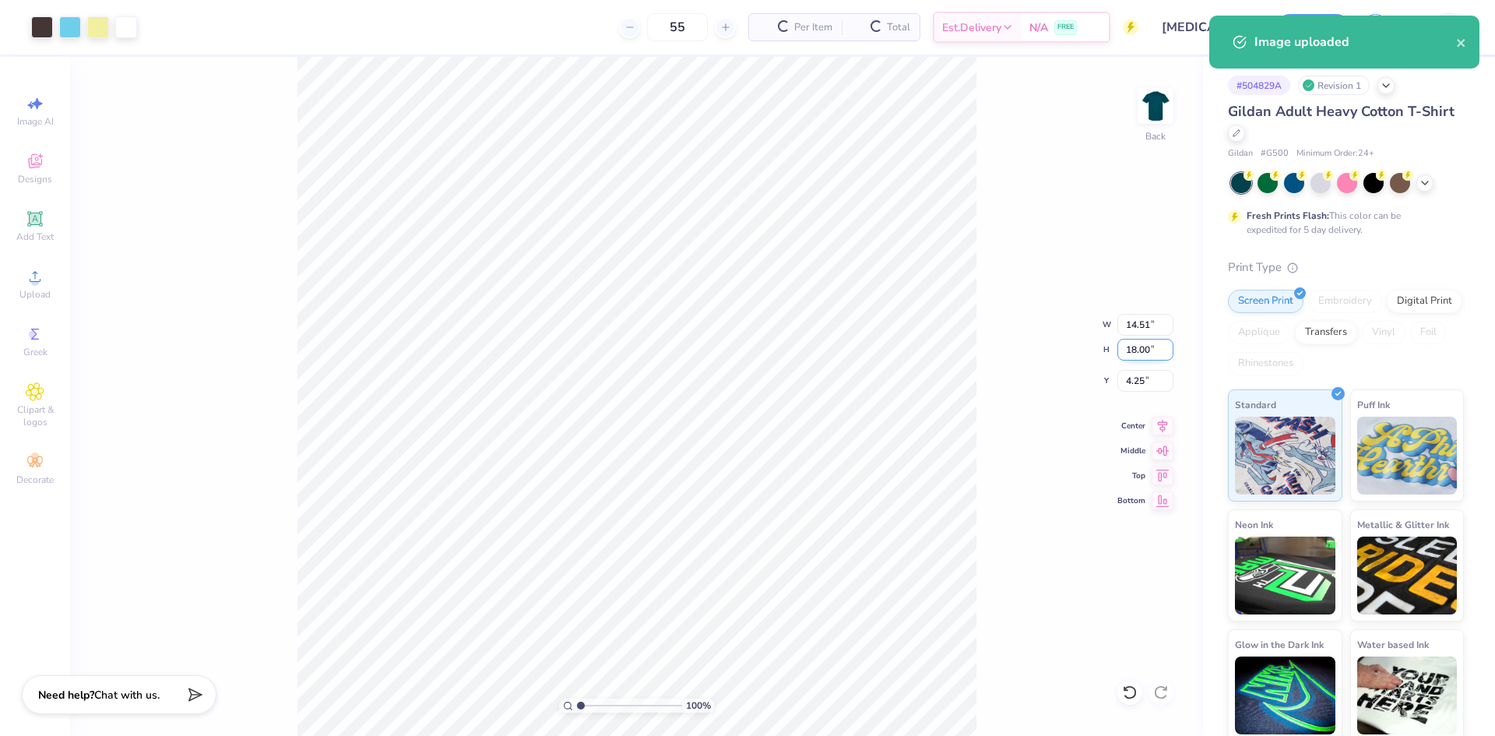
click at [1131, 350] on input "18.00" at bounding box center [1145, 350] width 56 height 22
type input "13"
click at [1137, 373] on input "4.25" at bounding box center [1145, 381] width 56 height 22
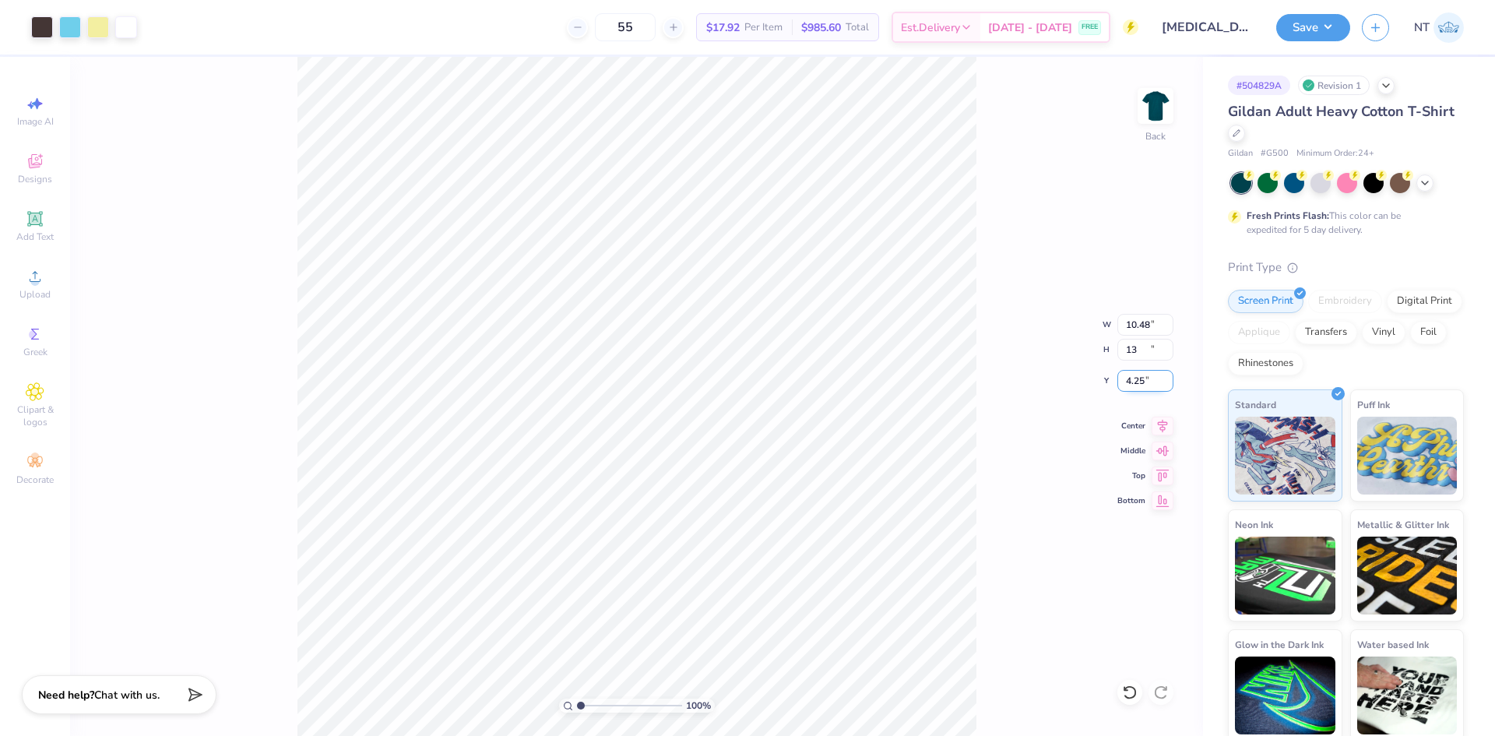
type input "10.48"
type input "13.00"
type input "3.00"
type input "1"
click at [1344, 44] on div "Save NT" at bounding box center [1385, 27] width 219 height 54
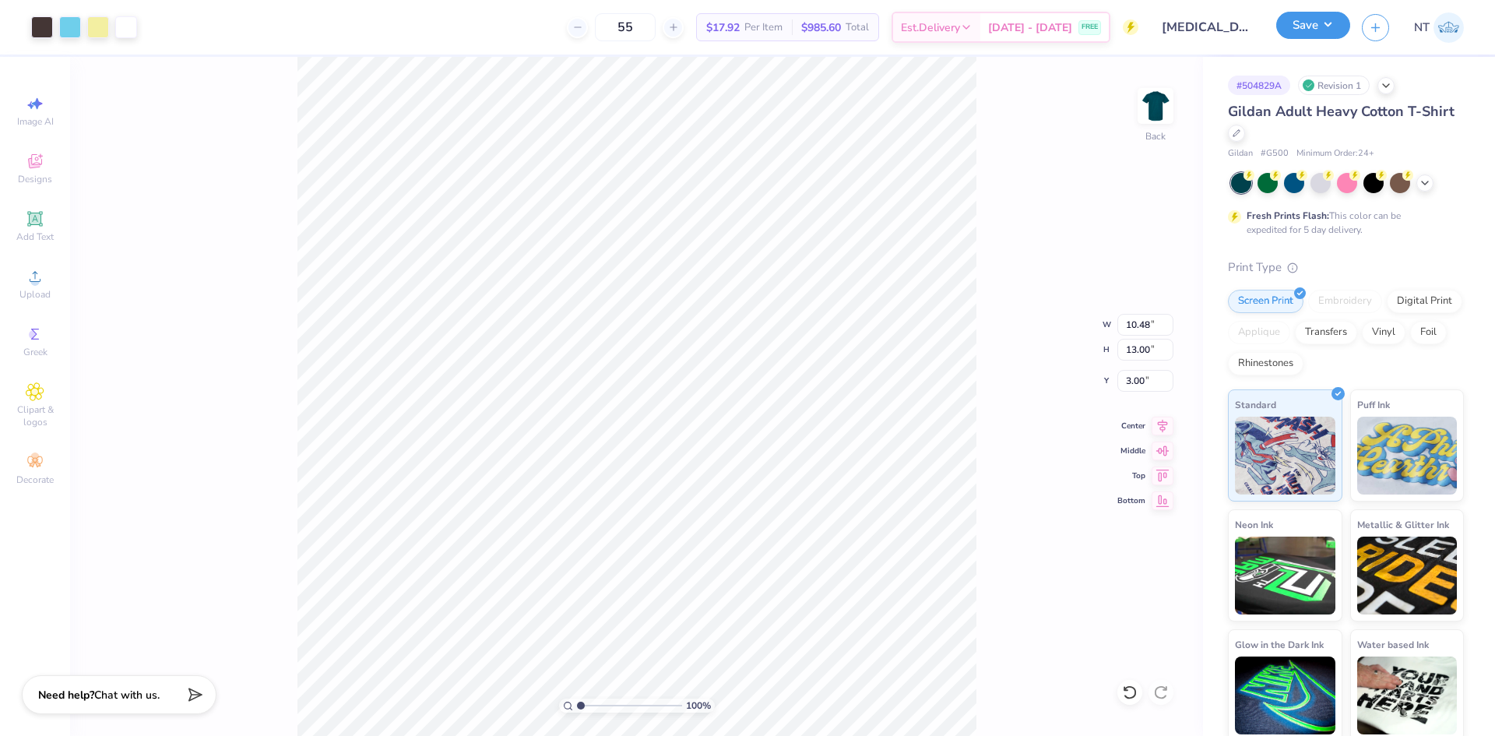
click at [1311, 23] on button "Save" at bounding box center [1313, 25] width 74 height 27
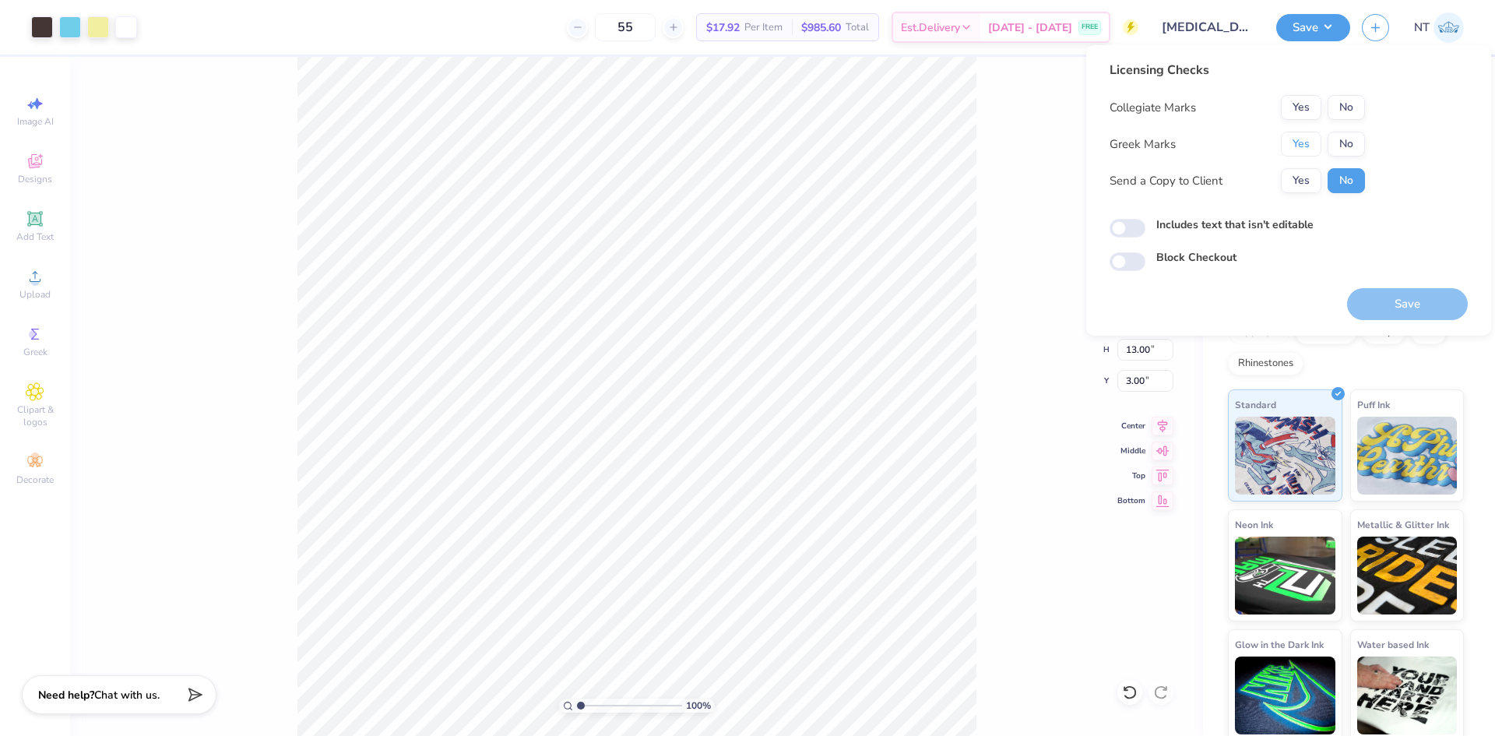
drag, startPoint x: 1290, startPoint y: 139, endPoint x: 1330, endPoint y: 120, distance: 43.9
click at [1294, 139] on button "Yes" at bounding box center [1301, 144] width 40 height 25
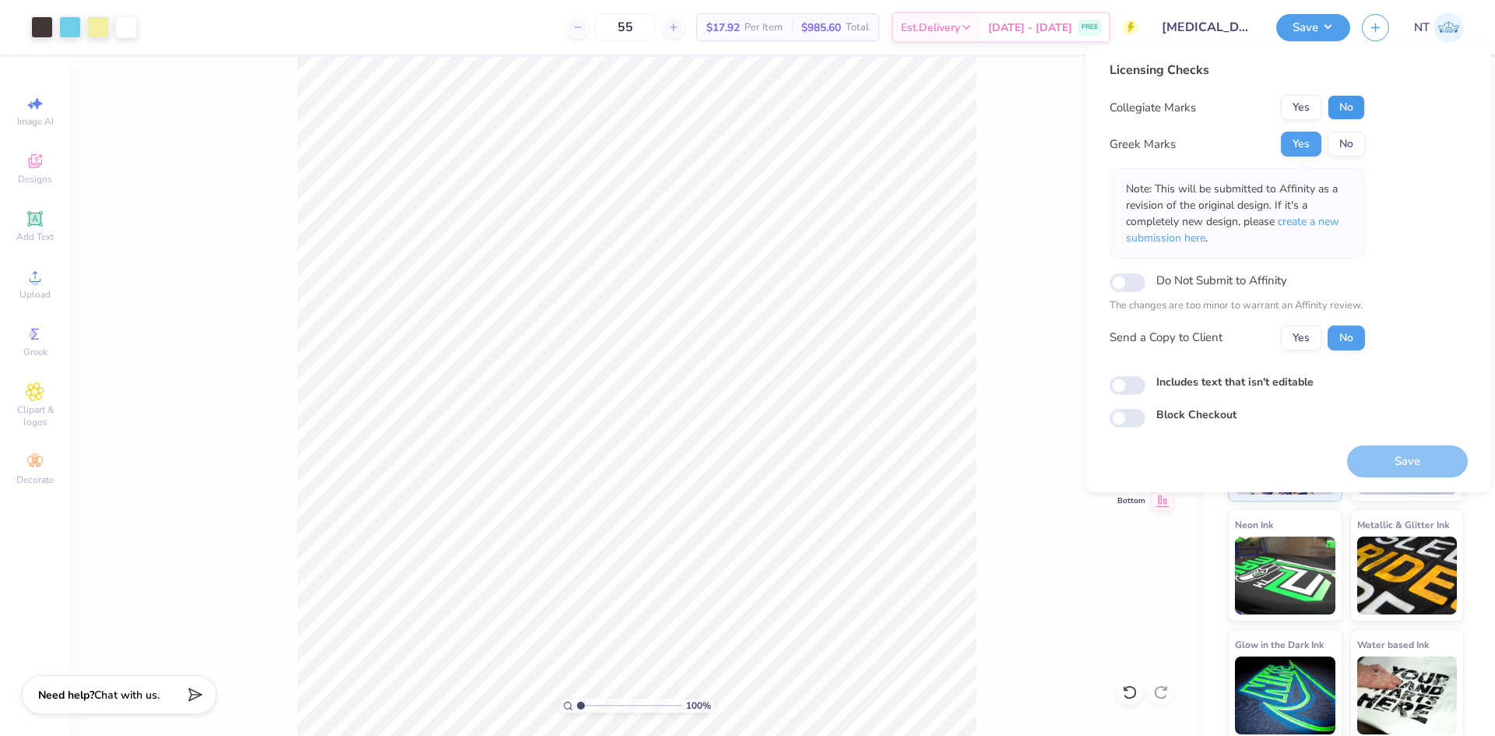
click at [1339, 110] on button "No" at bounding box center [1345, 107] width 37 height 25
click at [1171, 384] on label "Includes text that isn't editable" at bounding box center [1234, 382] width 157 height 16
click at [1145, 384] on input "Includes text that isn't editable" at bounding box center [1127, 385] width 36 height 19
checkbox input "true"
click at [1368, 451] on button "Save" at bounding box center [1407, 461] width 121 height 32
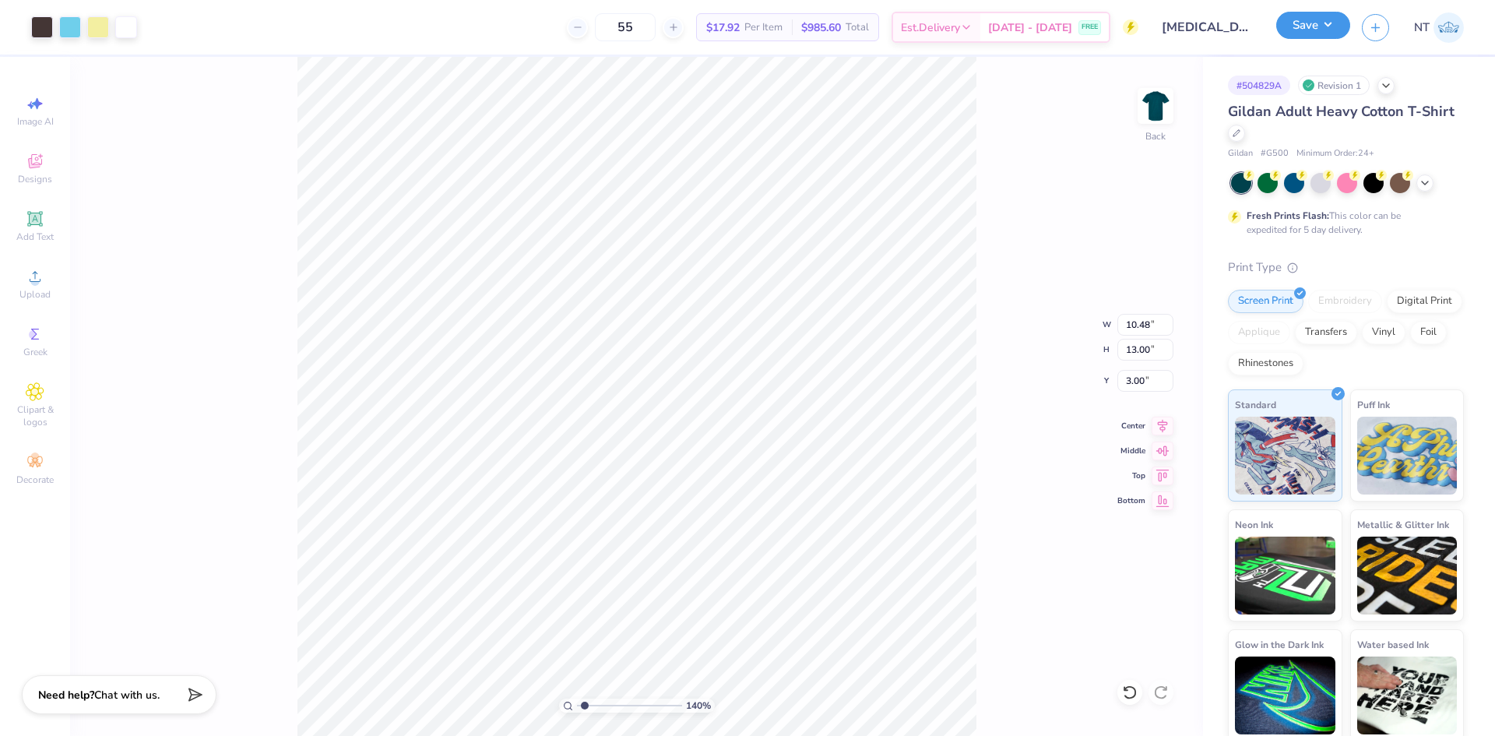
click at [1341, 26] on button "Save" at bounding box center [1313, 25] width 74 height 27
click at [1320, 13] on button "Save" at bounding box center [1313, 25] width 74 height 27
type input "1.39584517333908"
